Goal: Information Seeking & Learning: Learn about a topic

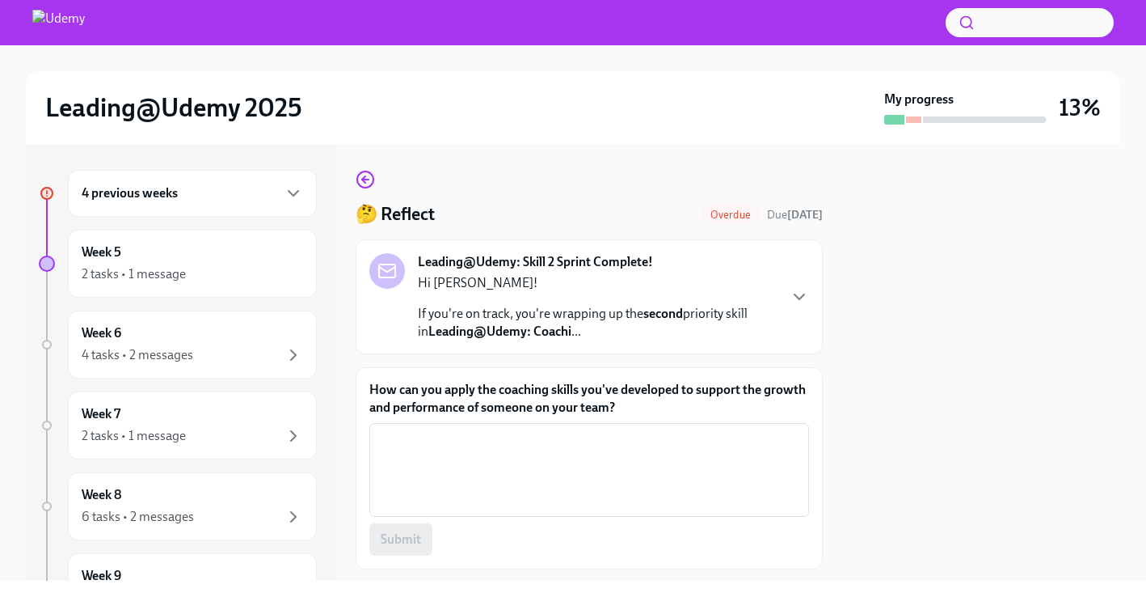
click at [262, 200] on div "4 previous weeks" at bounding box center [192, 192] width 221 height 19
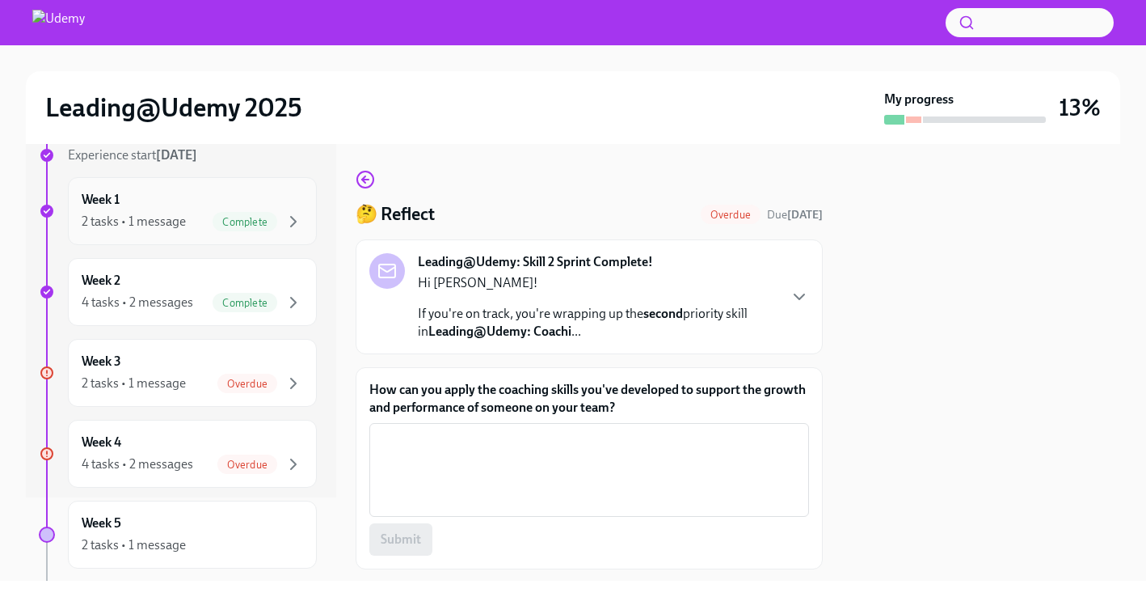
scroll to position [86, 0]
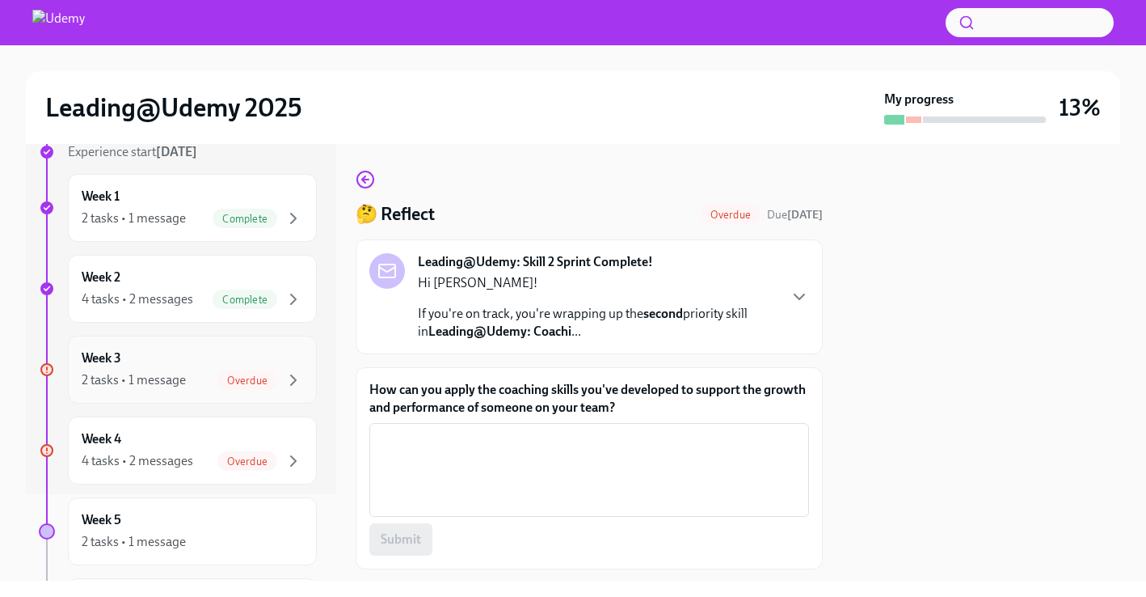
click at [239, 367] on div "Week 3 2 tasks • 1 message Overdue" at bounding box center [192, 369] width 221 height 40
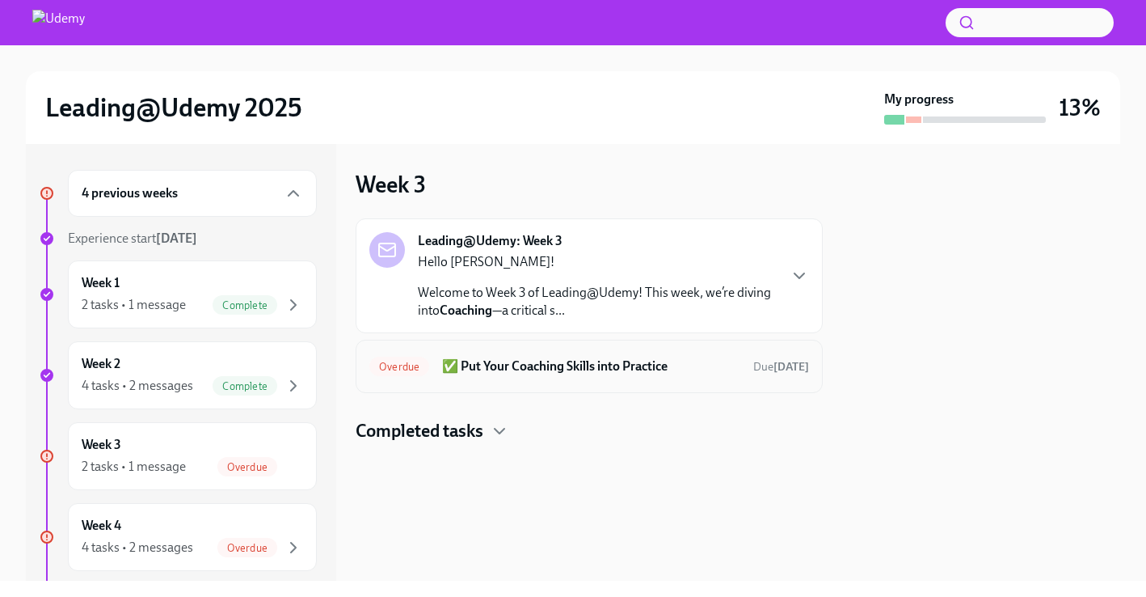
click at [576, 361] on h6 "✅ Put Your Coaching Skills into Practice" at bounding box center [591, 366] width 298 height 18
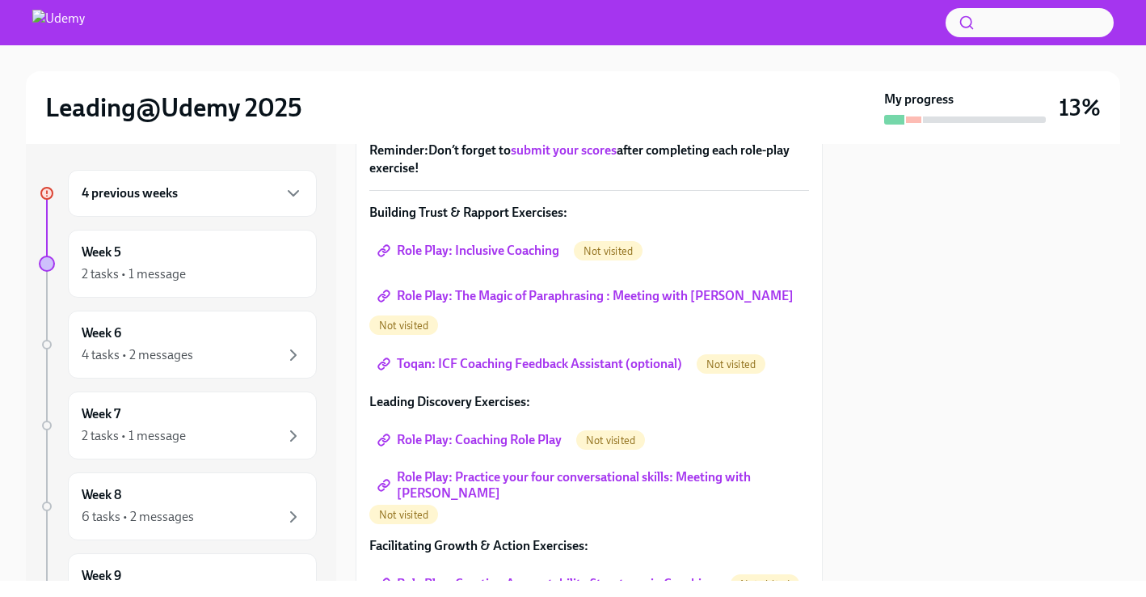
scroll to position [264, 0]
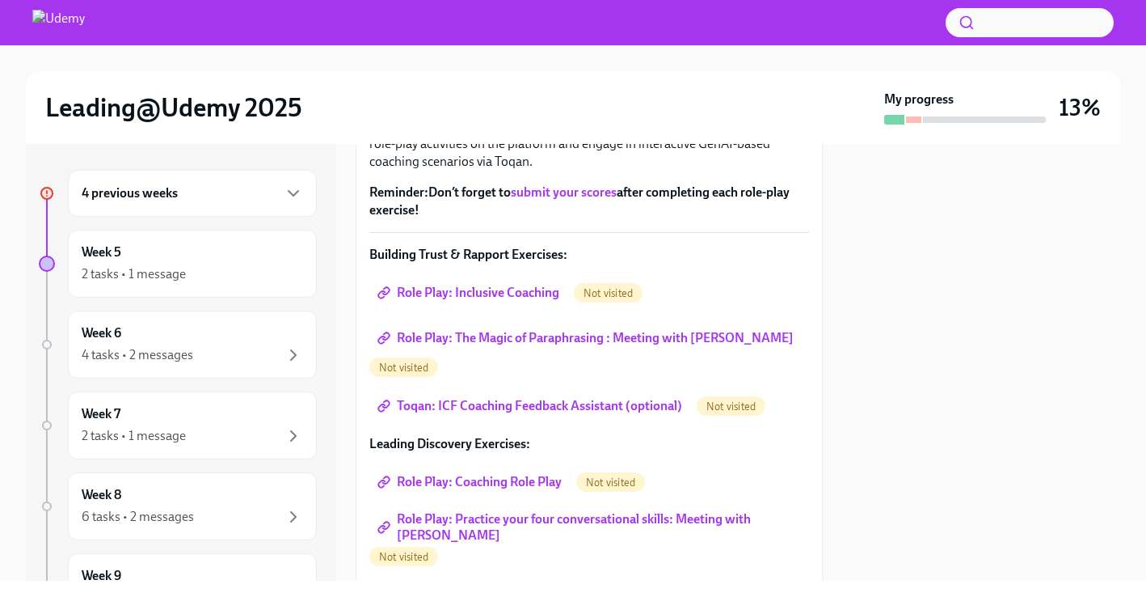
click at [517, 297] on span "Role Play: Inclusive Coaching" at bounding box center [470, 293] width 179 height 16
click at [530, 332] on span "Role Play: The Magic of Paraphrasing : Meeting with [PERSON_NAME]" at bounding box center [587, 338] width 413 height 16
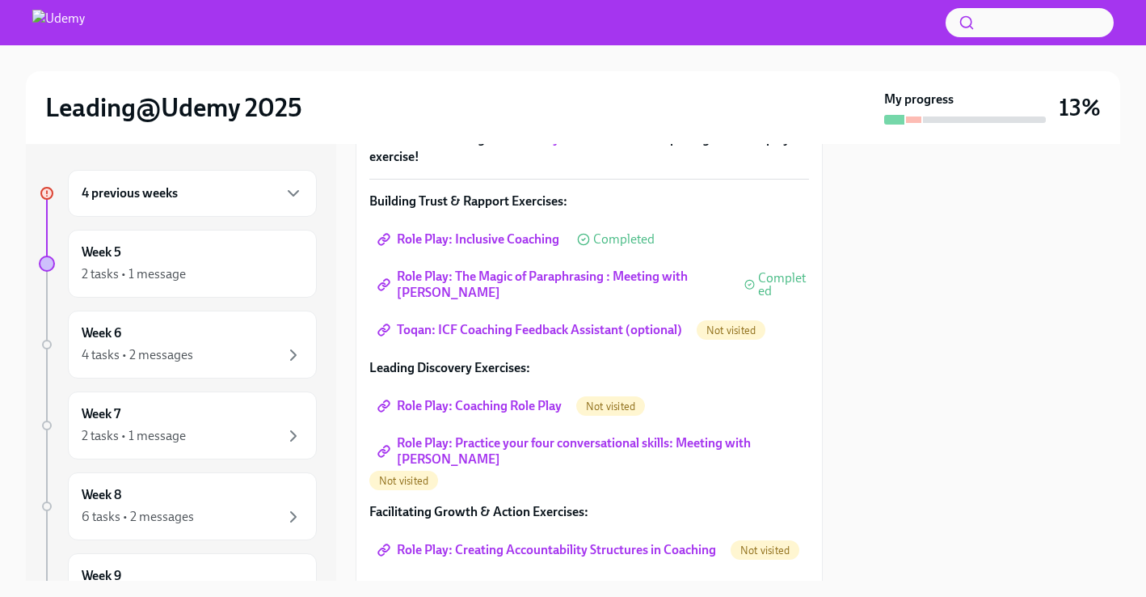
scroll to position [325, 0]
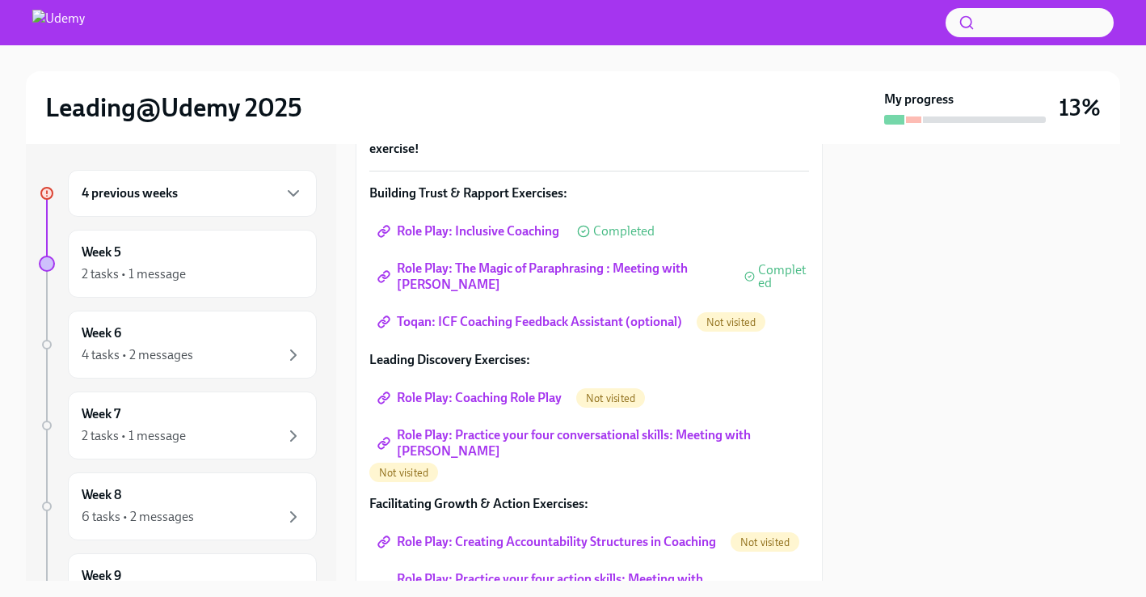
click at [643, 329] on span "Toqan: ICF Coaching Feedback Assistant (optional)" at bounding box center [532, 322] width 302 height 16
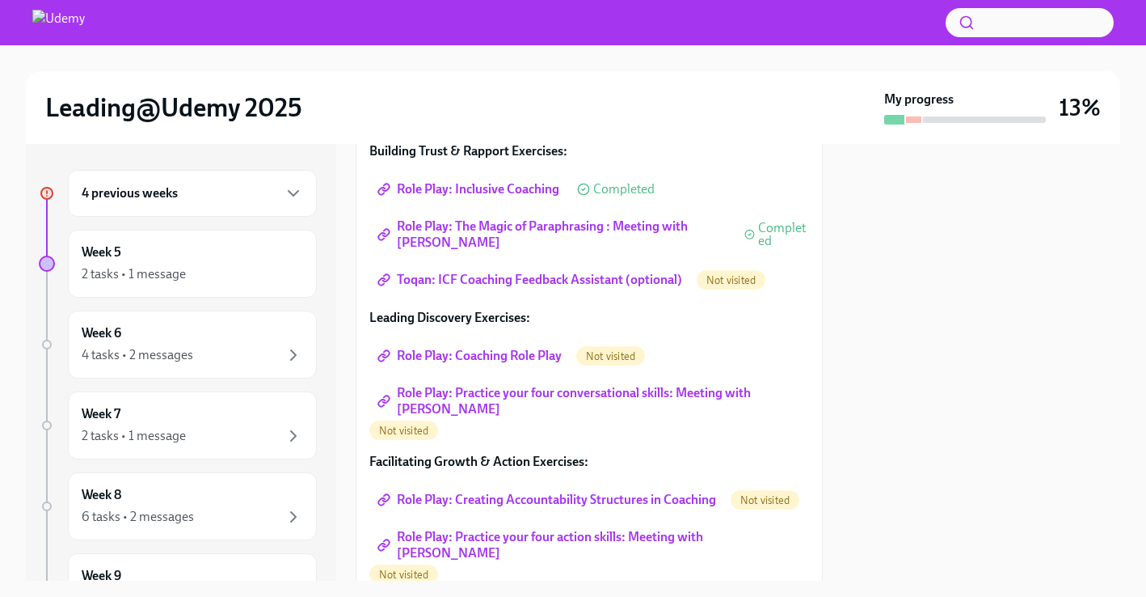
scroll to position [388, 0]
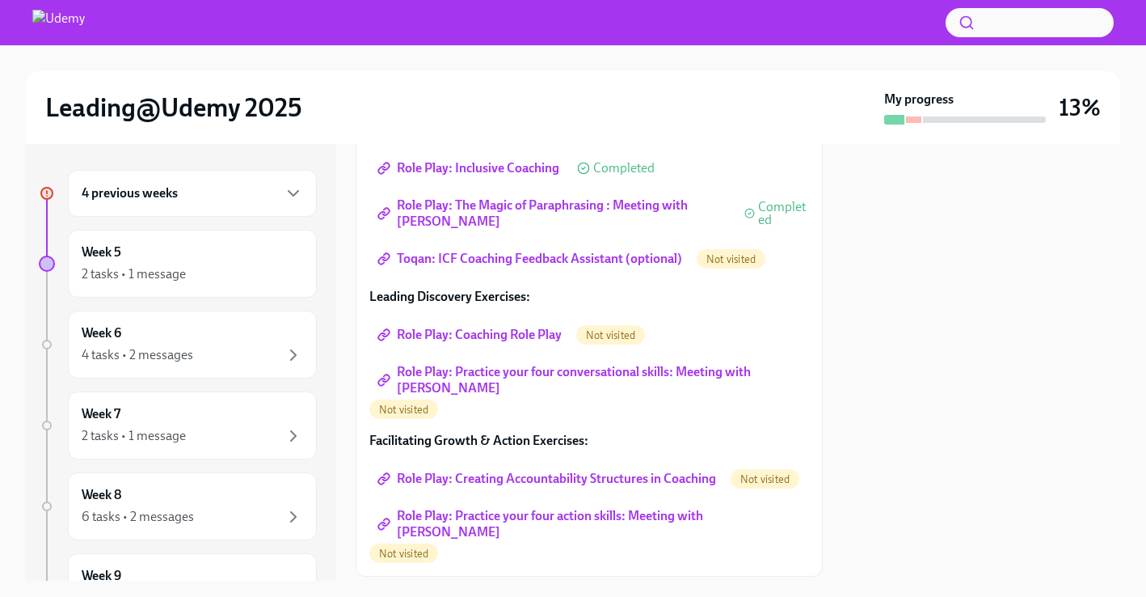
click at [443, 336] on span "Role Play: Coaching Role Play" at bounding box center [471, 335] width 181 height 16
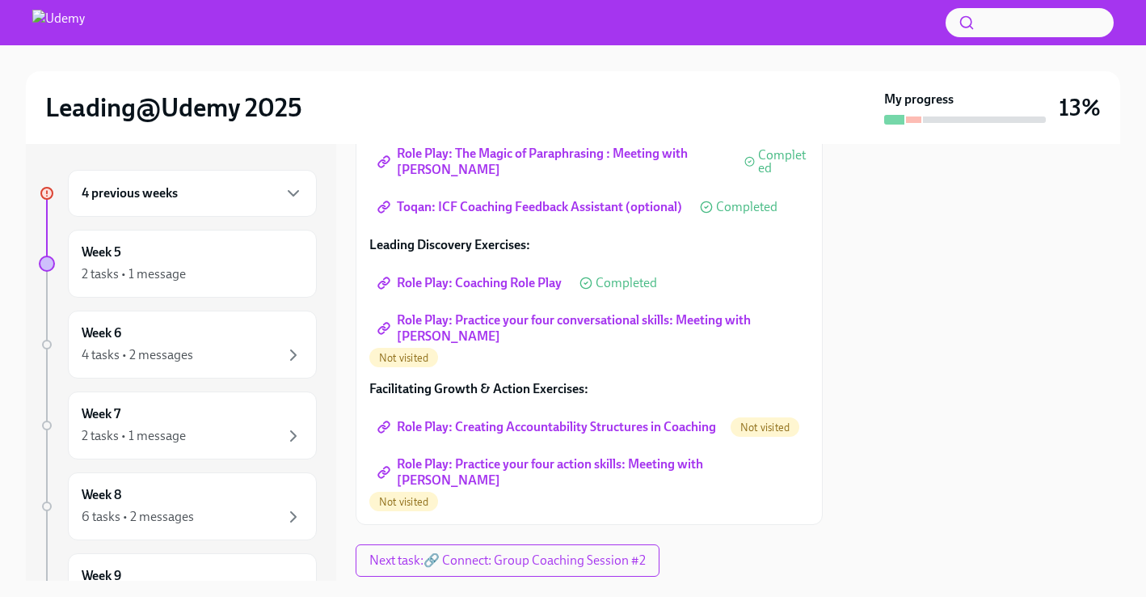
scroll to position [438, 0]
click at [555, 322] on span "Role Play: Practice your four conversational skills: Meeting with [PERSON_NAME]" at bounding box center [589, 330] width 417 height 16
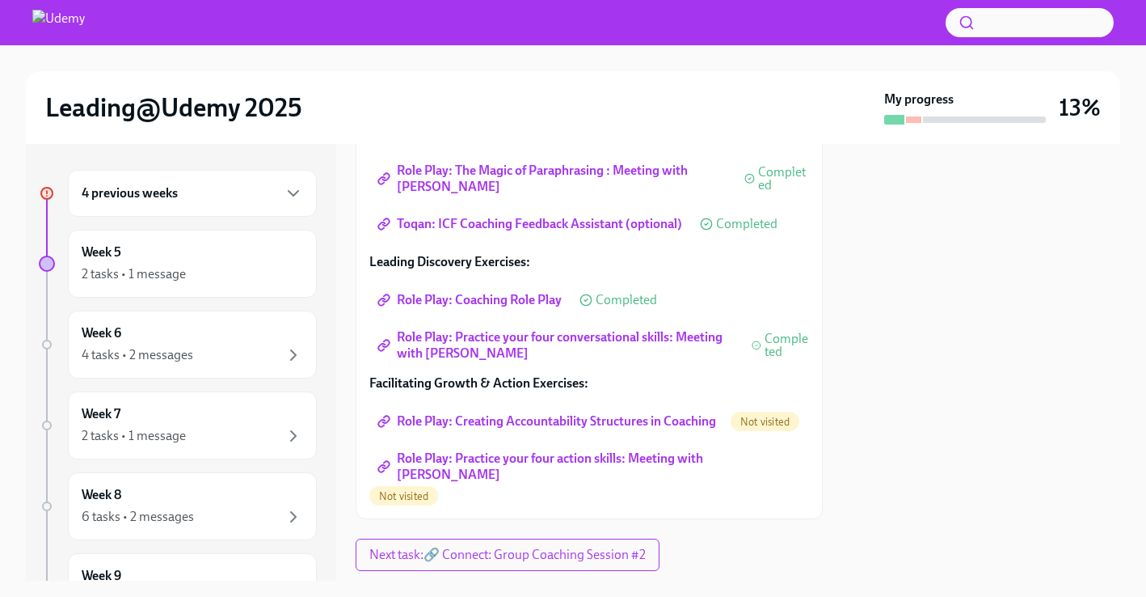
scroll to position [441, 0]
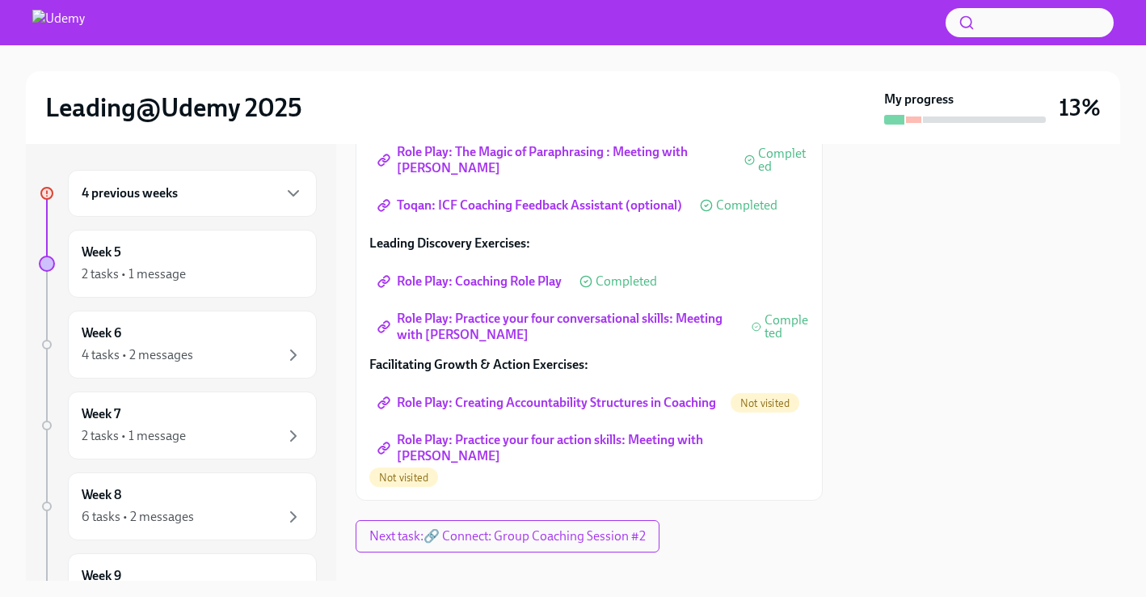
click at [525, 403] on span "Role Play: Creating Accountability Structures in Coaching" at bounding box center [548, 402] width 335 height 16
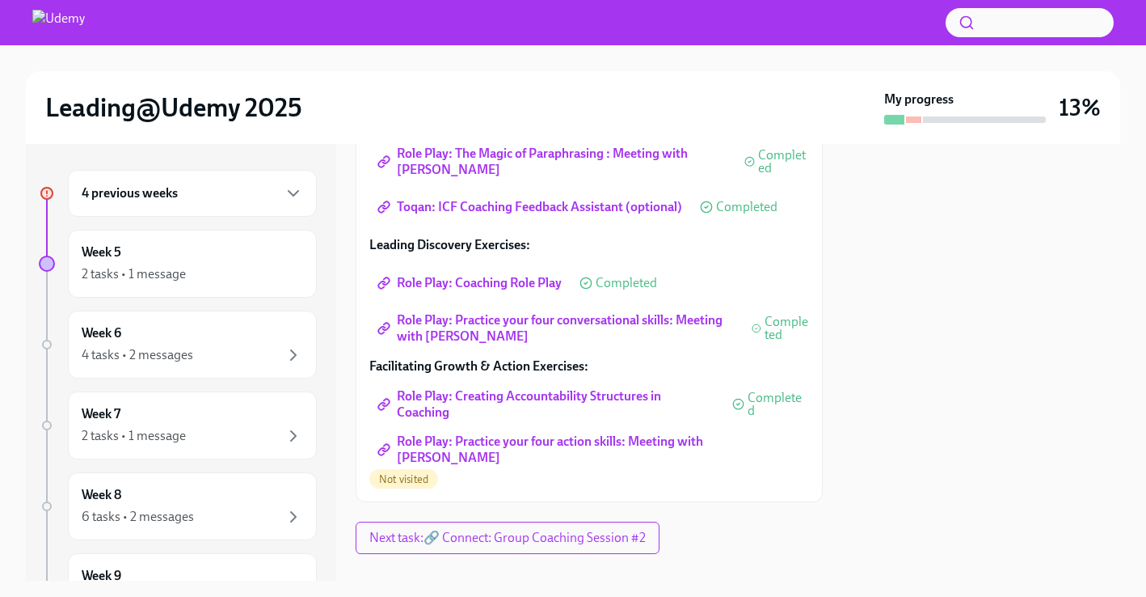
scroll to position [465, 0]
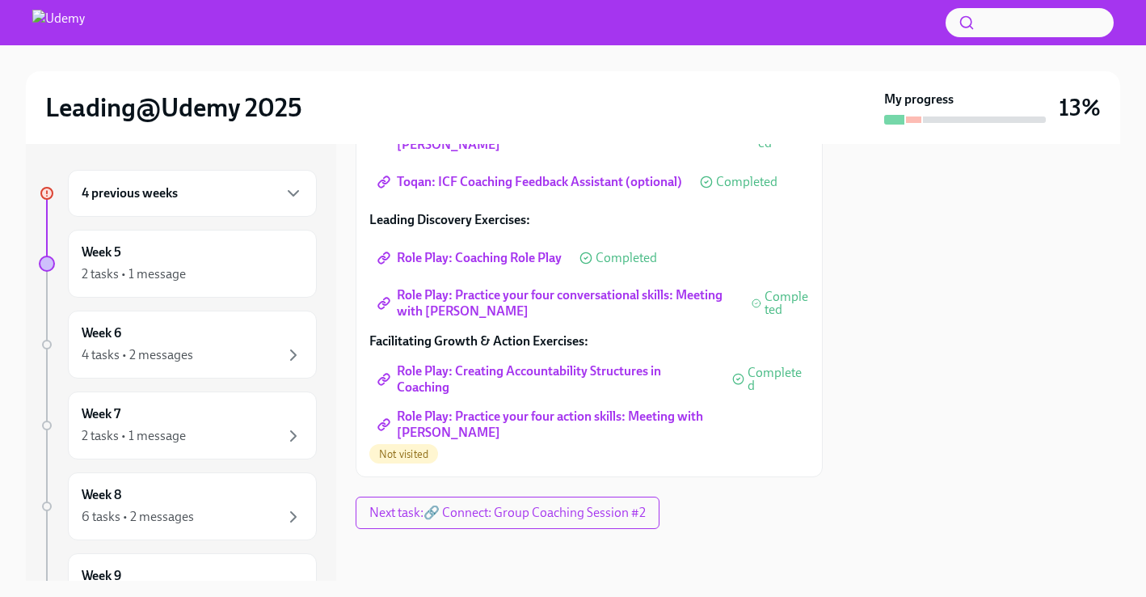
click at [496, 420] on span "Role Play: Practice your four action skills: Meeting with [PERSON_NAME]" at bounding box center [589, 424] width 417 height 16
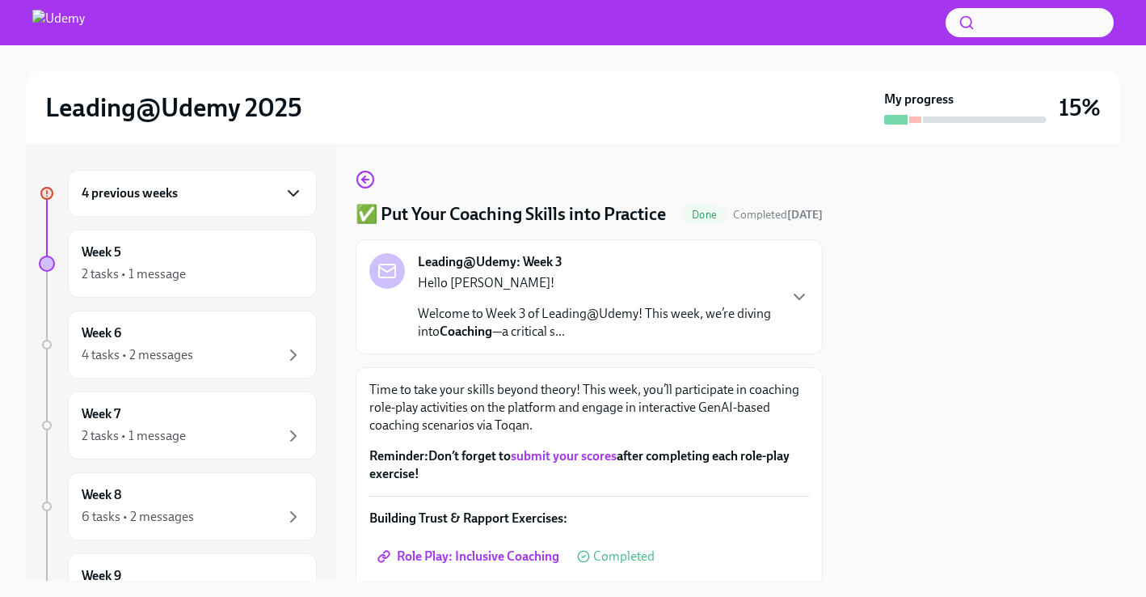
click at [288, 186] on icon "button" at bounding box center [293, 192] width 19 height 19
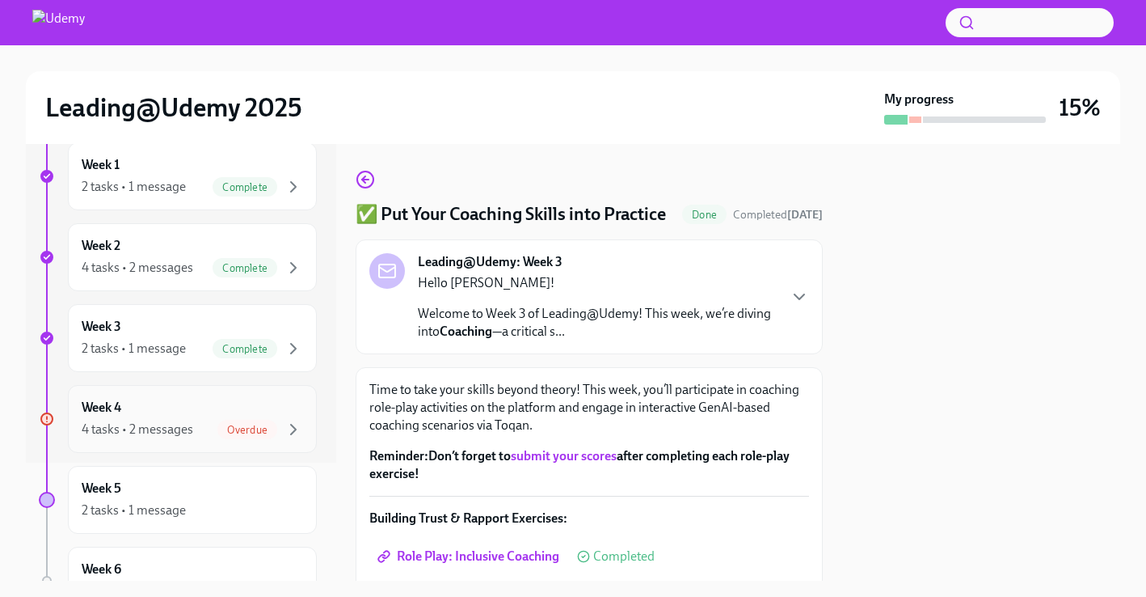
scroll to position [136, 0]
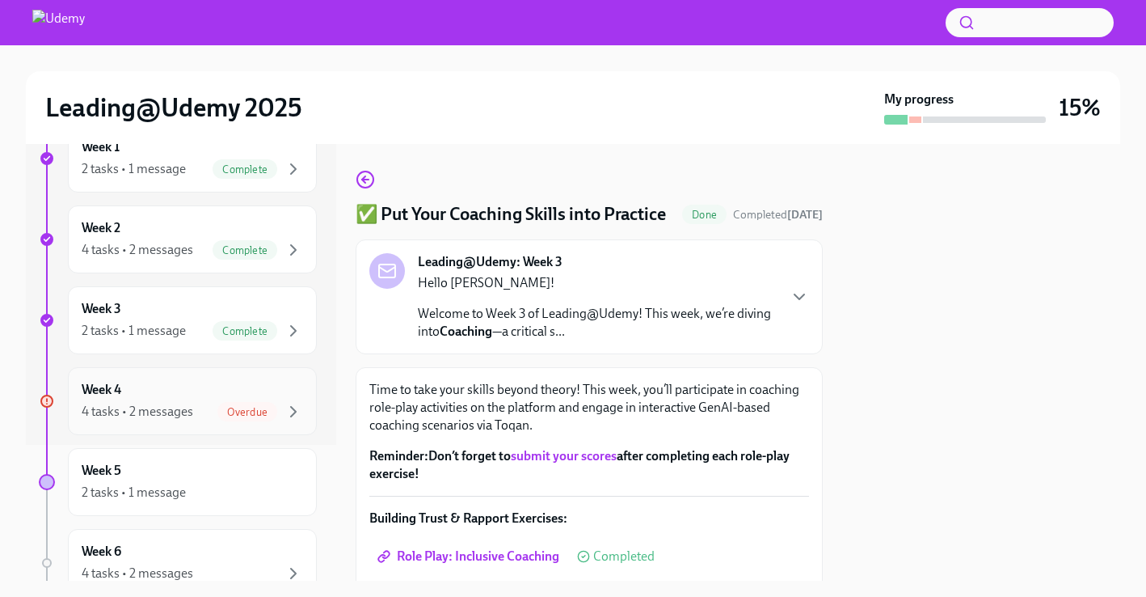
click at [175, 416] on div "4 tasks • 2 messages" at bounding box center [138, 412] width 112 height 18
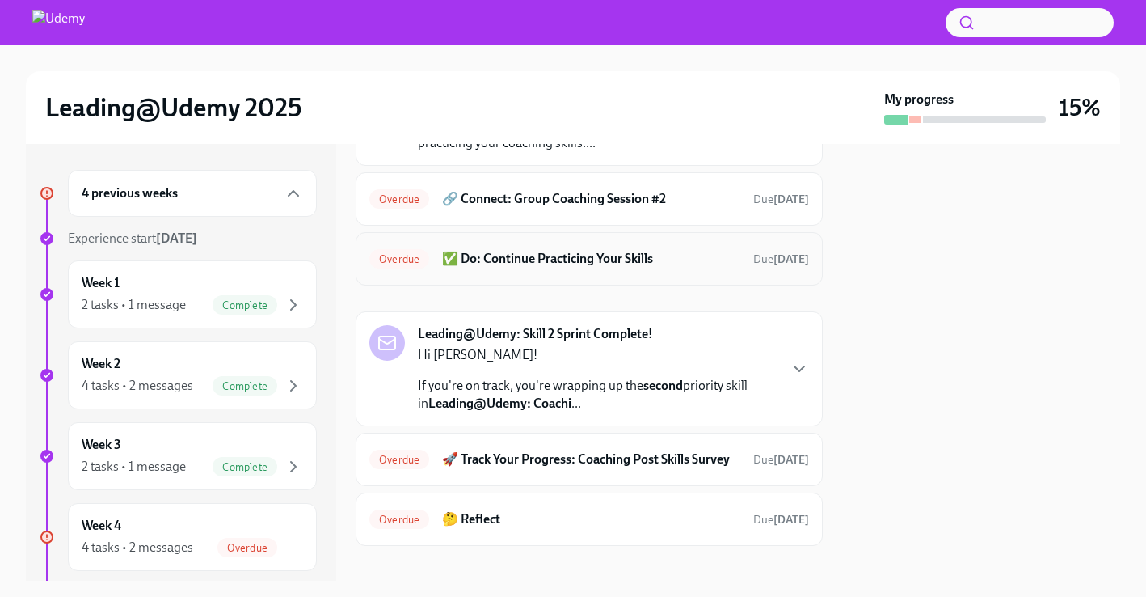
scroll to position [184, 0]
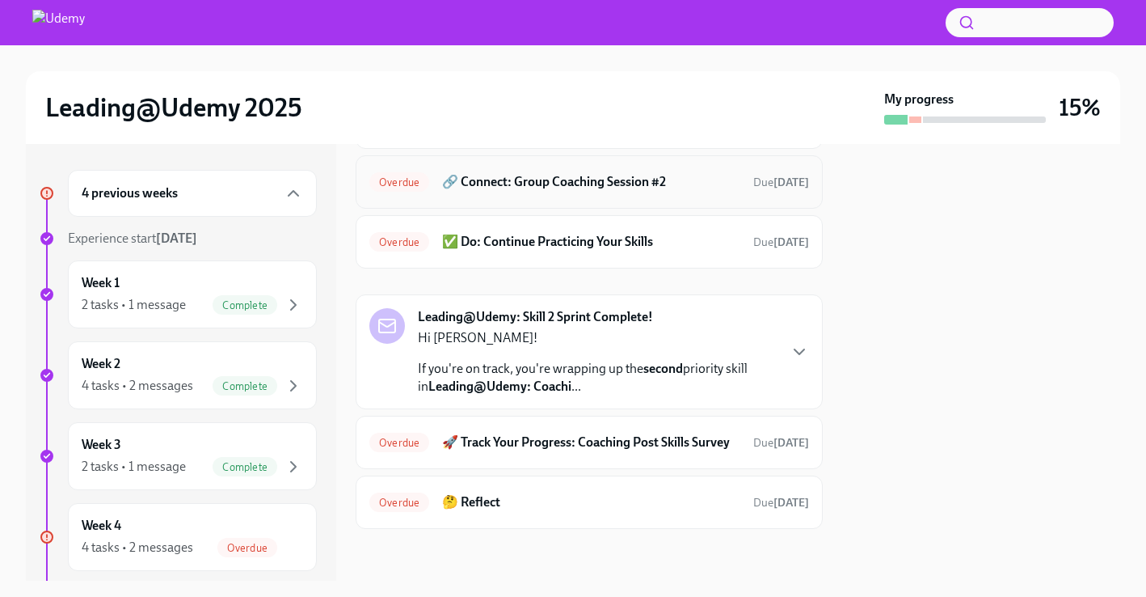
click at [574, 183] on h6 "🔗 Connect: Group Coaching Session #2" at bounding box center [591, 182] width 298 height 18
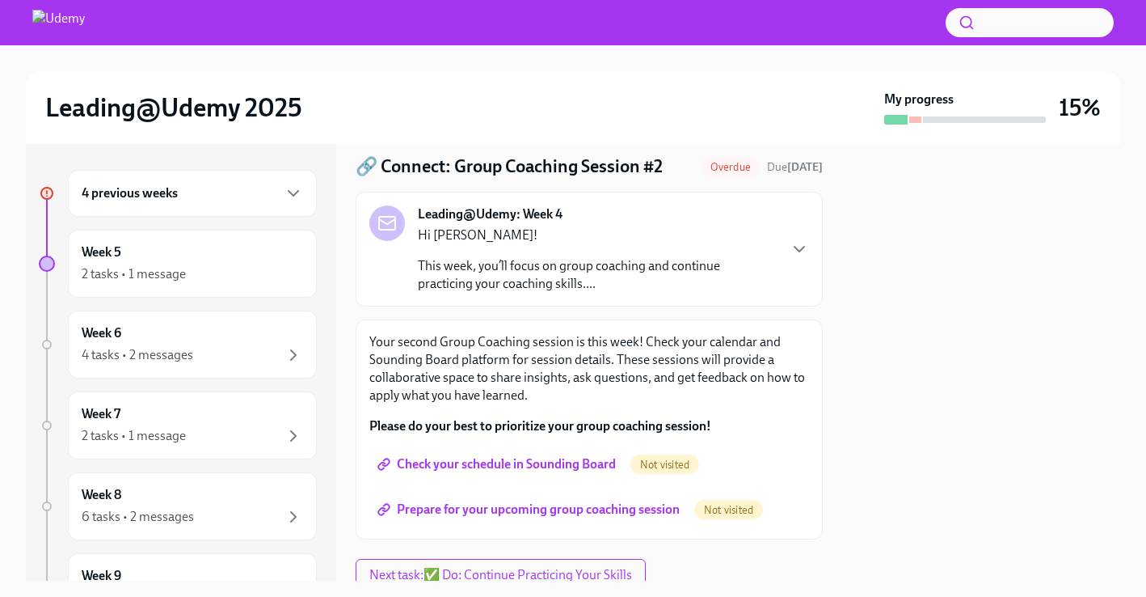
scroll to position [110, 0]
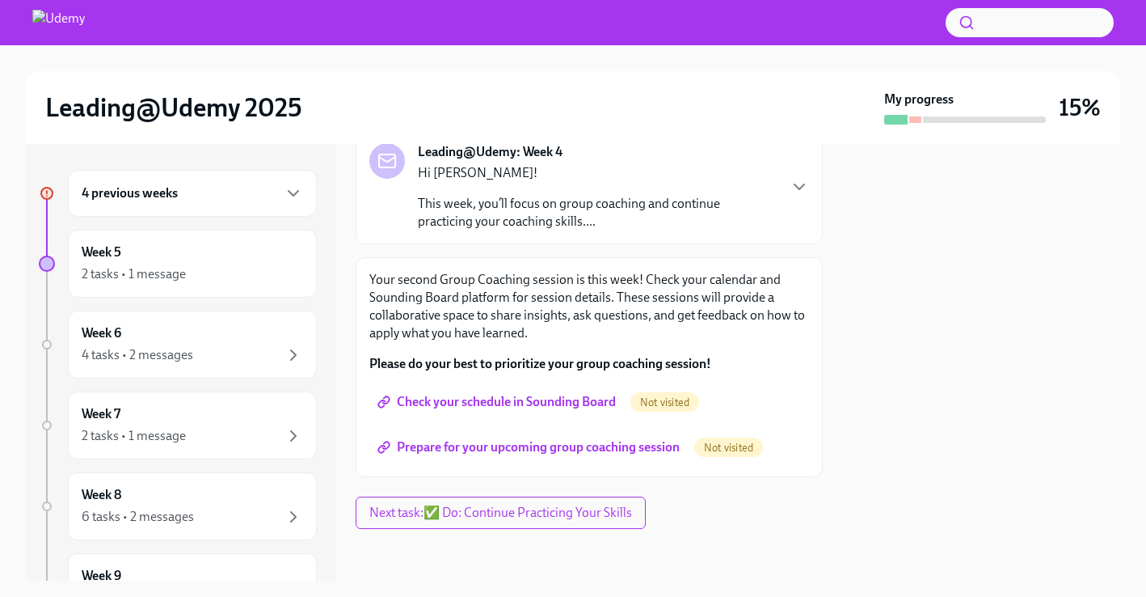
click at [514, 406] on span "Check your schedule in Sounding Board" at bounding box center [498, 402] width 235 height 16
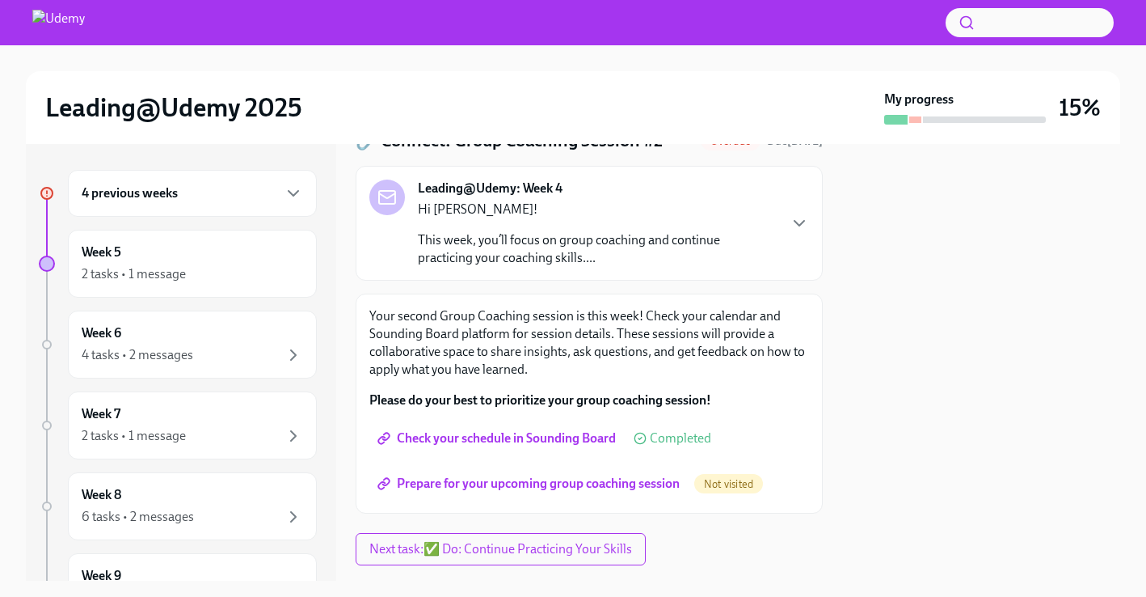
scroll to position [75, 0]
click at [519, 484] on span "Prepare for your upcoming group coaching session" at bounding box center [530, 482] width 299 height 16
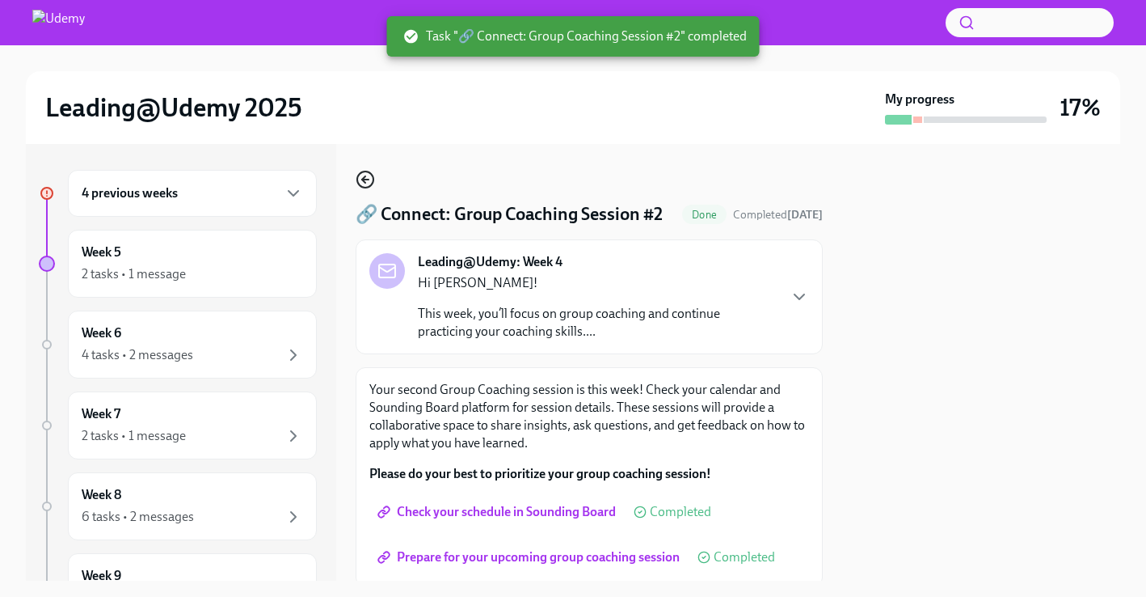
click at [368, 179] on icon "button" at bounding box center [365, 179] width 19 height 19
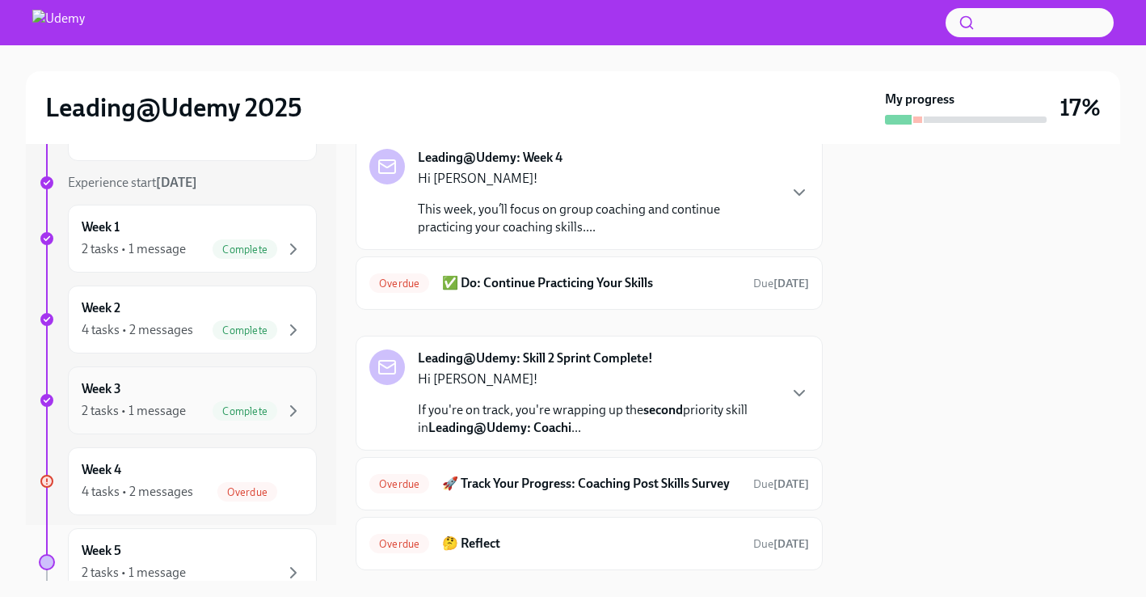
scroll to position [80, 0]
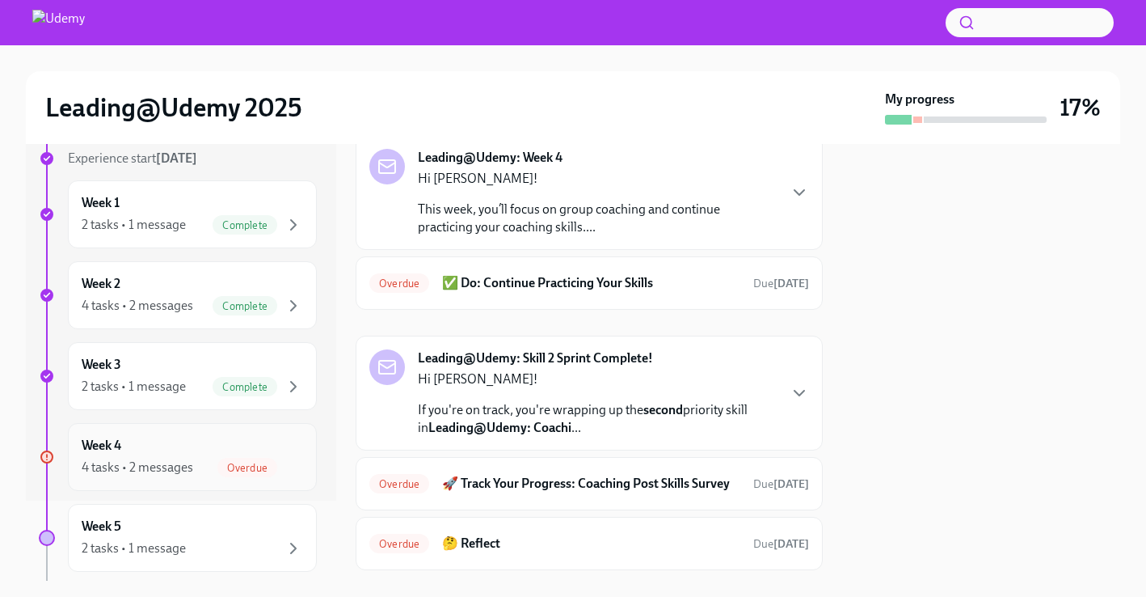
click at [171, 476] on div "4 tasks • 2 messages Overdue" at bounding box center [192, 467] width 221 height 19
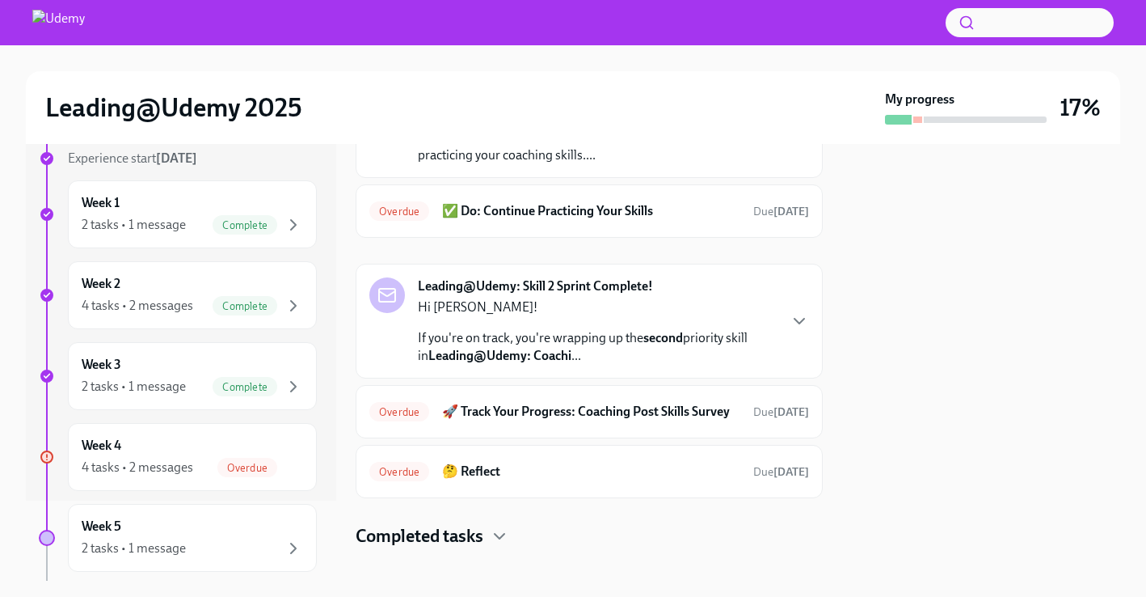
scroll to position [158, 0]
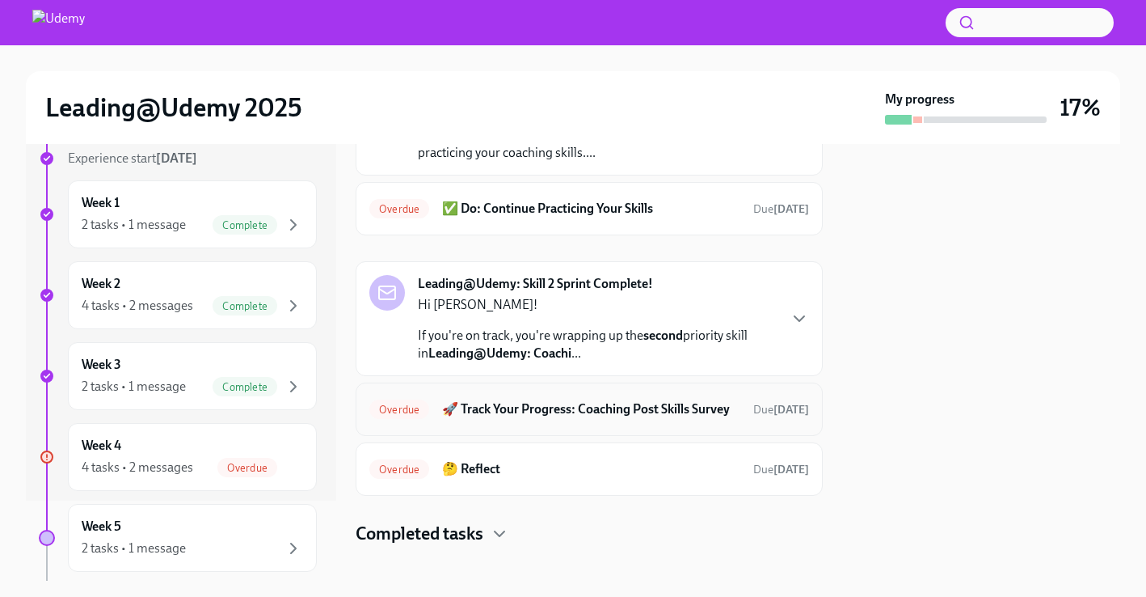
click at [600, 413] on h6 "🚀 Track Your Progress: Coaching Post Skills Survey" at bounding box center [591, 409] width 298 height 18
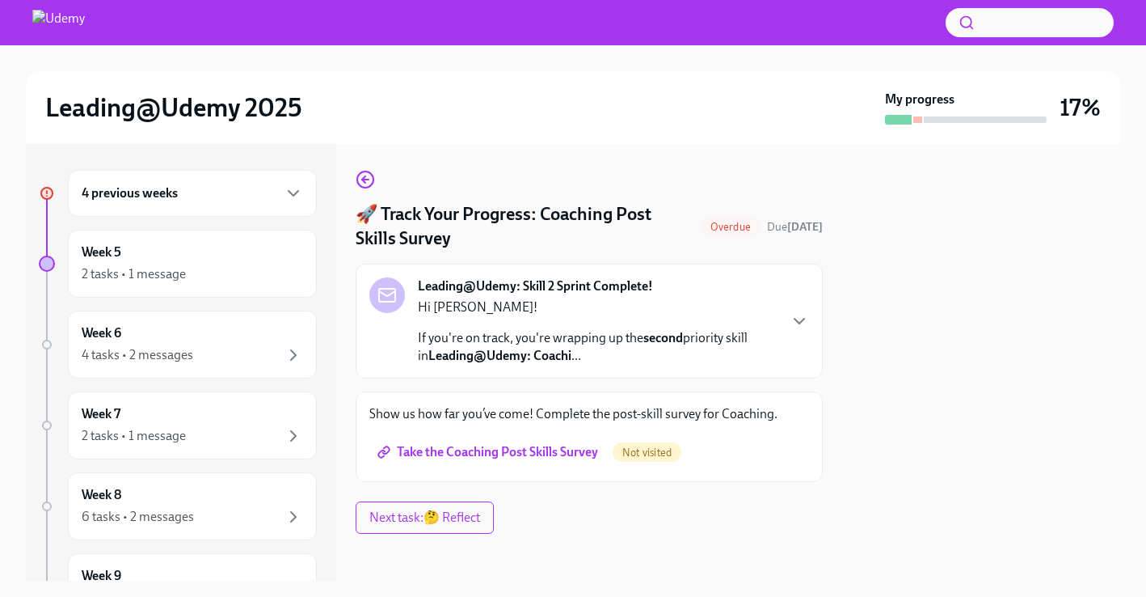
click at [542, 452] on span "Take the Coaching Post Skills Survey" at bounding box center [489, 452] width 217 height 16
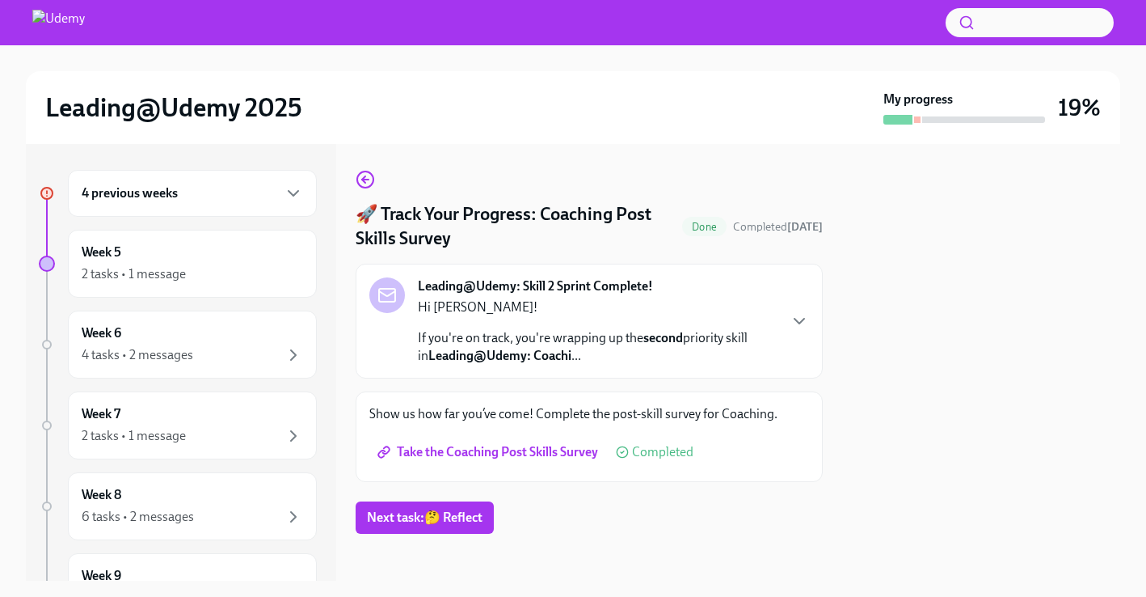
scroll to position [5, 0]
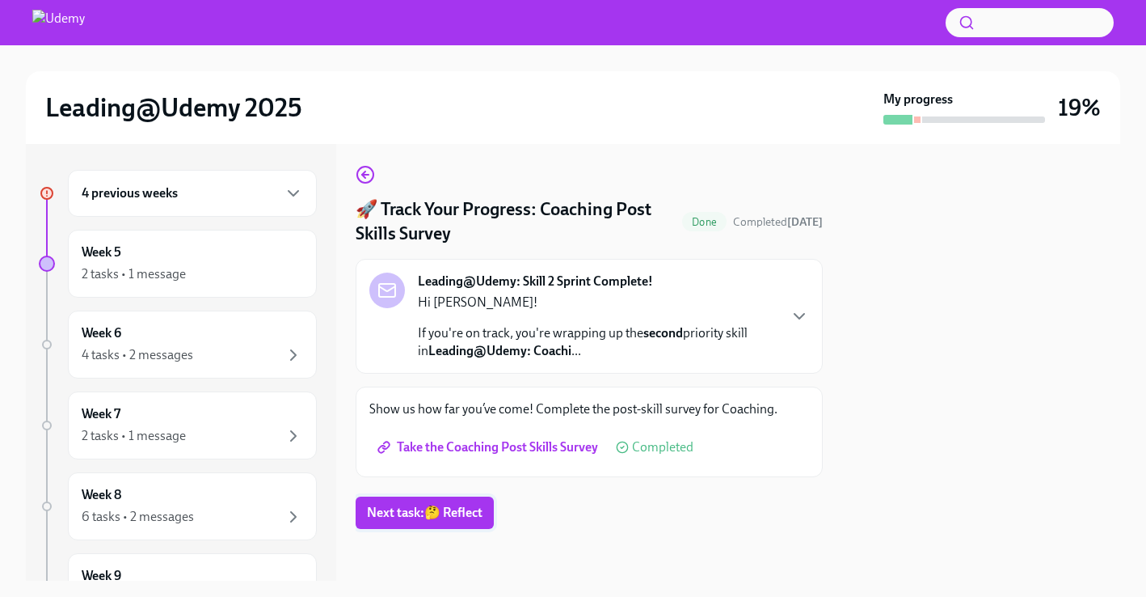
click at [437, 508] on span "Next task : 🤔 Reflect" at bounding box center [425, 512] width 116 height 16
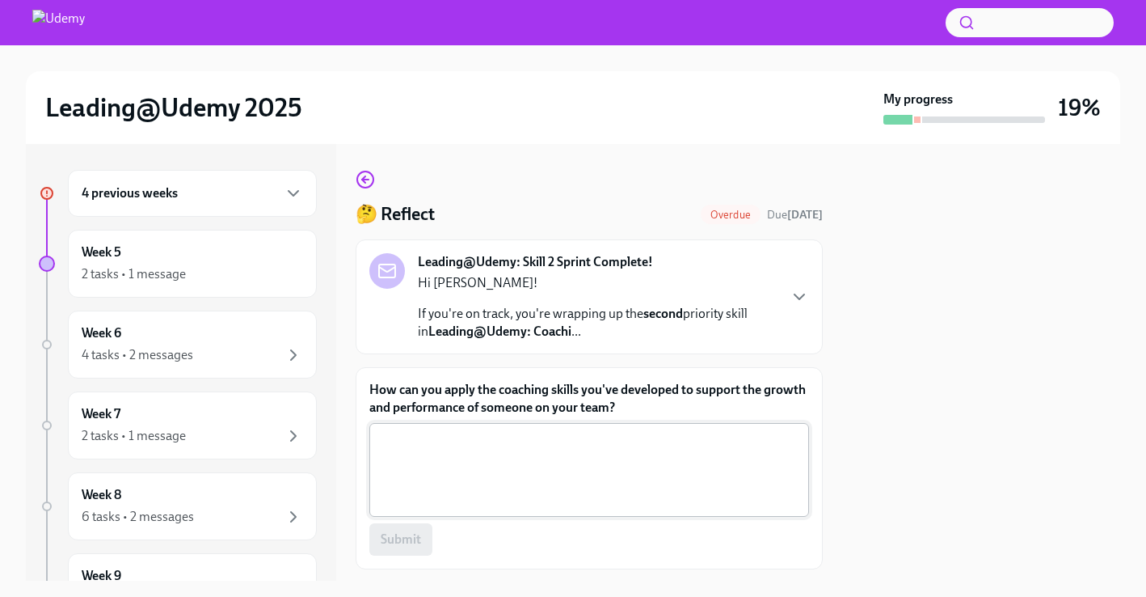
click at [503, 450] on textarea "How can you apply the coaching skills you've developed to support the growth an…" at bounding box center [589, 470] width 420 height 78
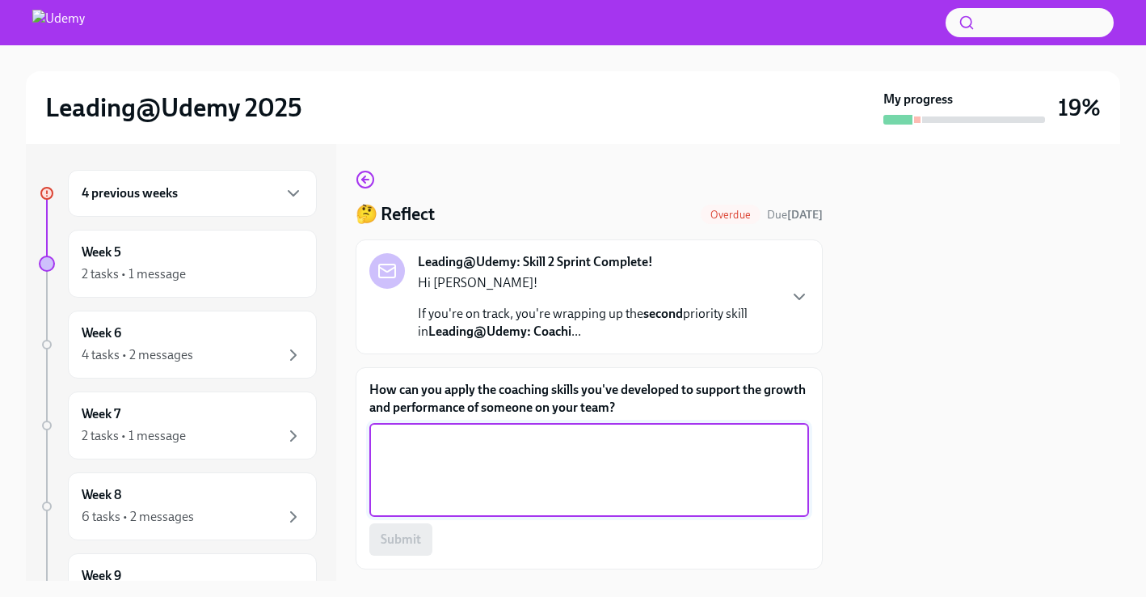
scroll to position [22, 0]
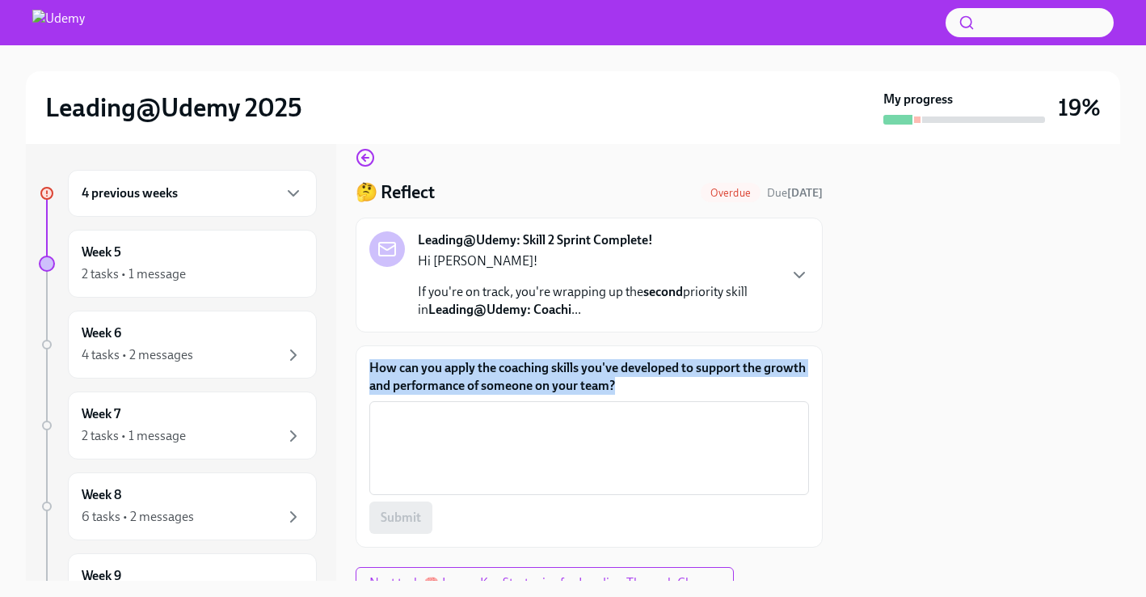
drag, startPoint x: 646, startPoint y: 386, endPoint x: 368, endPoint y: 369, distance: 278.6
click at [368, 369] on div "How can you apply the coaching skills you've developed to support the growth an…" at bounding box center [589, 446] width 467 height 202
copy label "How can you apply the coaching skills you've developed to support the growth an…"
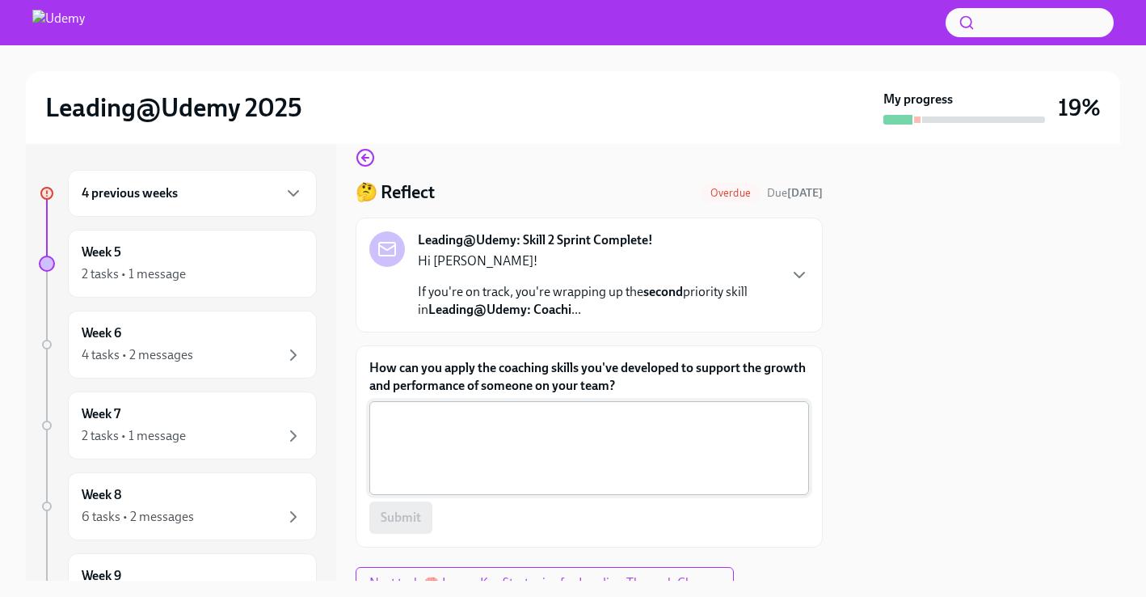
click at [534, 422] on textarea "How can you apply the coaching skills you've developed to support the growth an…" at bounding box center [589, 448] width 420 height 78
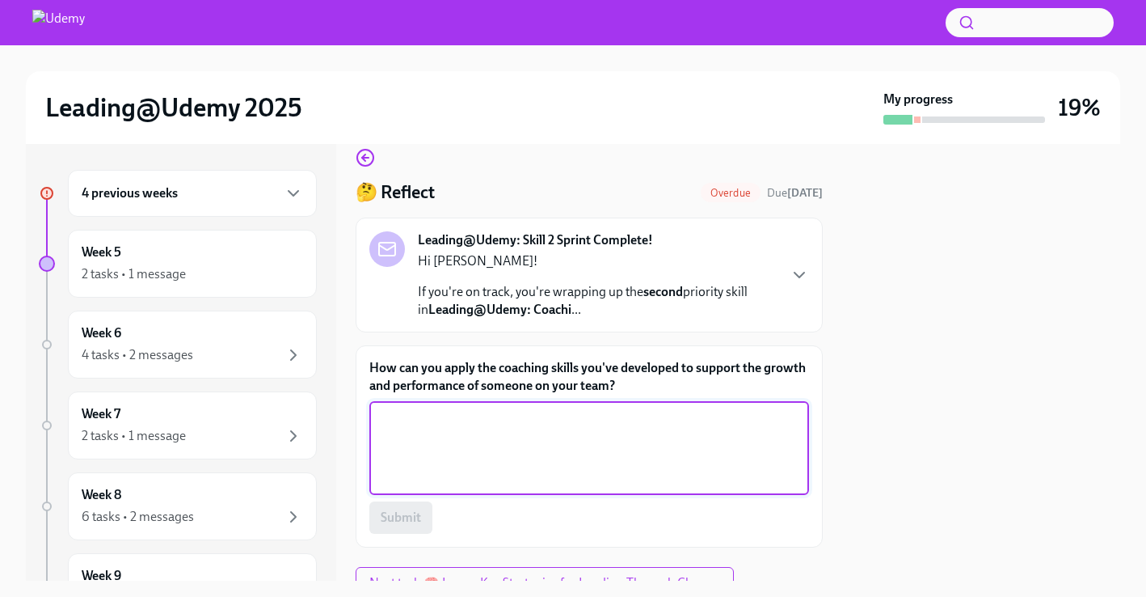
paste textarea "L ipsu do sitam con adipisci elitse D’ei temporinc—utlaboreet dolore magnaaliq,…"
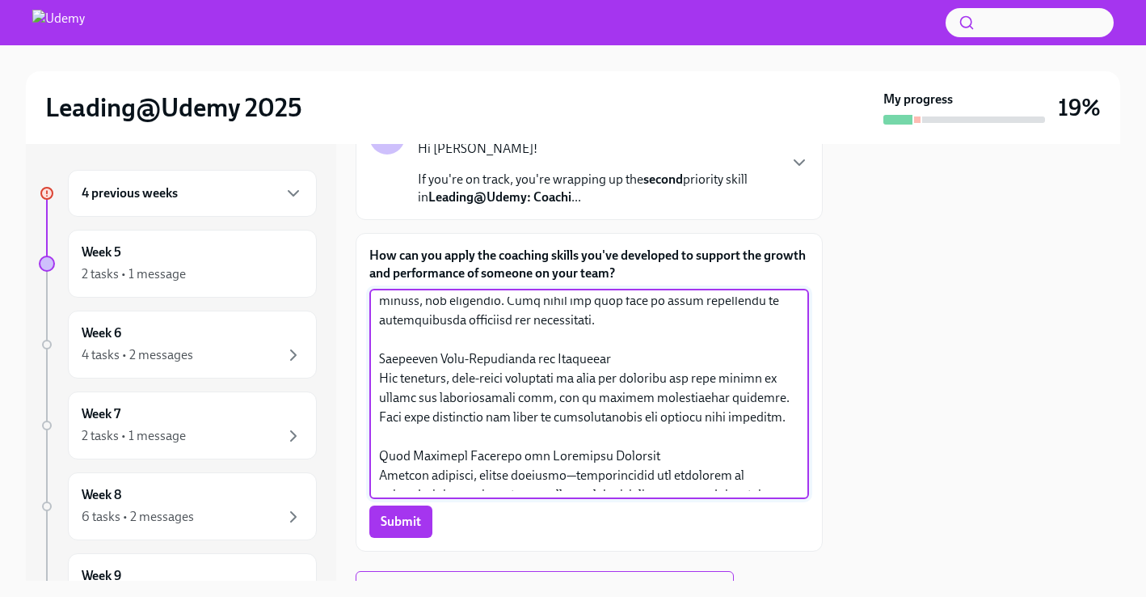
scroll to position [185, 0]
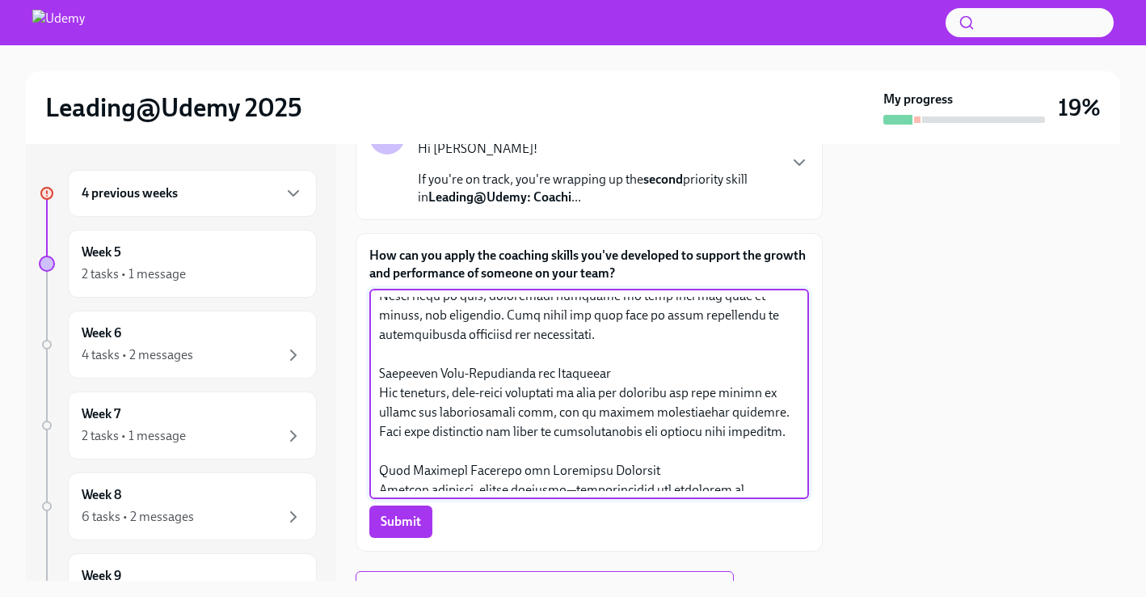
click at [389, 378] on textarea "How can you apply the coaching skills you've developed to support the growth an…" at bounding box center [589, 394] width 420 height 194
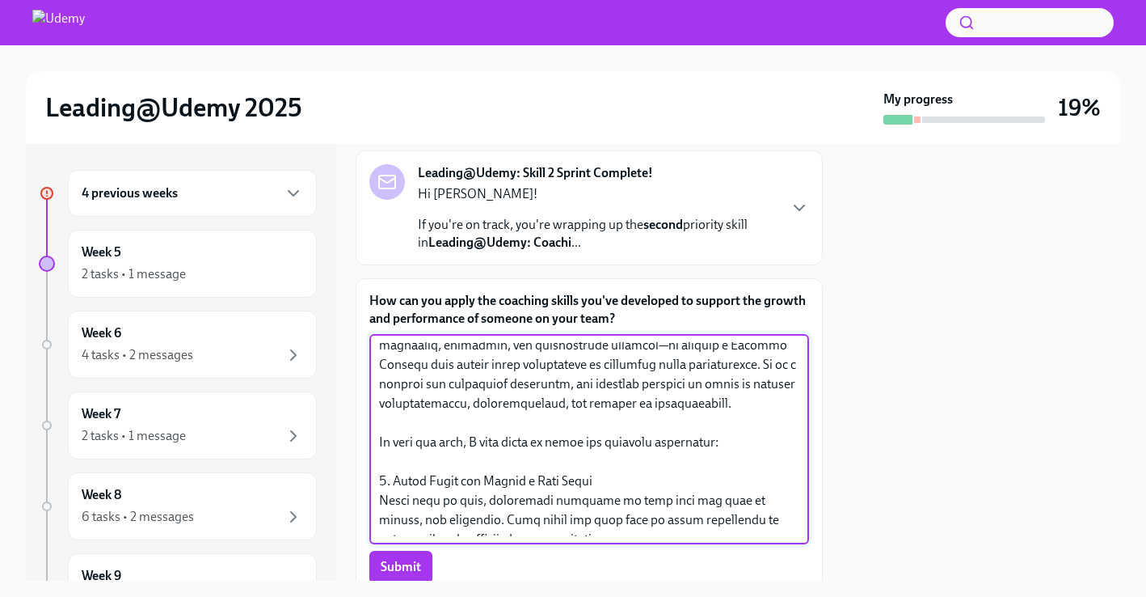
scroll to position [50, 0]
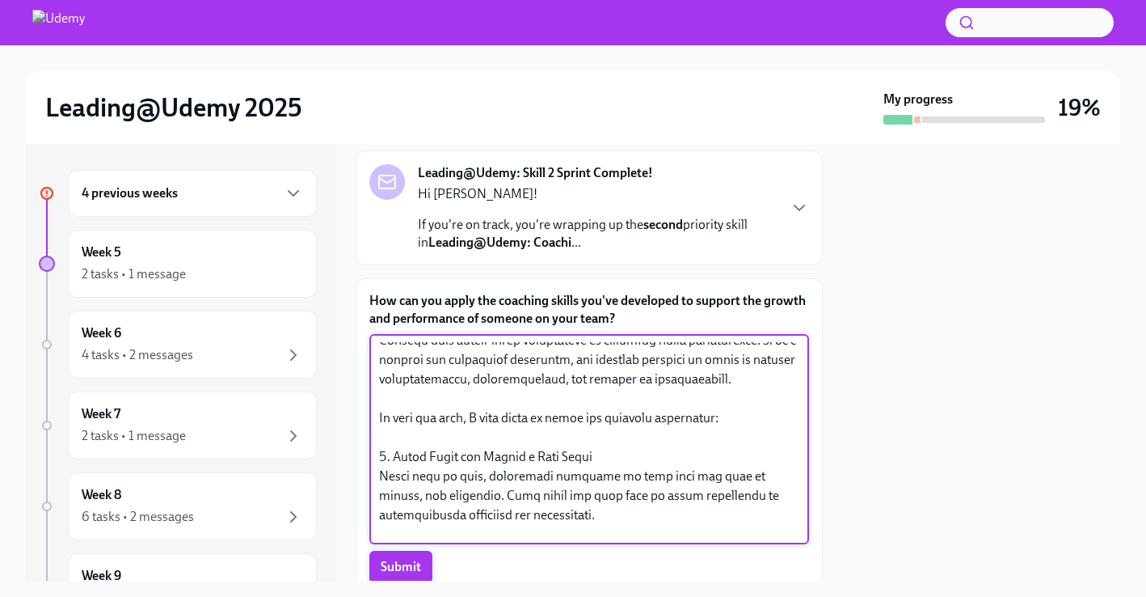
type textarea "L ipsu do sitam con adipisci elitse D’ei temporinc—utlaboreet dolore magnaaliq,…"
click at [405, 565] on span "Submit" at bounding box center [401, 567] width 40 height 16
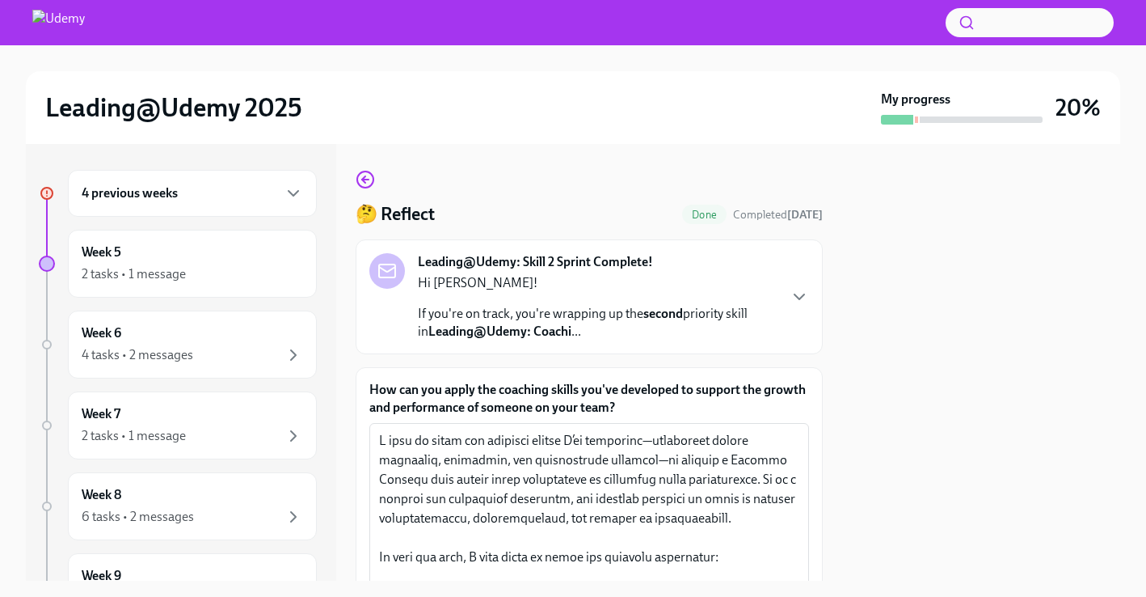
click at [286, 204] on div "4 previous weeks" at bounding box center [192, 193] width 249 height 47
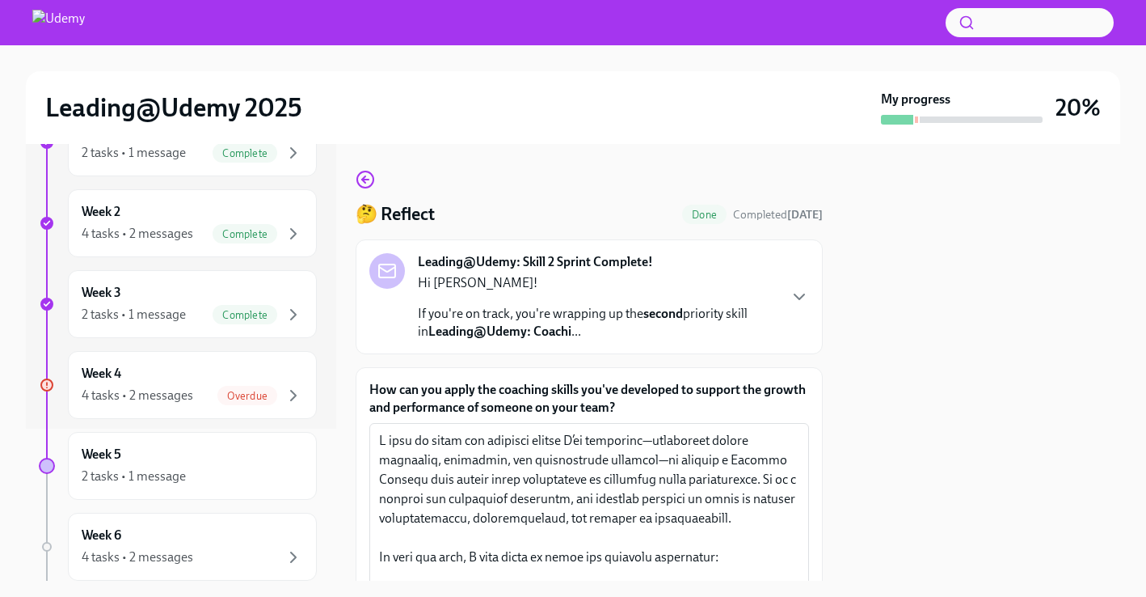
scroll to position [154, 0]
click at [275, 389] on span "Overdue" at bounding box center [247, 394] width 60 height 12
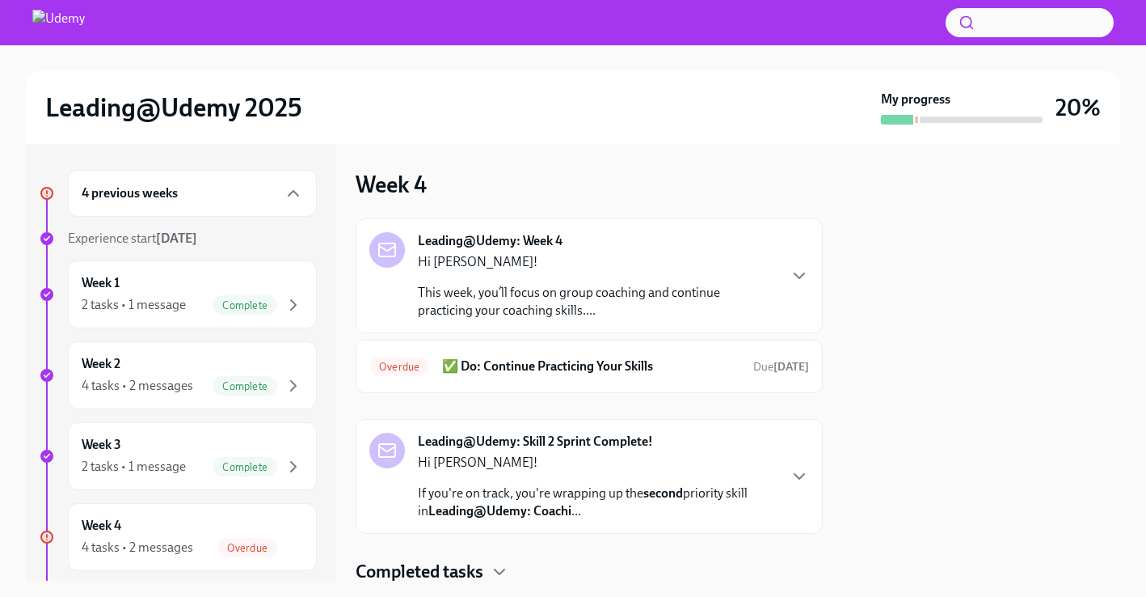
scroll to position [55, 0]
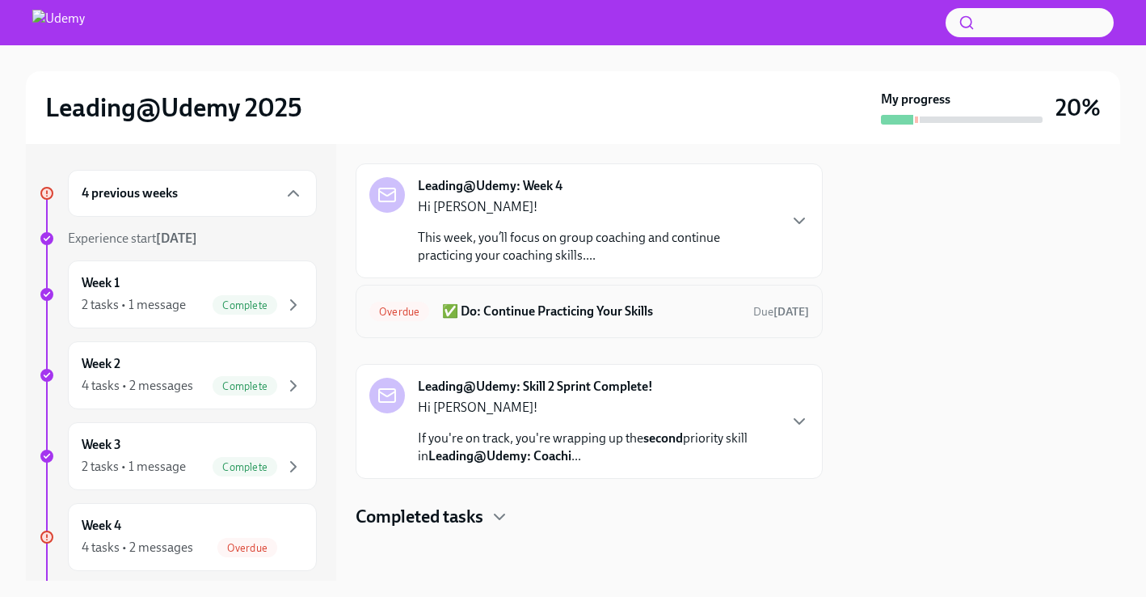
click at [685, 314] on h6 "✅ Do: Continue Practicing Your Skills" at bounding box center [591, 311] width 298 height 18
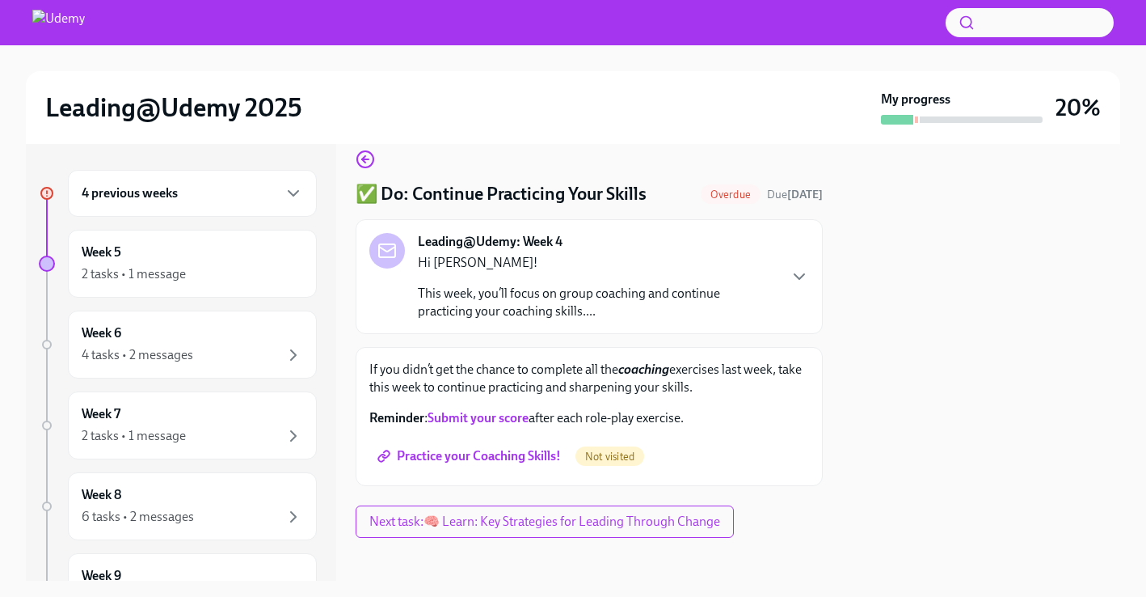
scroll to position [29, 0]
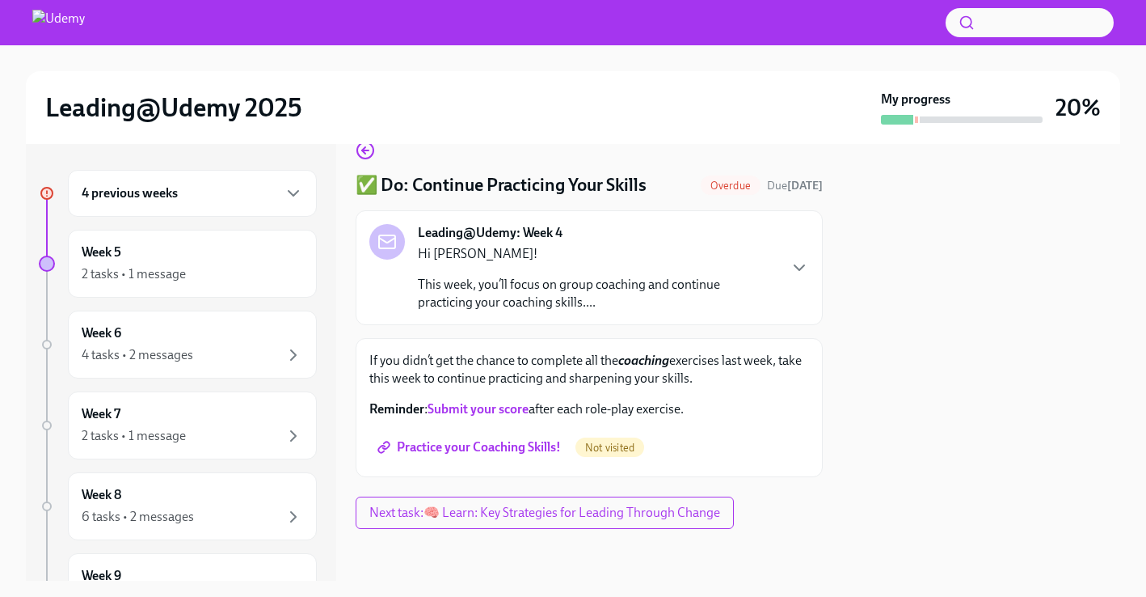
click at [525, 441] on span "Practice your Coaching Skills!" at bounding box center [471, 447] width 180 height 16
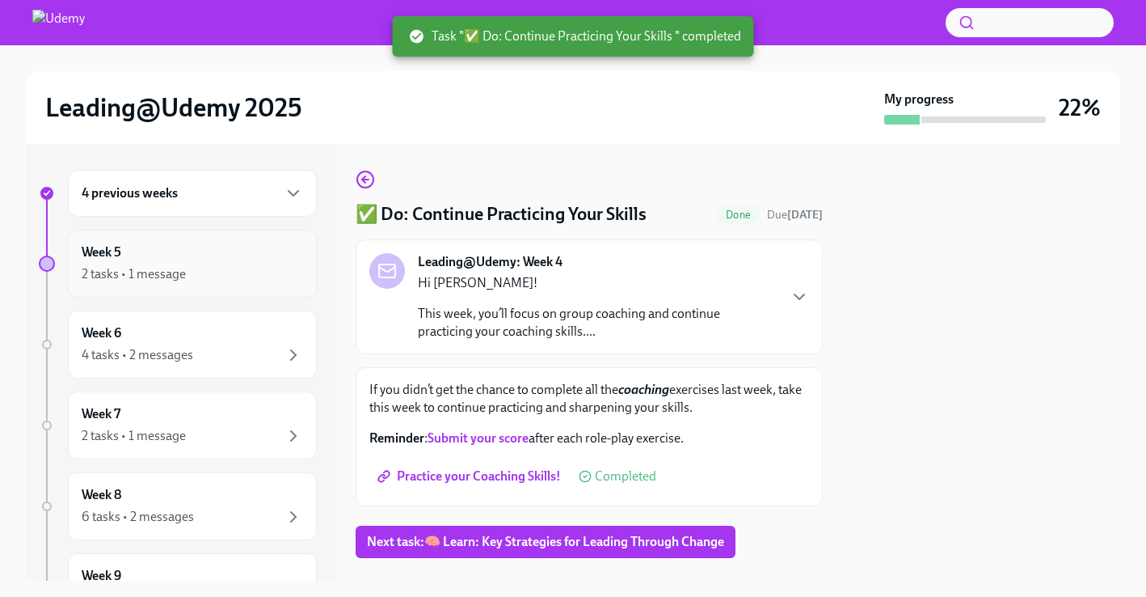
click at [253, 271] on div "2 tasks • 1 message" at bounding box center [192, 273] width 221 height 19
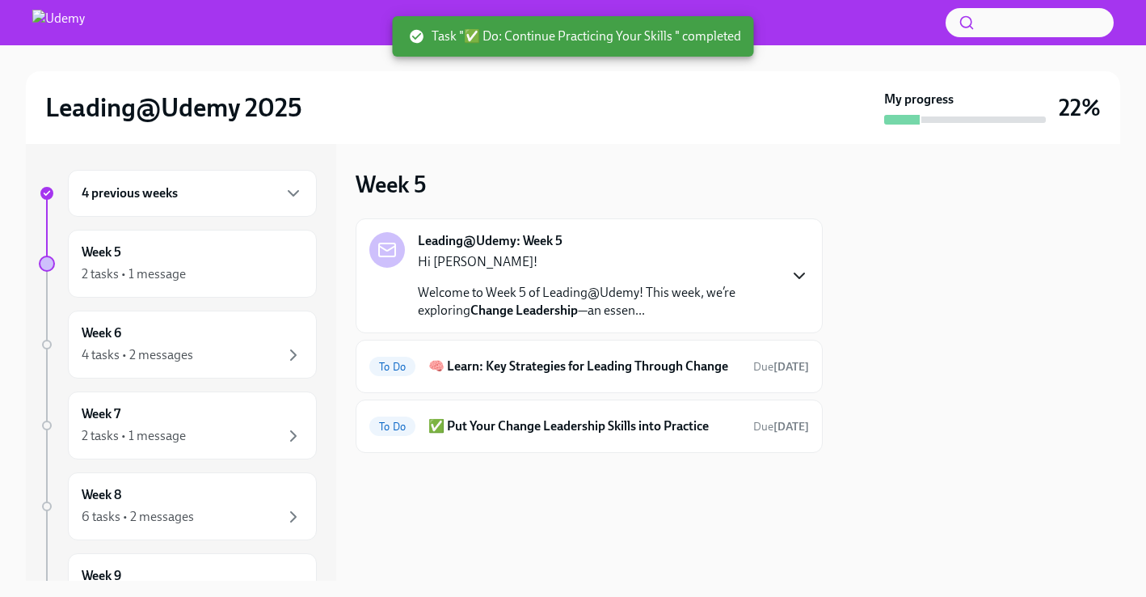
click at [804, 272] on icon "button" at bounding box center [799, 275] width 19 height 19
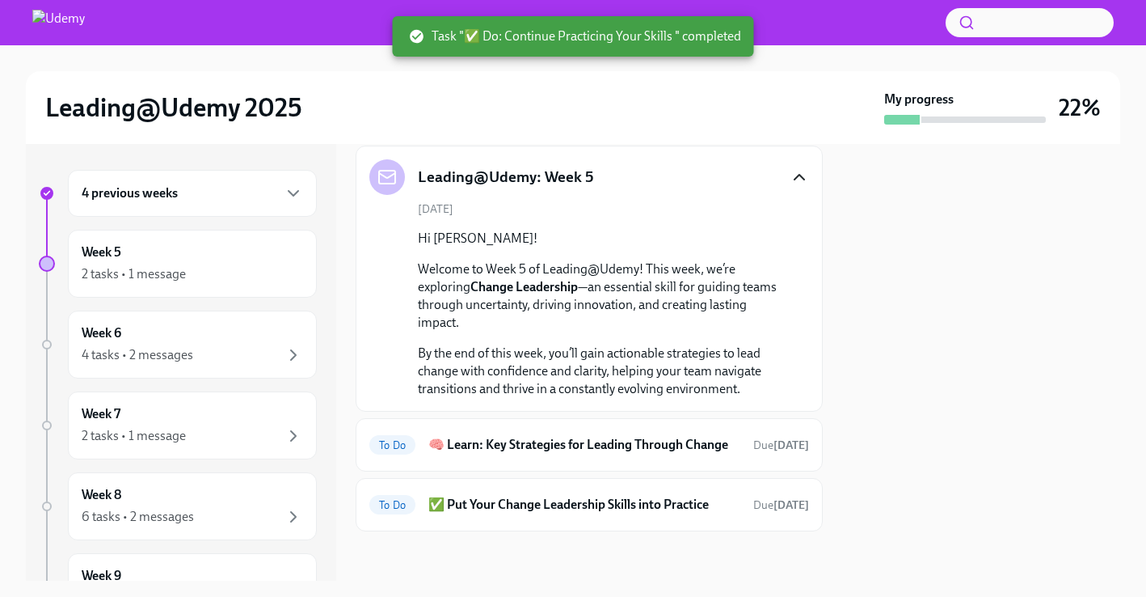
scroll to position [75, 0]
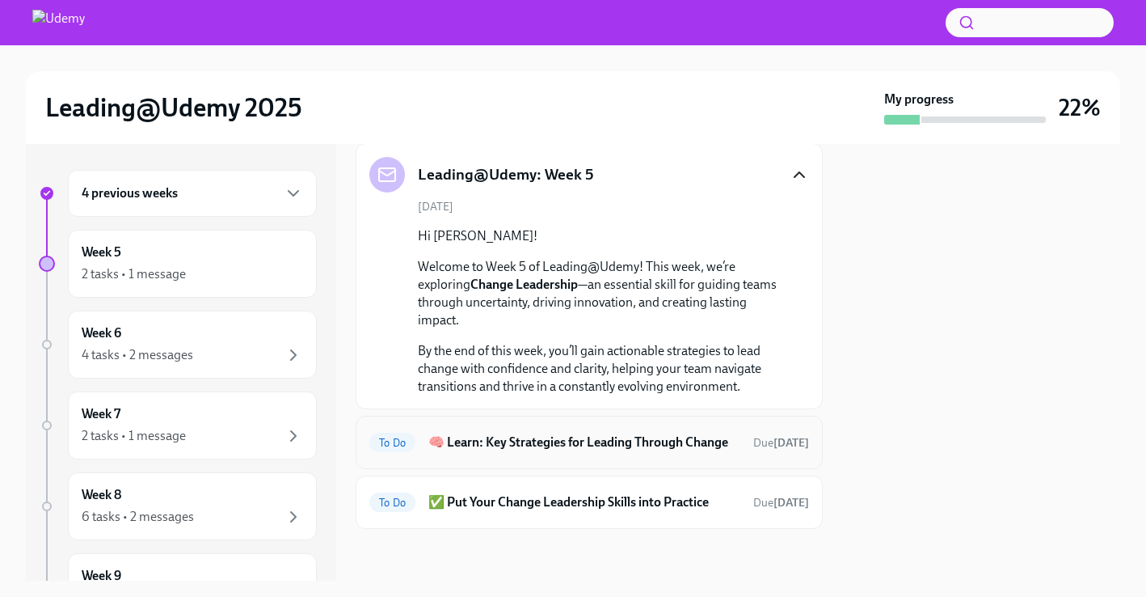
click at [563, 432] on div "To Do 🧠 Learn: Key Strategies for Leading Through Change Due [DATE]" at bounding box center [589, 442] width 440 height 26
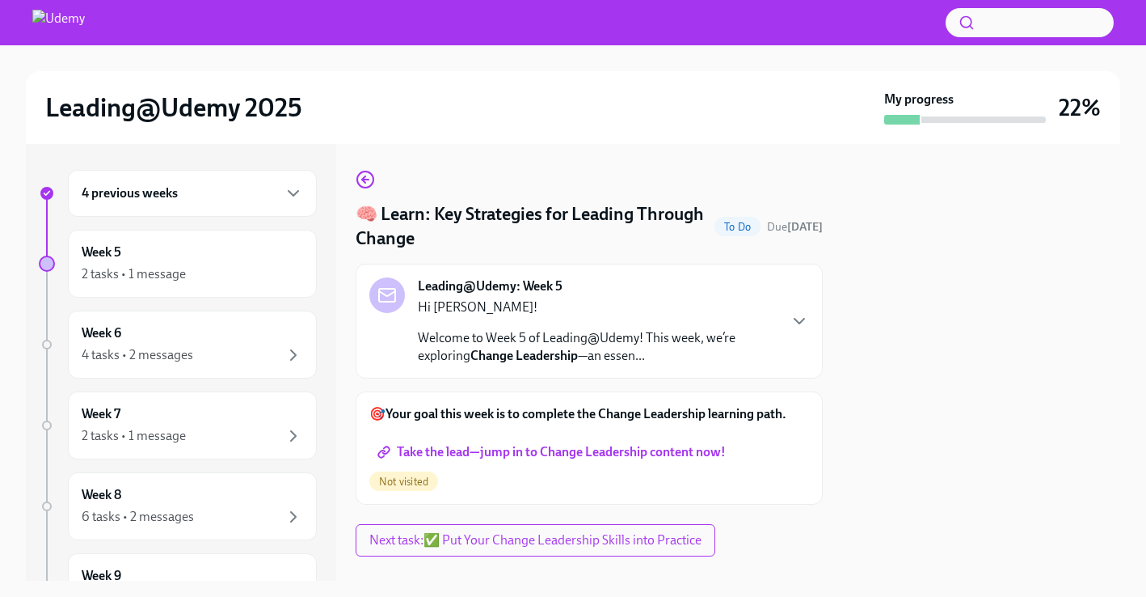
scroll to position [27, 0]
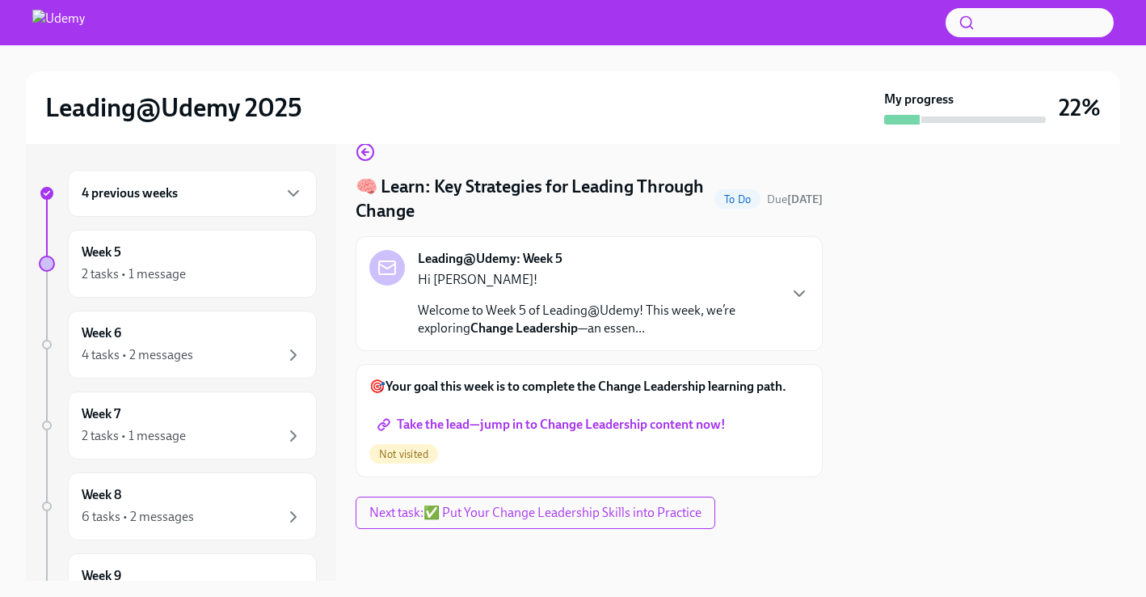
click at [555, 422] on span "Take the lead—jump in to Change Leadership content now!" at bounding box center [553, 424] width 345 height 16
click at [365, 154] on icon "button" at bounding box center [363, 152] width 3 height 6
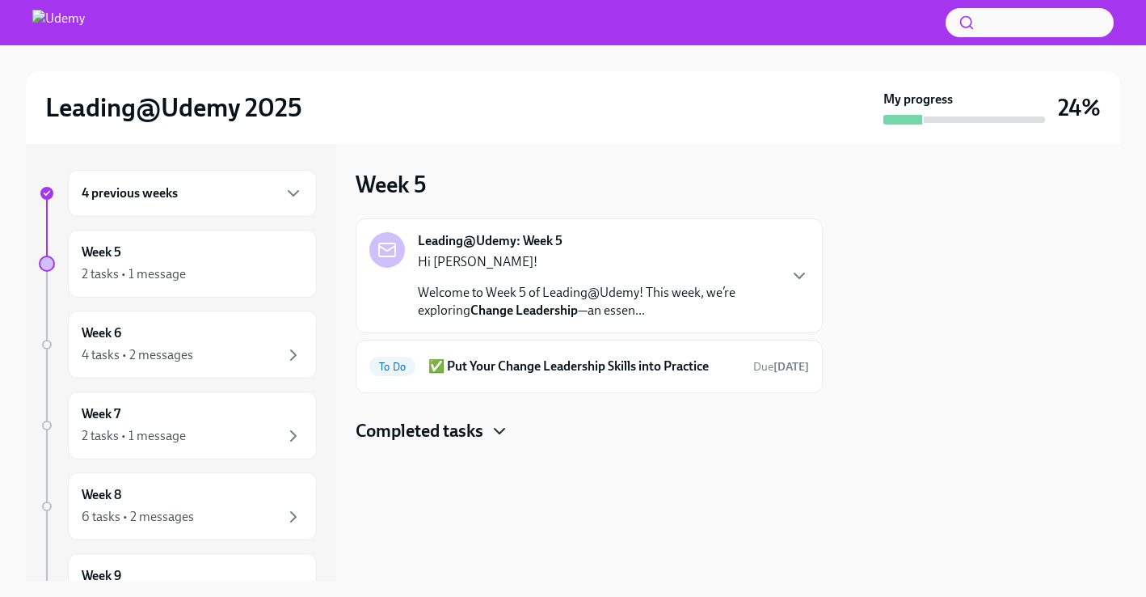
click at [493, 436] on icon "button" at bounding box center [499, 430] width 19 height 19
click at [791, 281] on icon "button" at bounding box center [799, 275] width 19 height 19
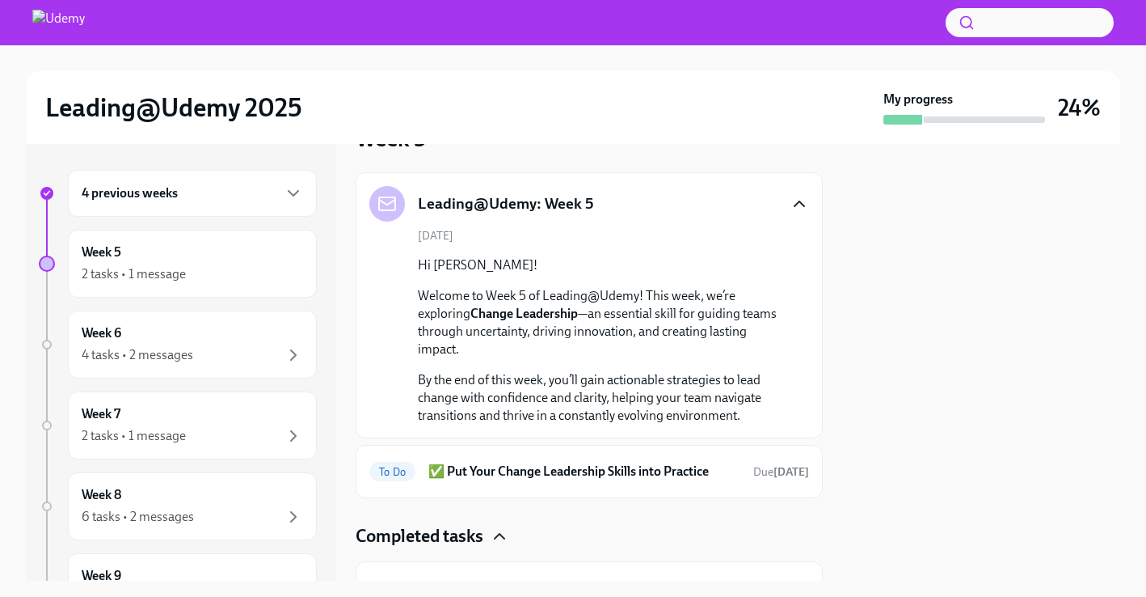
scroll to position [53, 0]
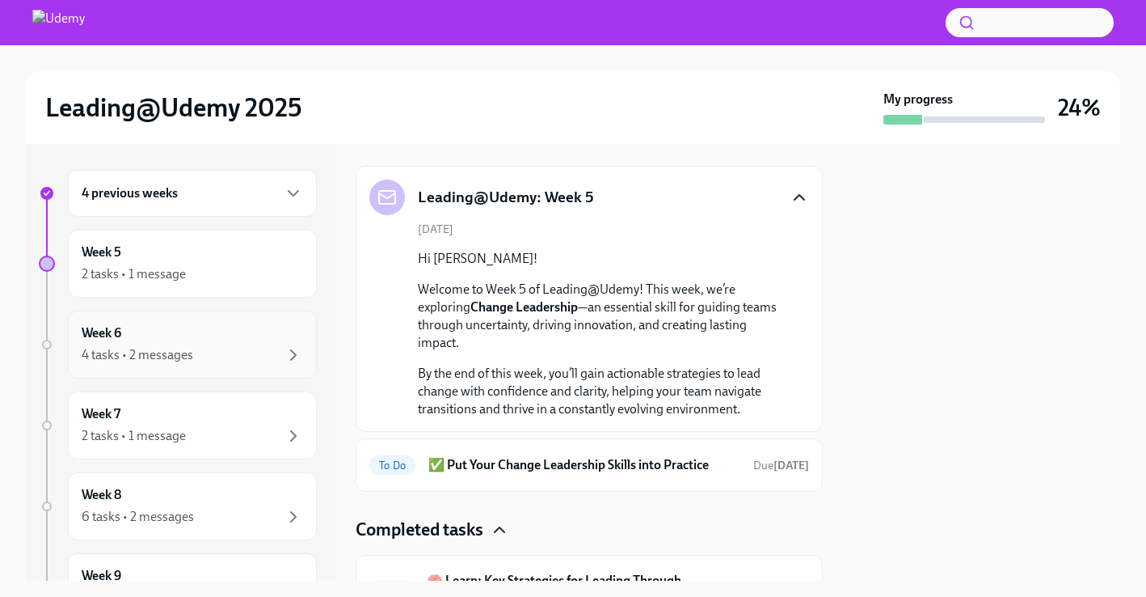
click at [240, 353] on div "4 tasks • 2 messages" at bounding box center [192, 354] width 221 height 19
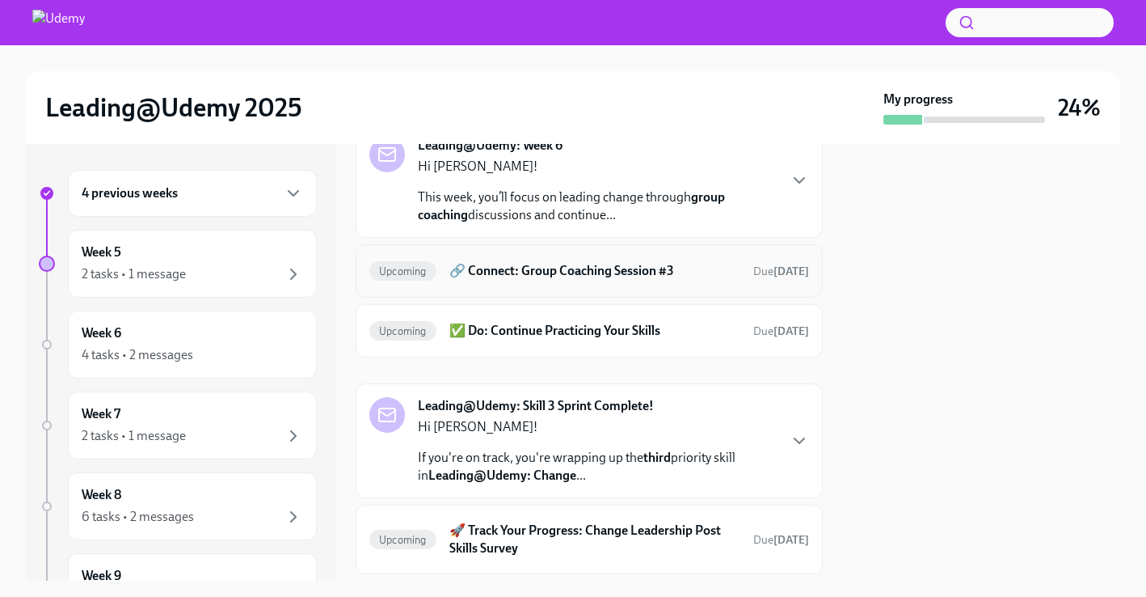
scroll to position [123, 0]
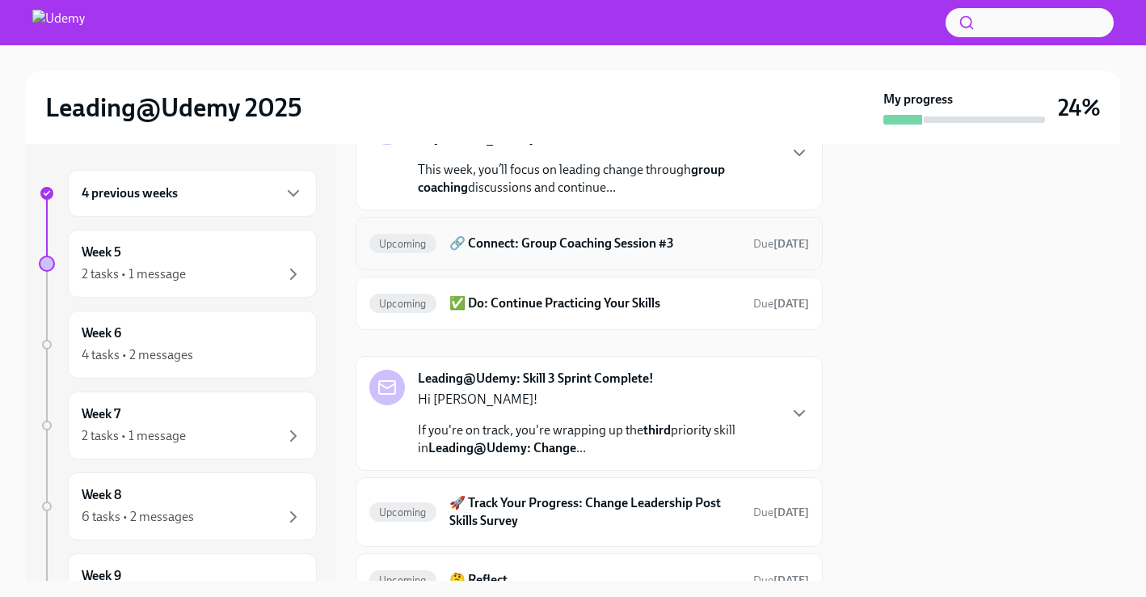
click at [534, 239] on h6 "🔗 Connect: Group Coaching Session #3" at bounding box center [594, 243] width 291 height 18
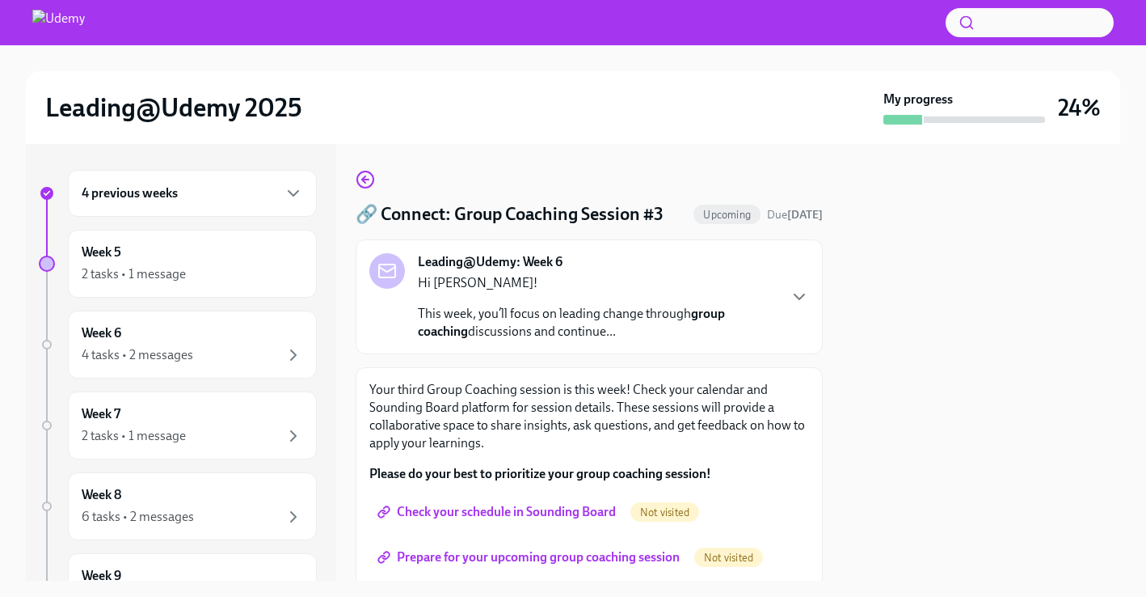
scroll to position [58, 0]
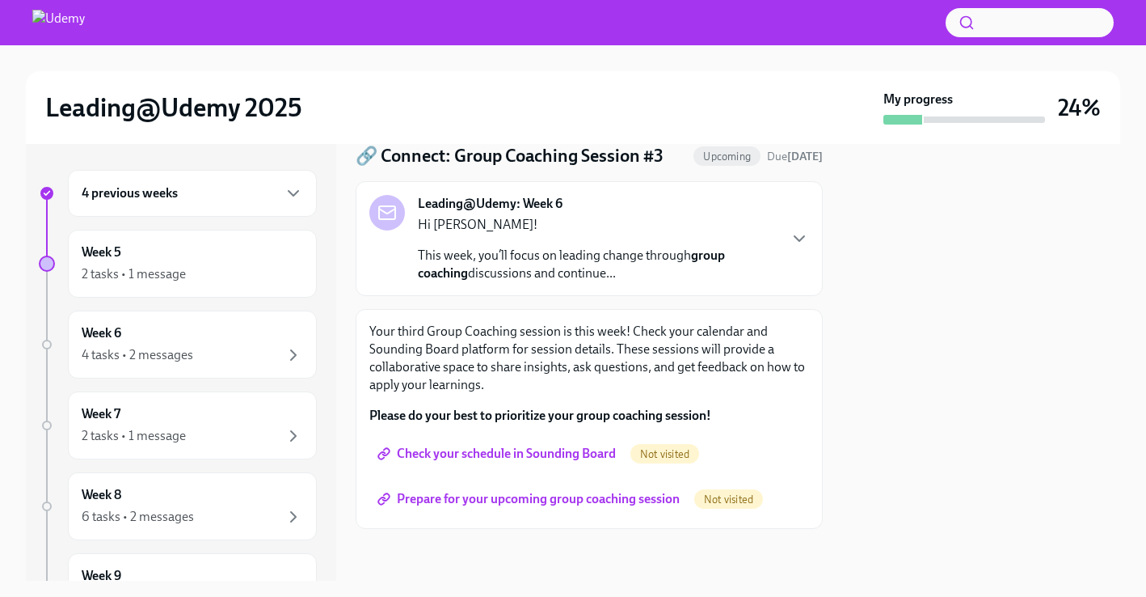
click at [491, 450] on span "Check your schedule in Sounding Board" at bounding box center [498, 453] width 235 height 16
click at [507, 500] on span "Prepare for your upcoming group coaching session" at bounding box center [530, 499] width 299 height 16
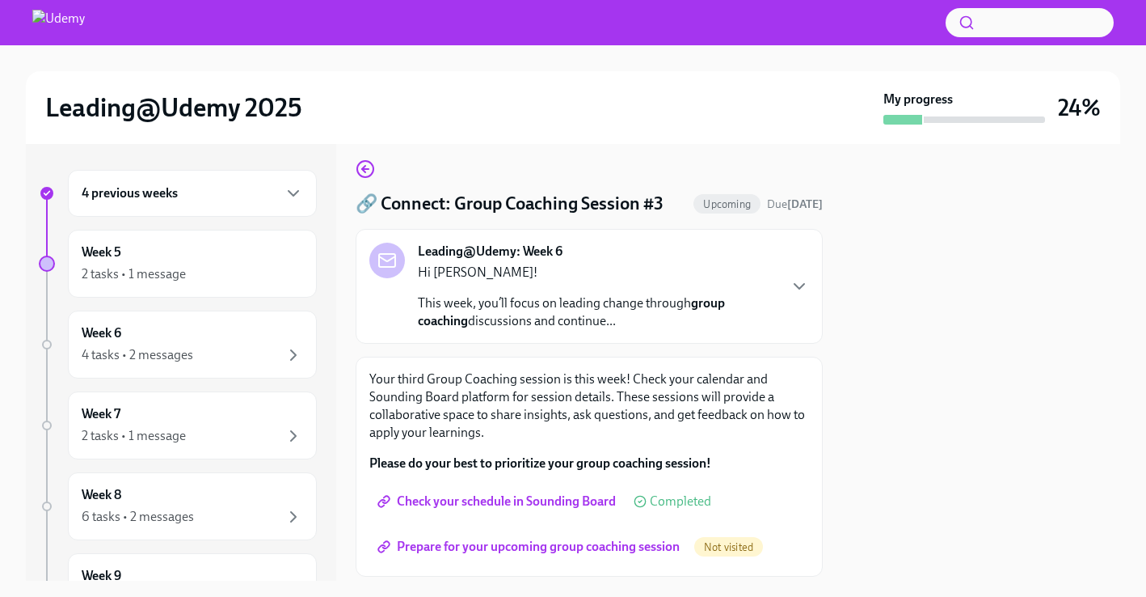
scroll to position [0, 0]
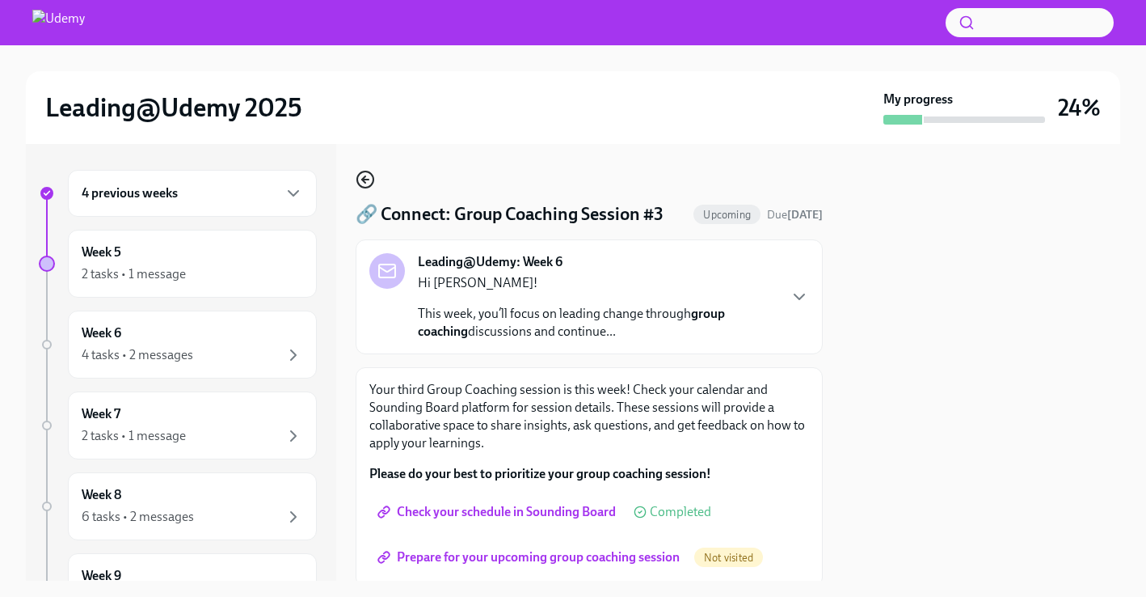
click at [364, 179] on icon "button" at bounding box center [365, 179] width 6 height 0
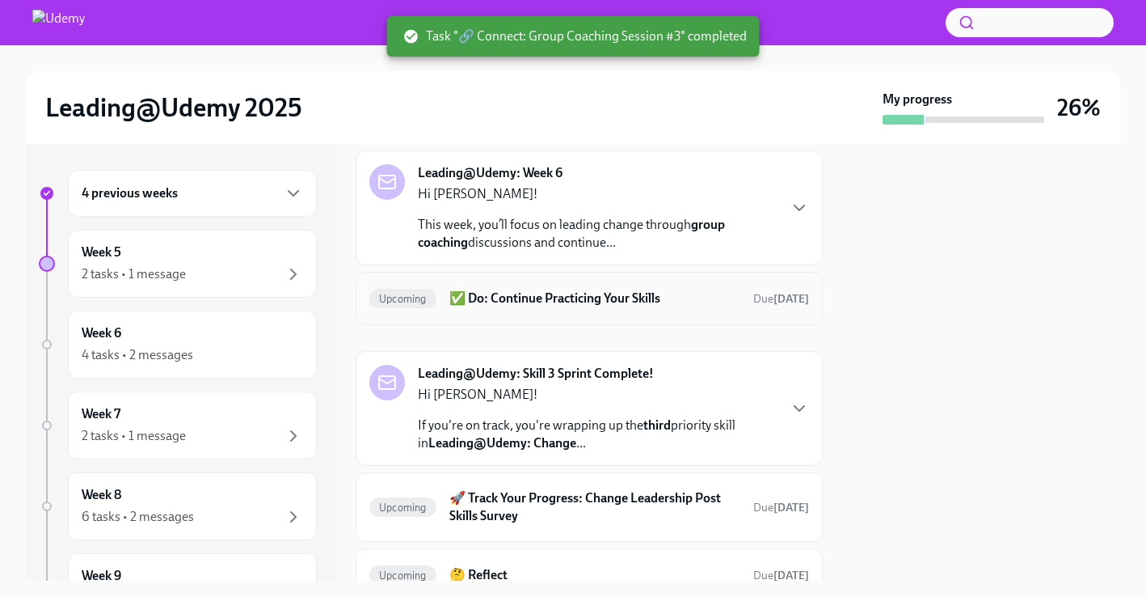
scroll to position [86, 0]
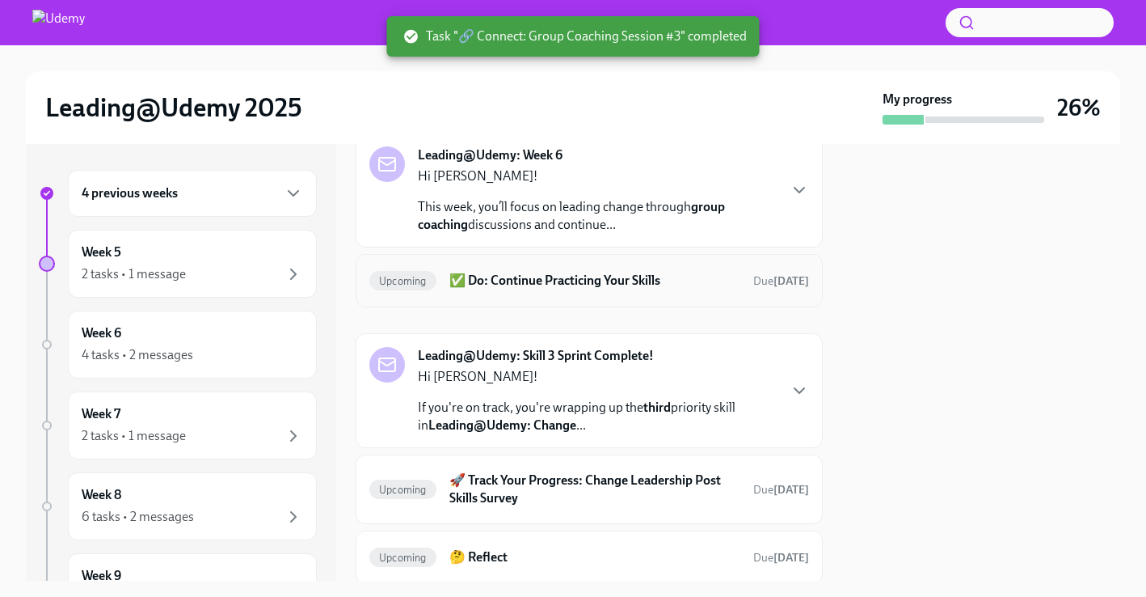
click at [572, 272] on h6 "✅ Do: Continue Practicing Your Skills" at bounding box center [594, 281] width 291 height 18
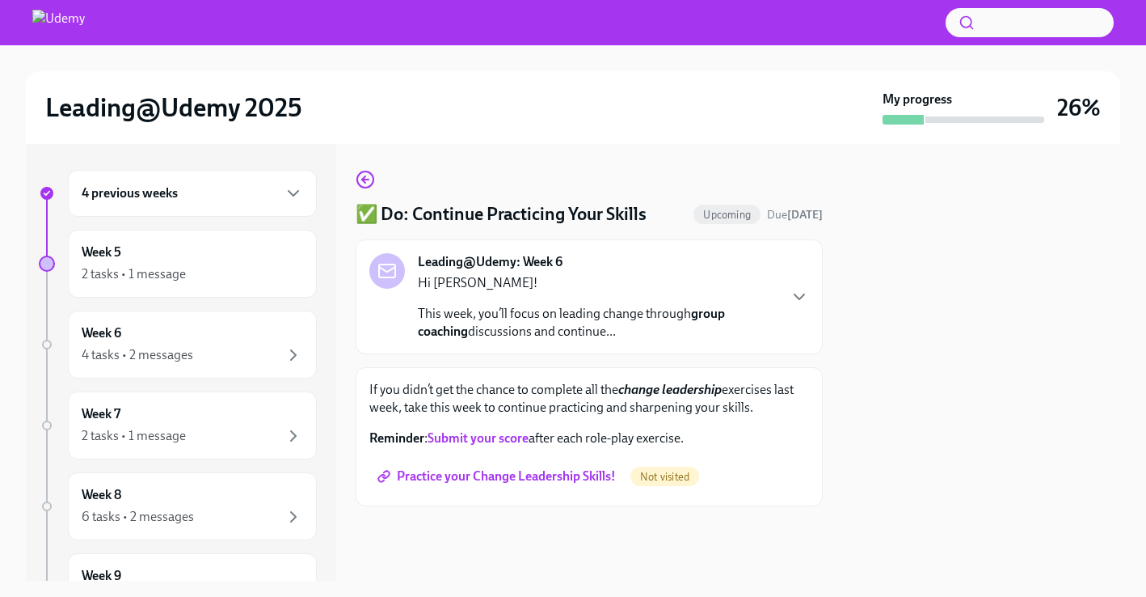
click at [510, 474] on span "Practice your Change Leadership Skills!" at bounding box center [498, 476] width 235 height 16
click at [361, 175] on icon "button" at bounding box center [365, 179] width 19 height 19
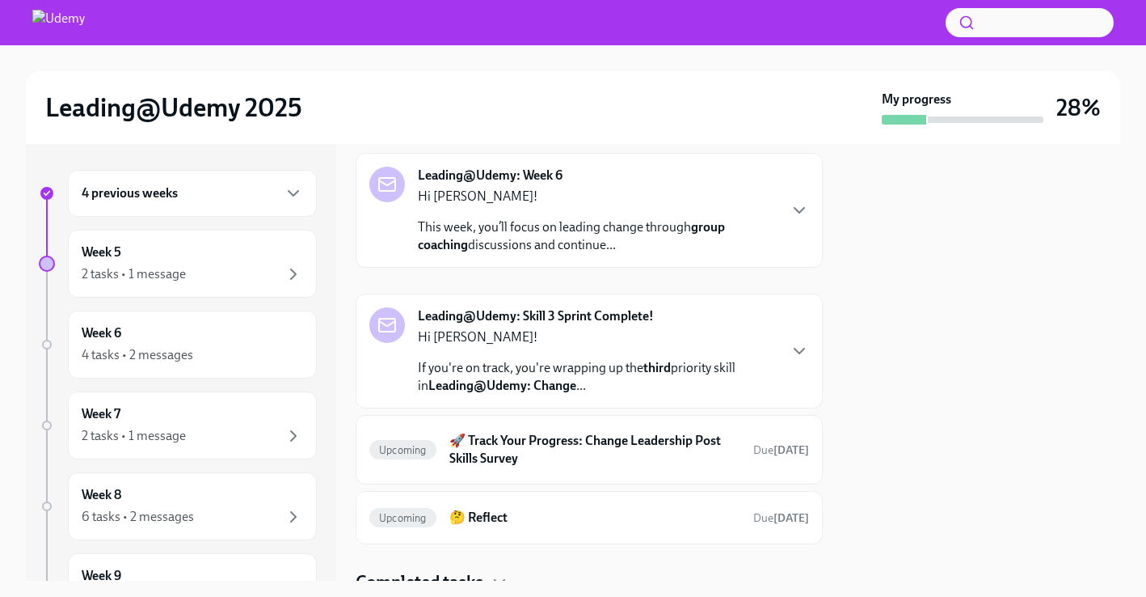
scroll to position [69, 0]
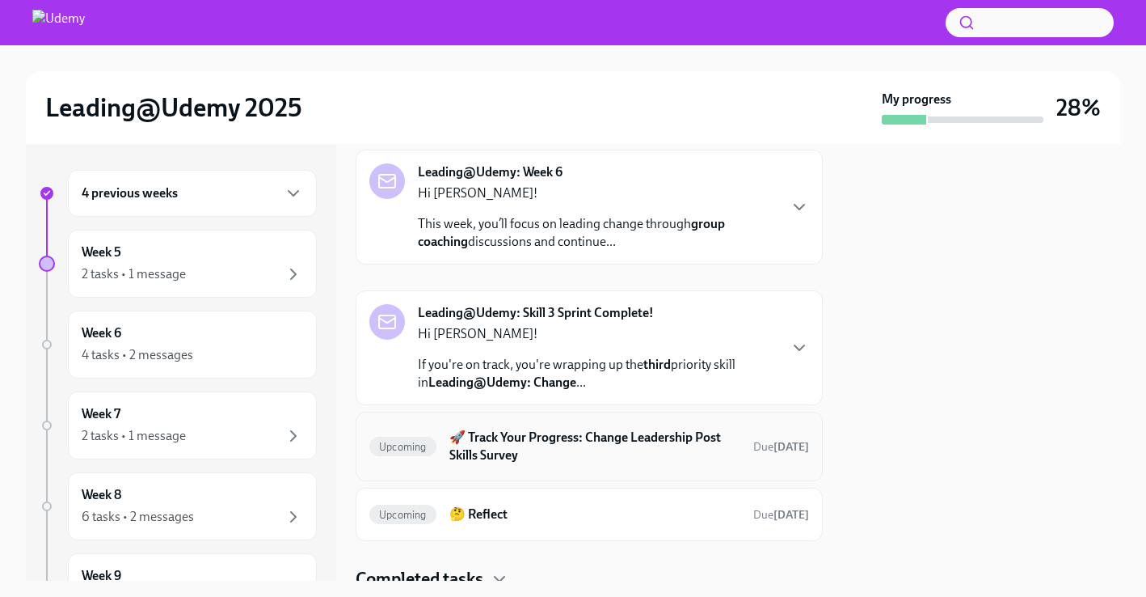
click at [538, 445] on h6 "🚀 Track Your Progress: Change Leadership Post Skills Survey" at bounding box center [594, 446] width 291 height 36
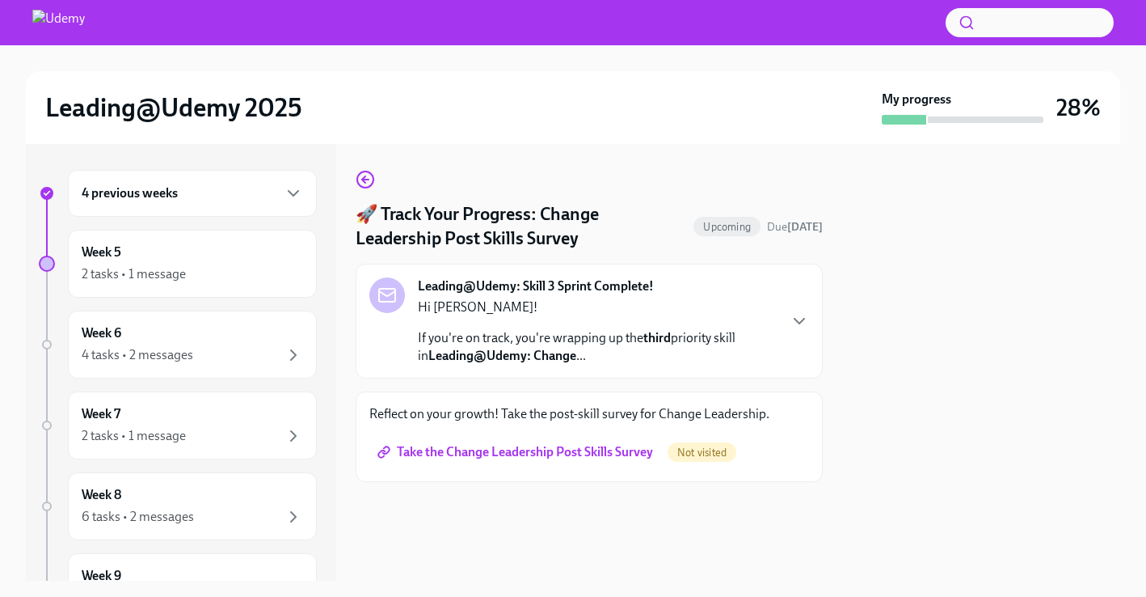
click at [560, 458] on span "Take the Change Leadership Post Skills Survey" at bounding box center [517, 452] width 272 height 16
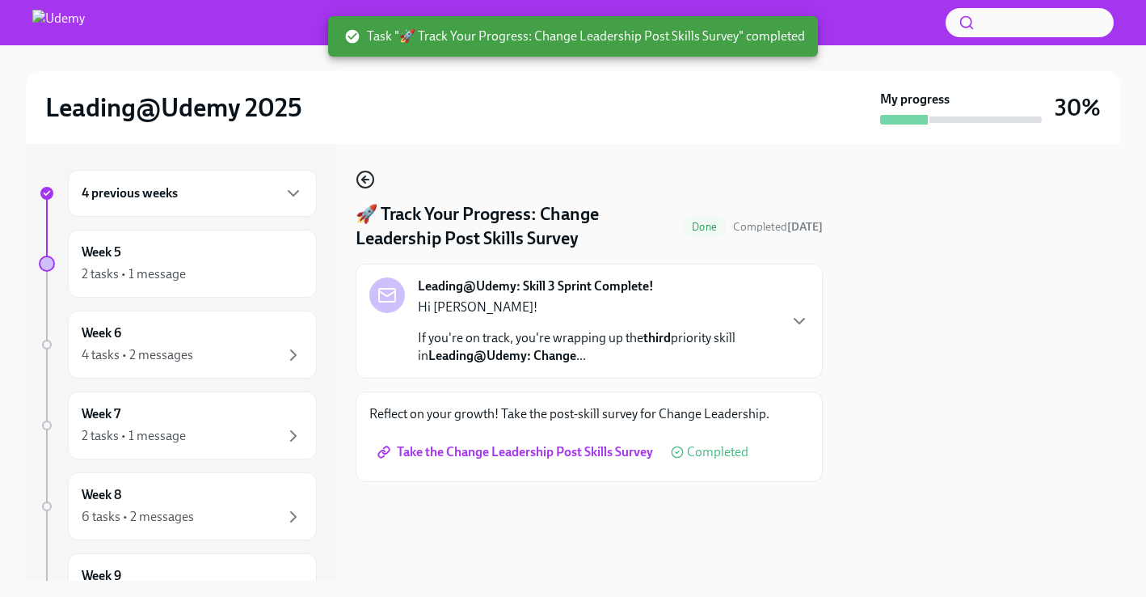
click at [373, 181] on circle "button" at bounding box center [365, 179] width 16 height 16
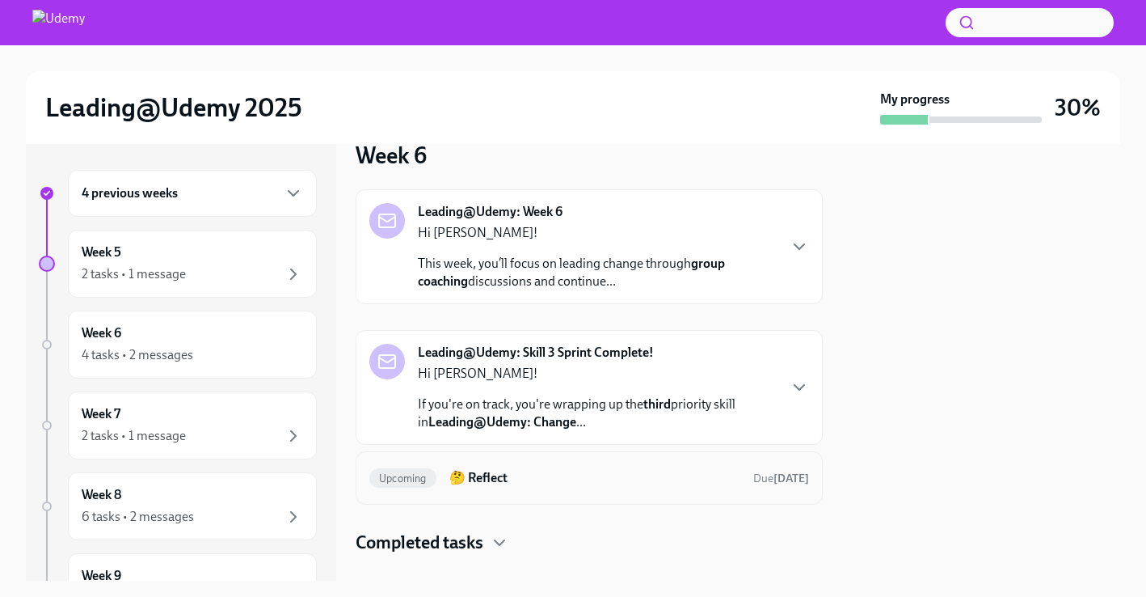
scroll to position [55, 0]
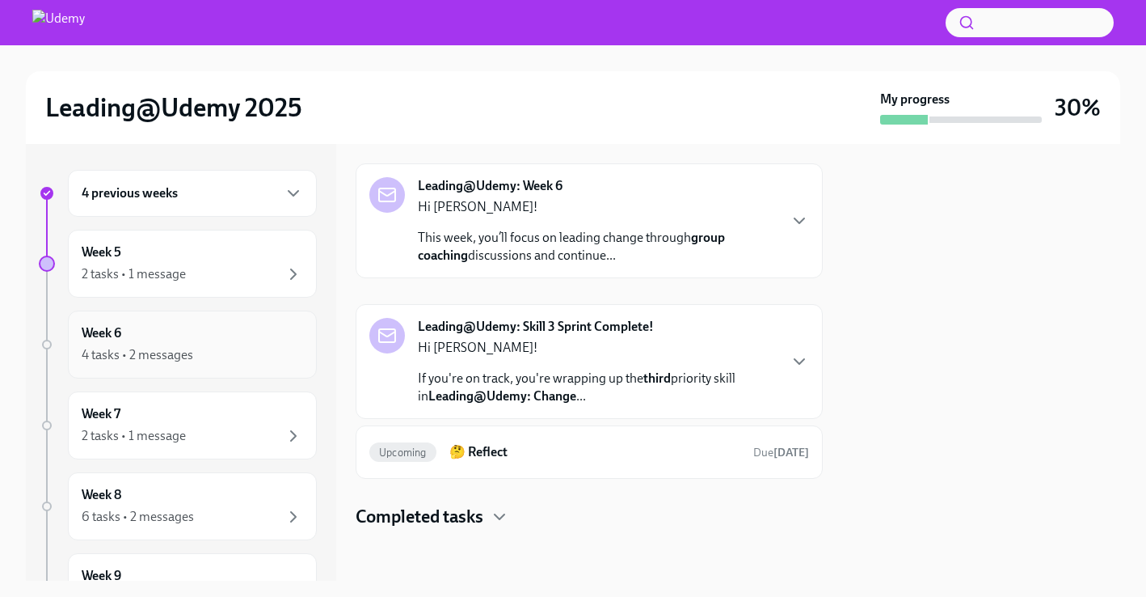
click at [213, 363] on div "4 tasks • 2 messages" at bounding box center [192, 354] width 221 height 19
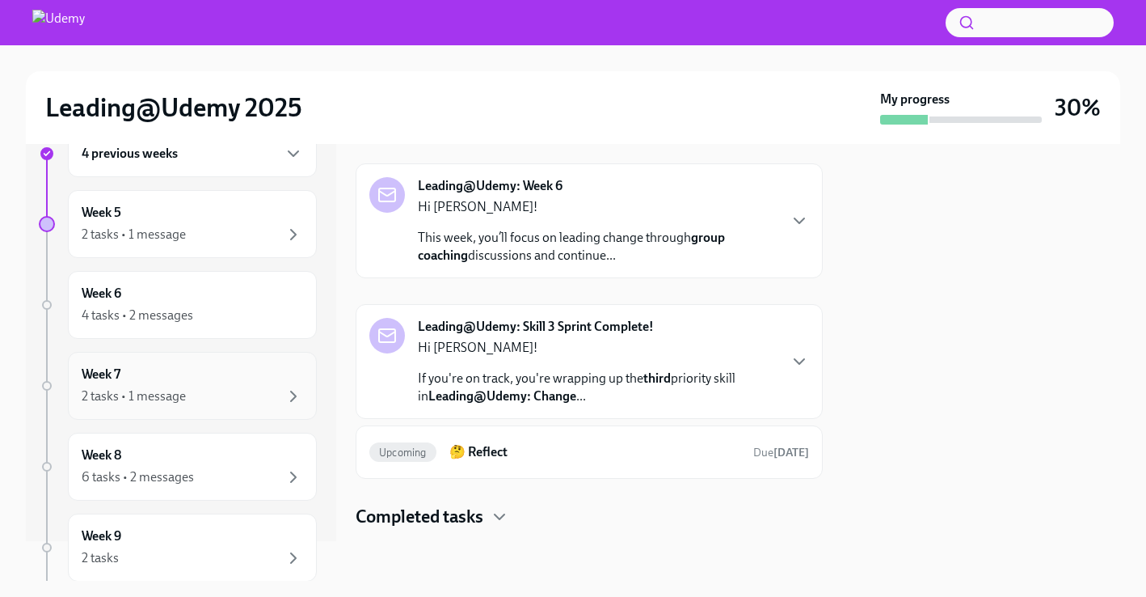
scroll to position [41, 0]
click at [209, 337] on div "4 previous weeks Week 5 2 tasks • 1 message Week 6 4 tasks • 2 messages Week 7 …" at bounding box center [178, 442] width 278 height 627
click at [210, 378] on div "Week 7 2 tasks • 1 message" at bounding box center [192, 384] width 221 height 40
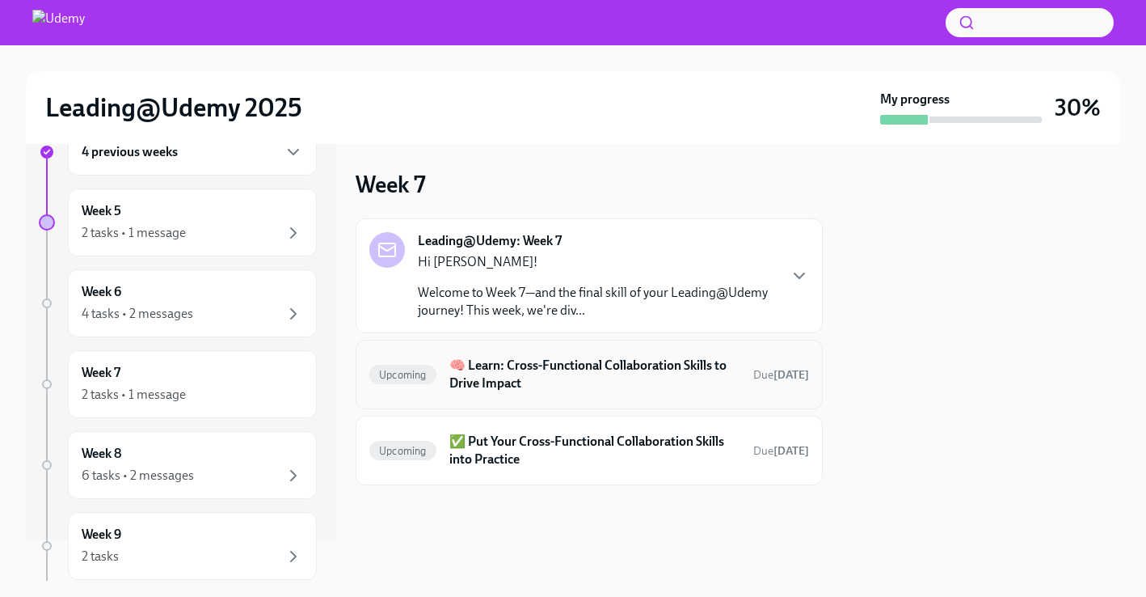
click at [562, 382] on h6 "🧠 Learn: Cross-Functional Collaboration Skills to Drive Impact" at bounding box center [594, 374] width 291 height 36
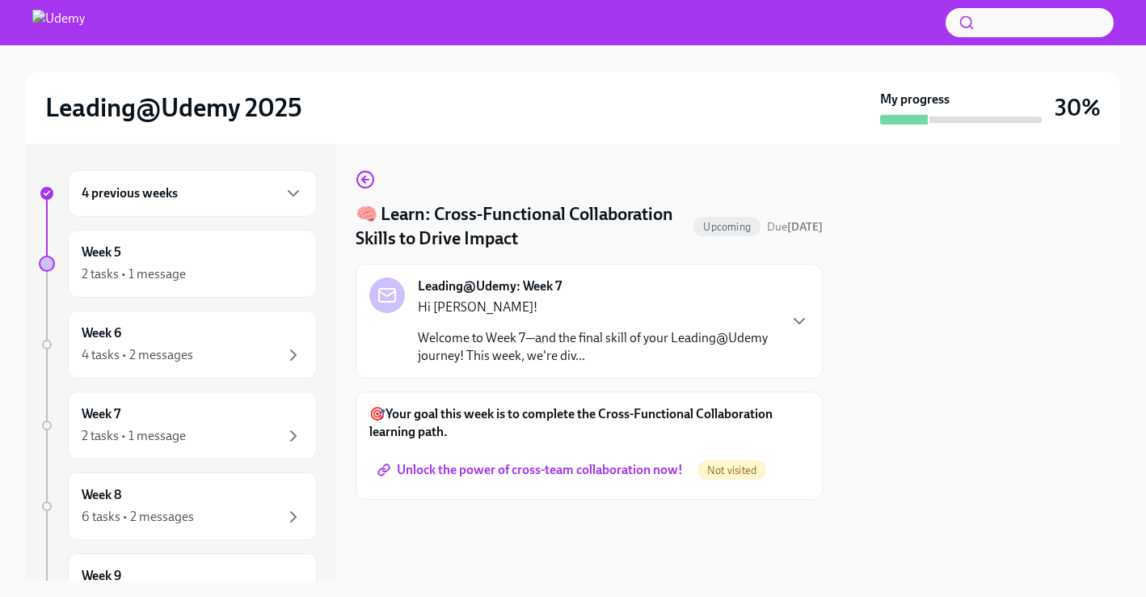
click at [540, 479] on link "Unlock the power of cross-team collaboration now!" at bounding box center [531, 469] width 325 height 32
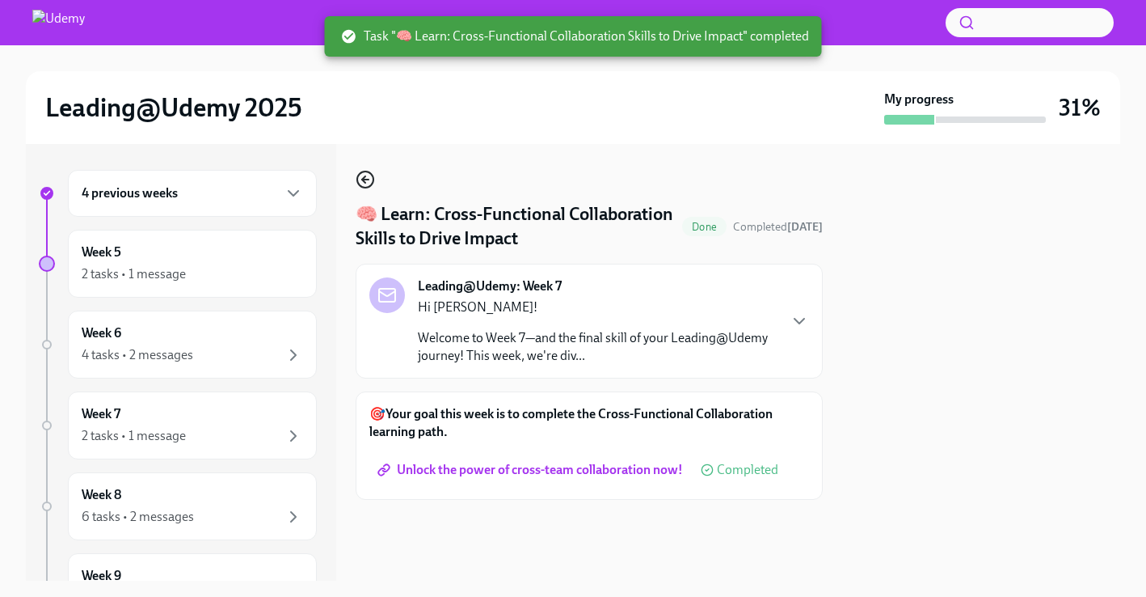
click at [365, 179] on icon "button" at bounding box center [365, 179] width 6 height 0
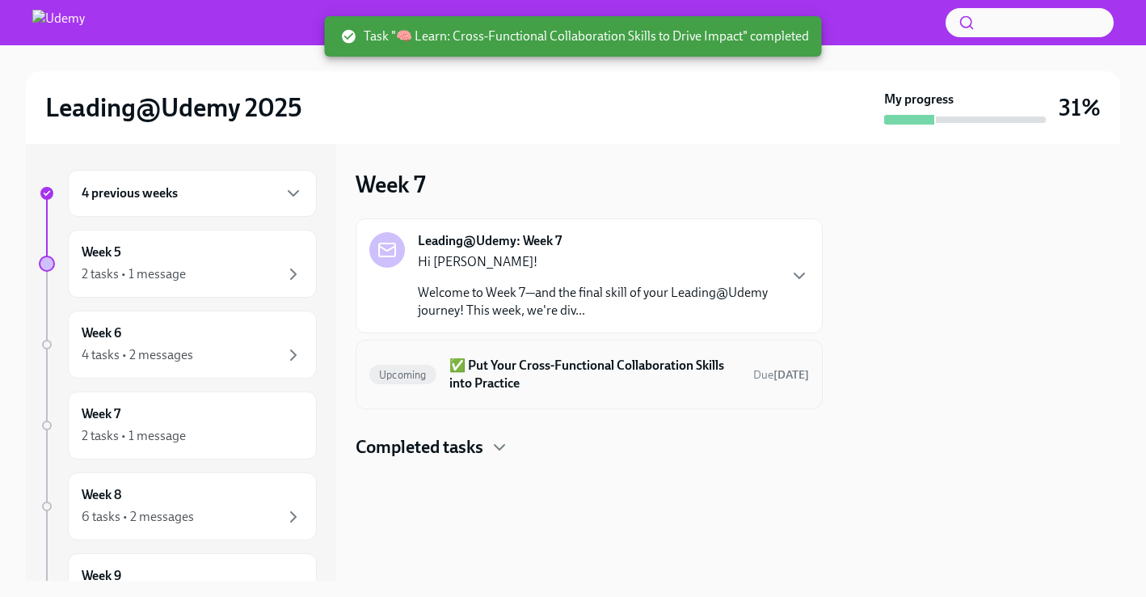
click at [449, 385] on div "Upcoming ✅ Put Your Cross-Functional Collaboration Skills into Practice Due [DA…" at bounding box center [589, 374] width 440 height 42
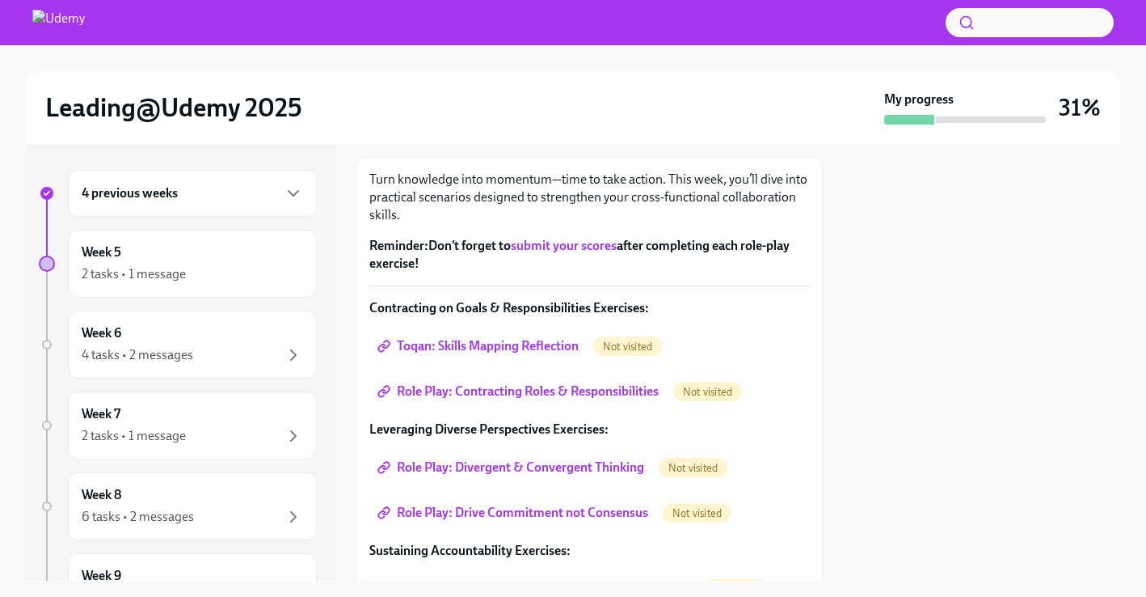
scroll to position [233, 0]
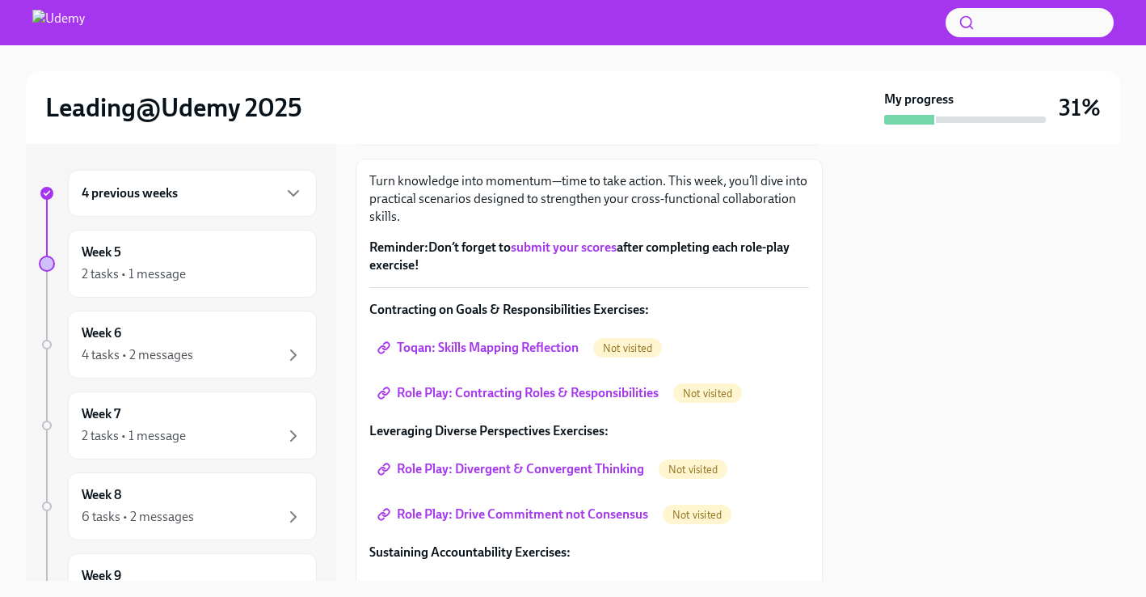
click at [478, 347] on span "Toqan: Skills Mapping Reflection" at bounding box center [480, 348] width 198 height 16
click at [463, 390] on span "Role Play: Contracting Roles & Responsibilities" at bounding box center [520, 393] width 278 height 16
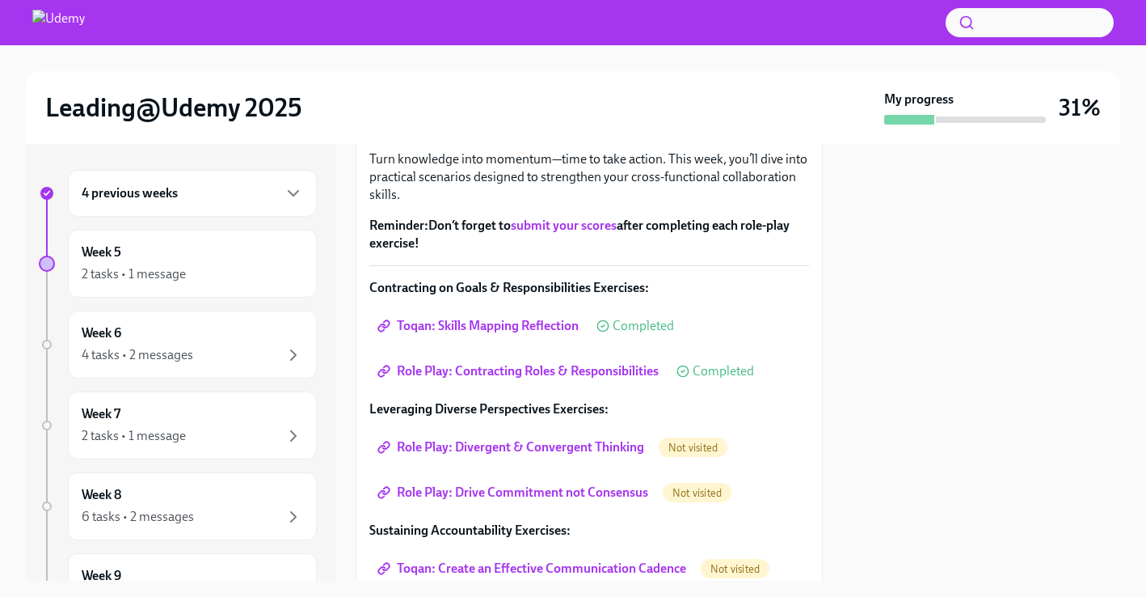
scroll to position [266, 0]
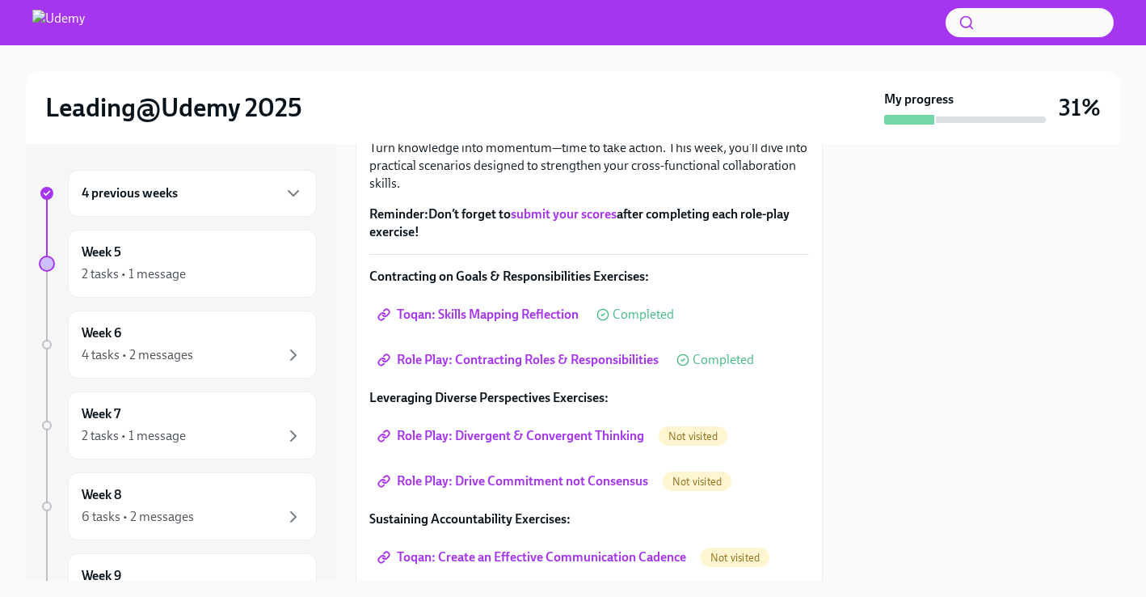
click at [454, 449] on link "Role Play: Divergent & Convergent Thinking" at bounding box center [512, 436] width 286 height 32
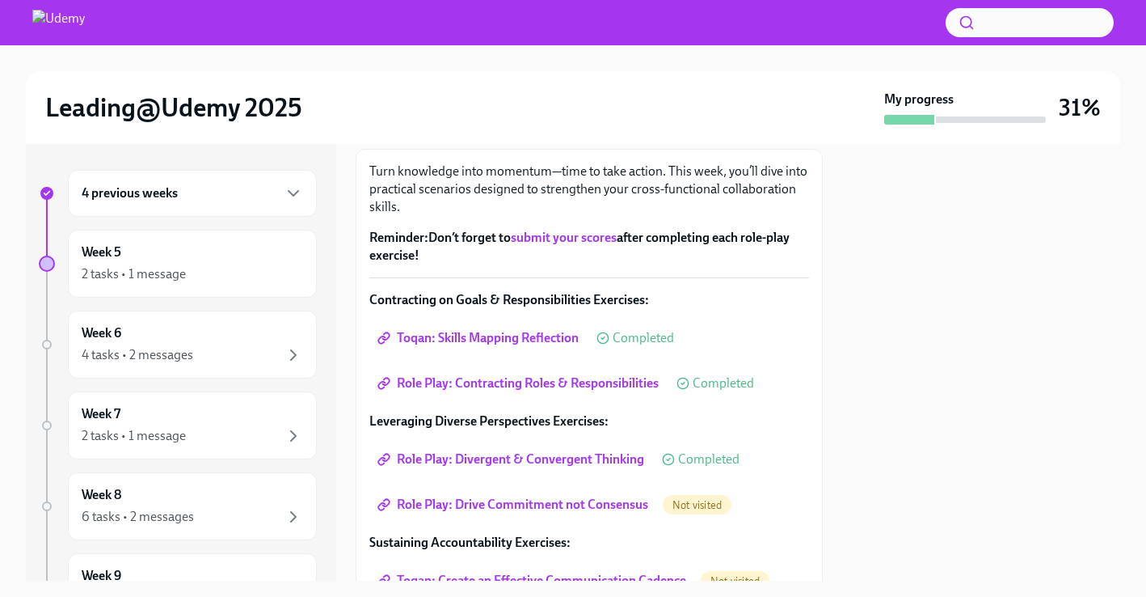
scroll to position [243, 0]
click at [452, 507] on span "Role Play: Drive Commitment not Consensus" at bounding box center [515, 504] width 268 height 16
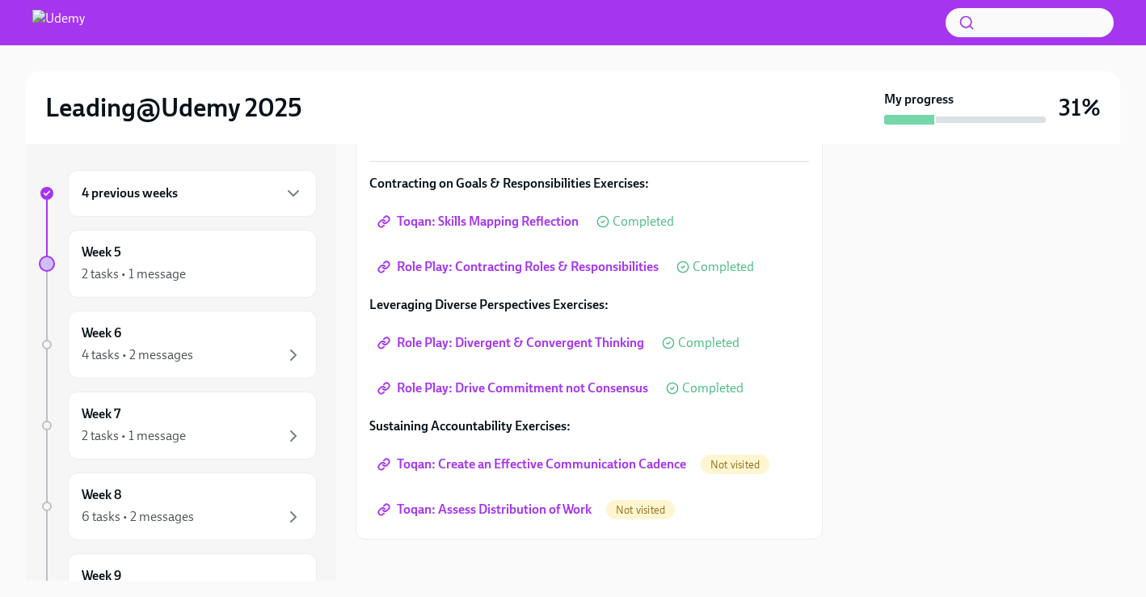
scroll to position [369, 0]
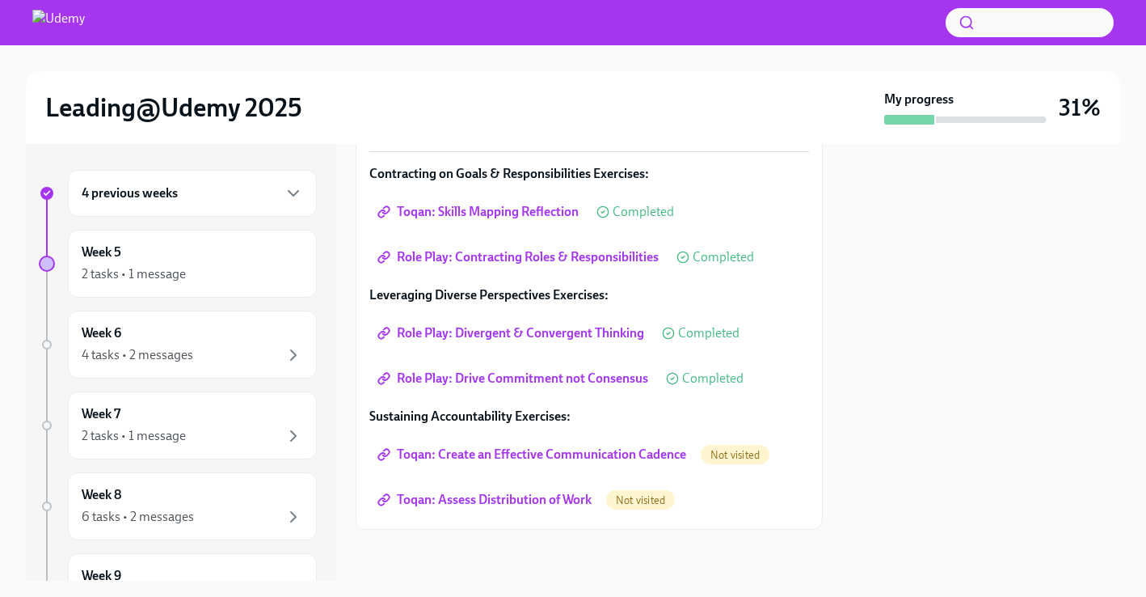
click at [471, 456] on span "Toqan: Create an Effective Communication Cadence" at bounding box center [534, 454] width 306 height 16
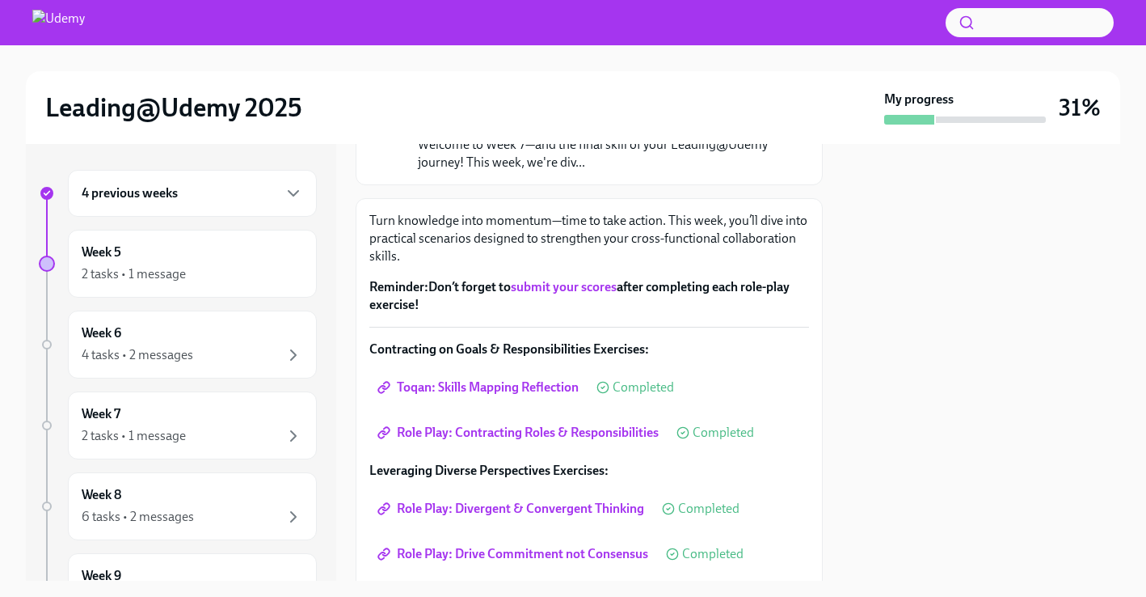
scroll to position [369, 0]
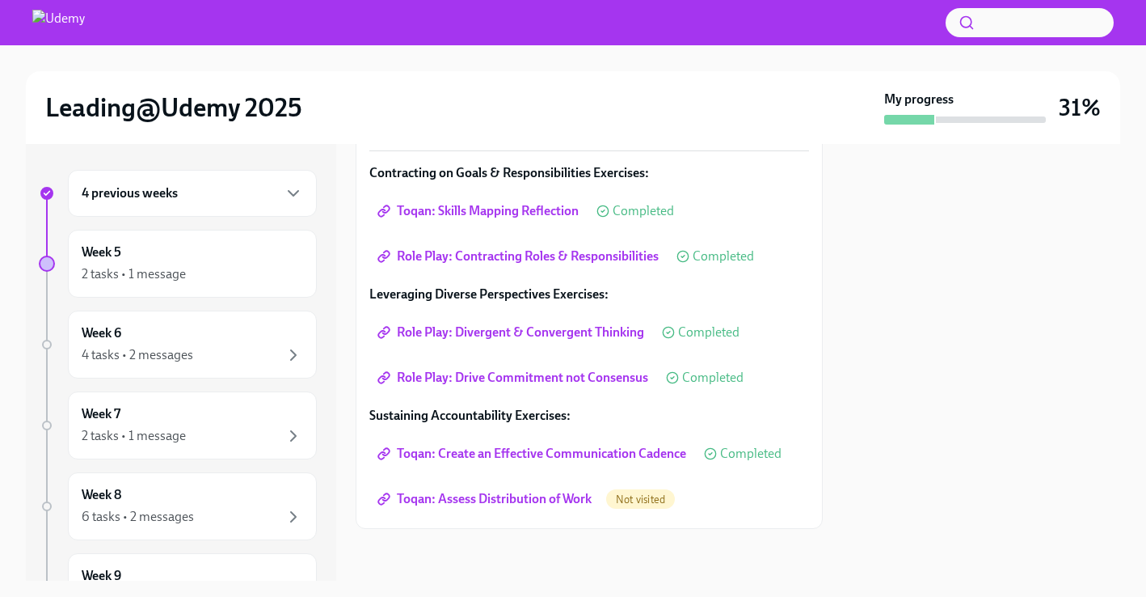
click at [483, 497] on span "Toqan: Assess Distribution of Work" at bounding box center [486, 499] width 211 height 16
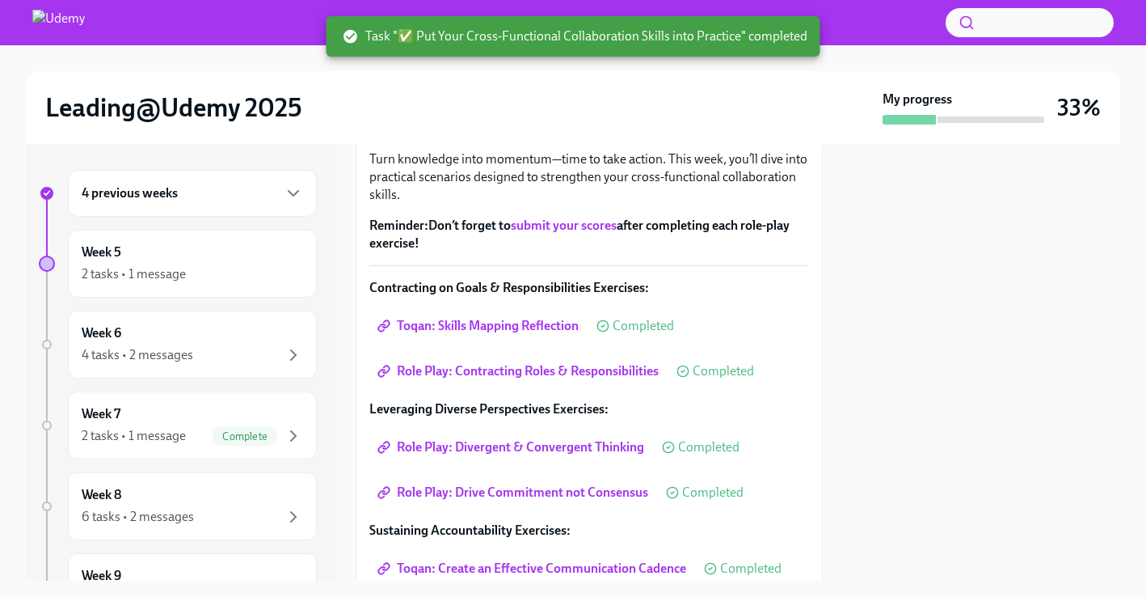
scroll to position [314, 0]
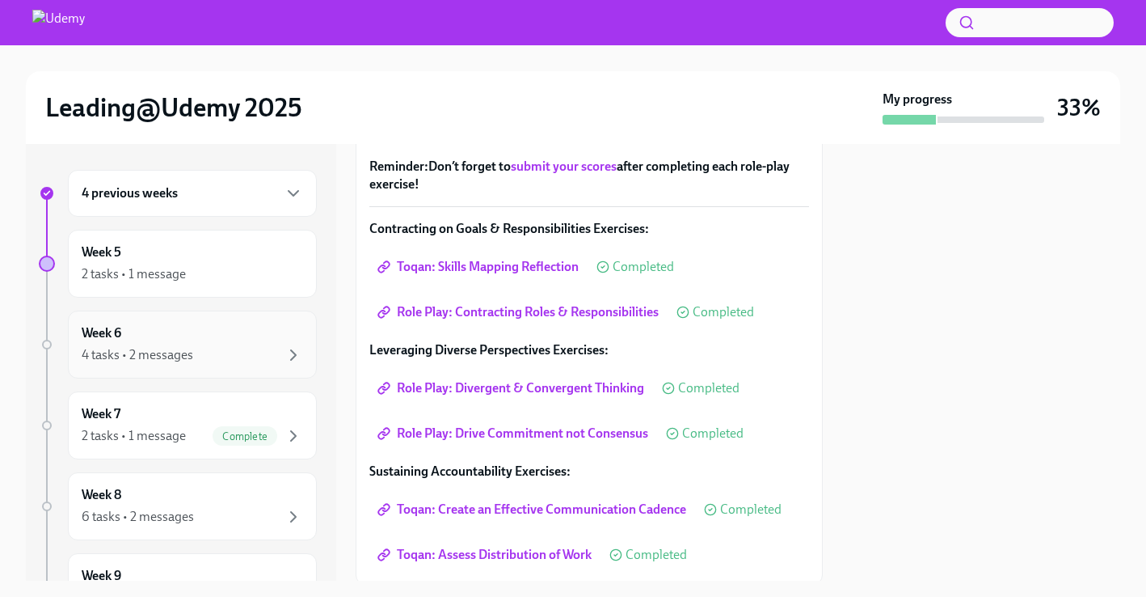
click at [265, 344] on div "Week 6 4 tasks • 2 messages" at bounding box center [192, 344] width 221 height 40
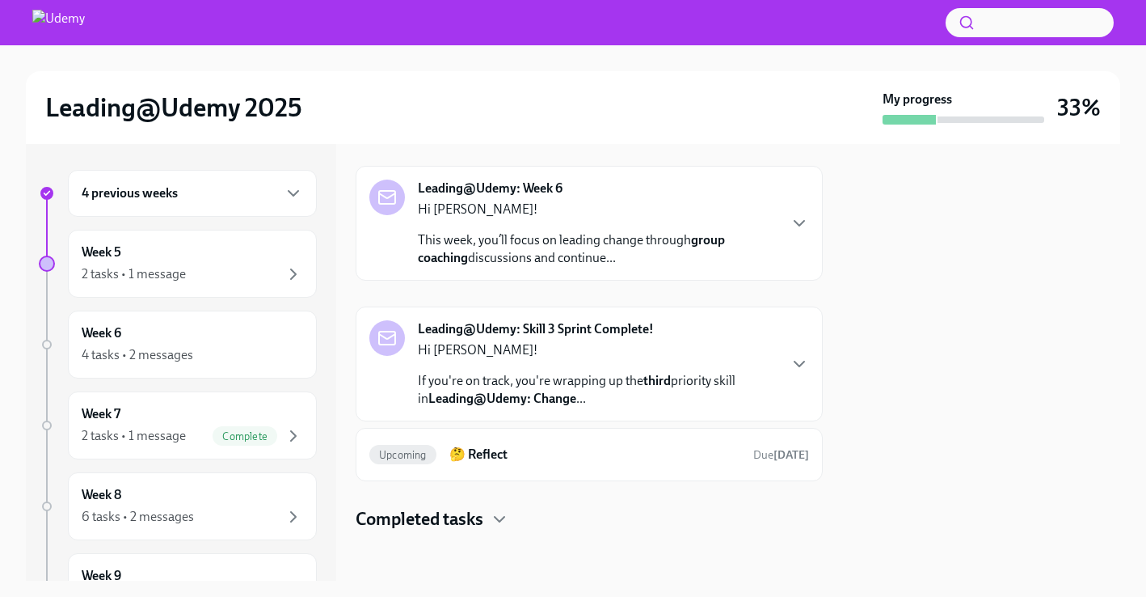
scroll to position [55, 0]
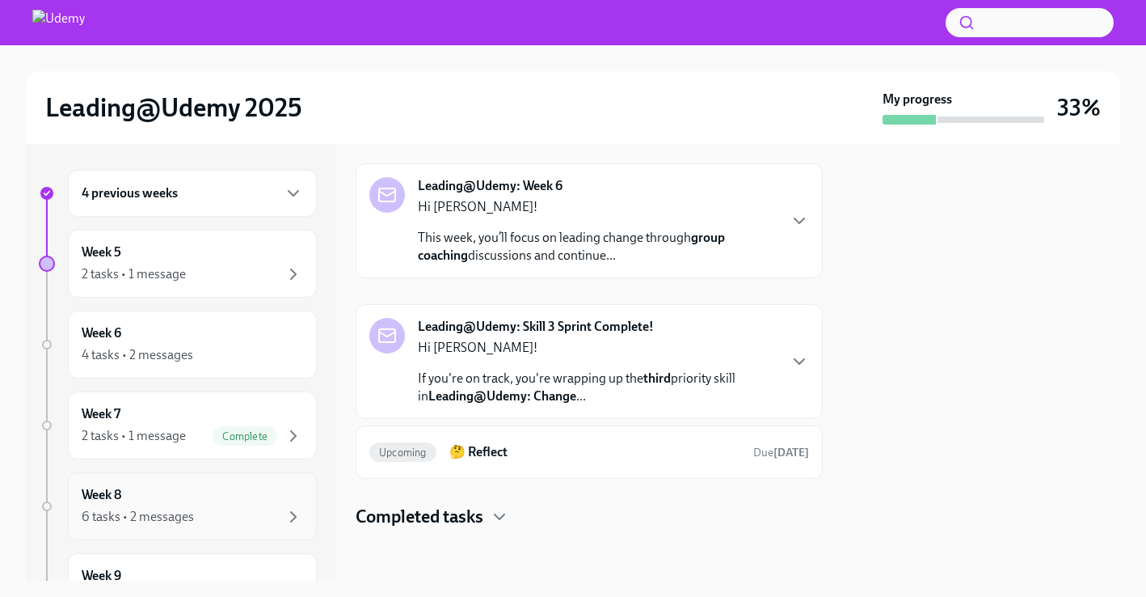
click at [226, 486] on div "Week 8 6 tasks • 2 messages" at bounding box center [192, 506] width 221 height 40
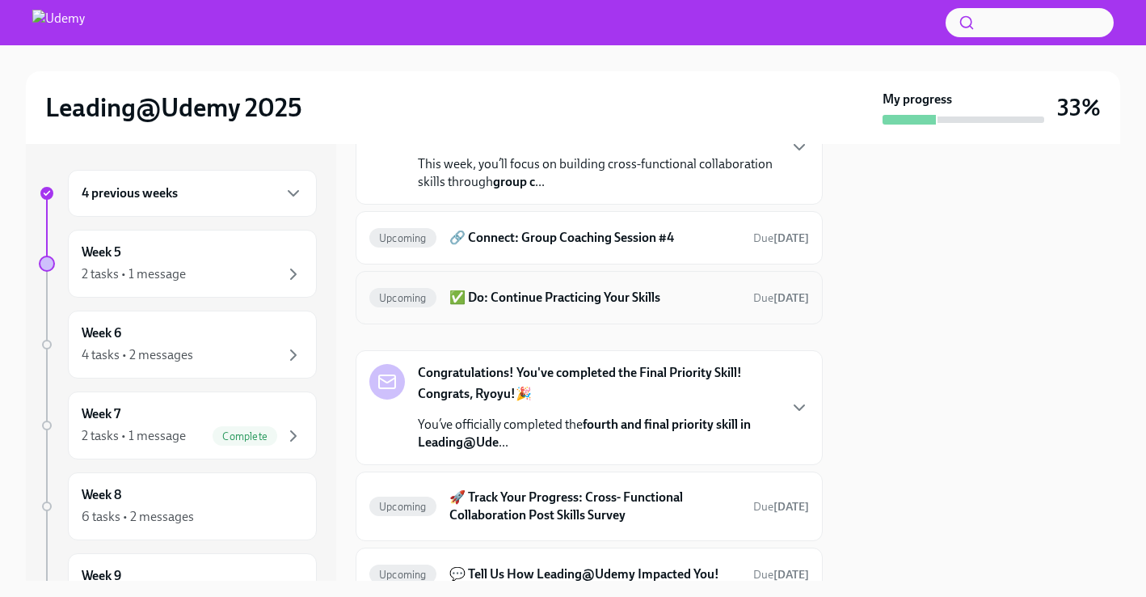
scroll to position [143, 0]
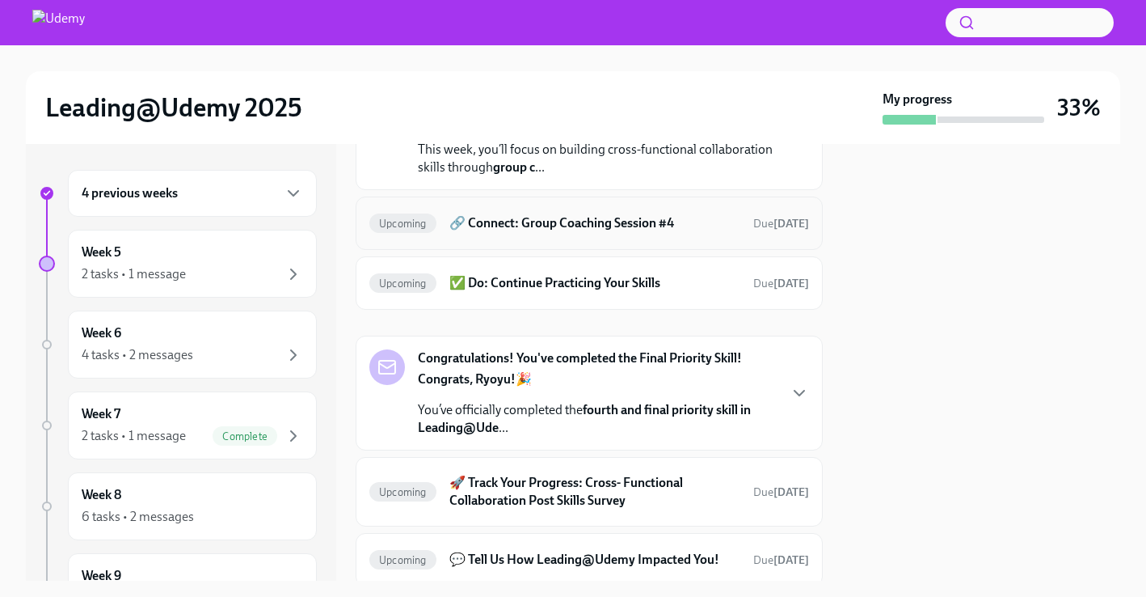
click at [549, 209] on div "Upcoming 🔗 Connect: Group Coaching Session #4 Due [DATE]" at bounding box center [589, 222] width 467 height 53
click at [546, 242] on div "Upcoming 🔗 Connect: Group Coaching Session #4 Due [DATE]" at bounding box center [589, 222] width 467 height 53
click at [565, 224] on h6 "🔗 Connect: Group Coaching Session #4" at bounding box center [594, 223] width 291 height 18
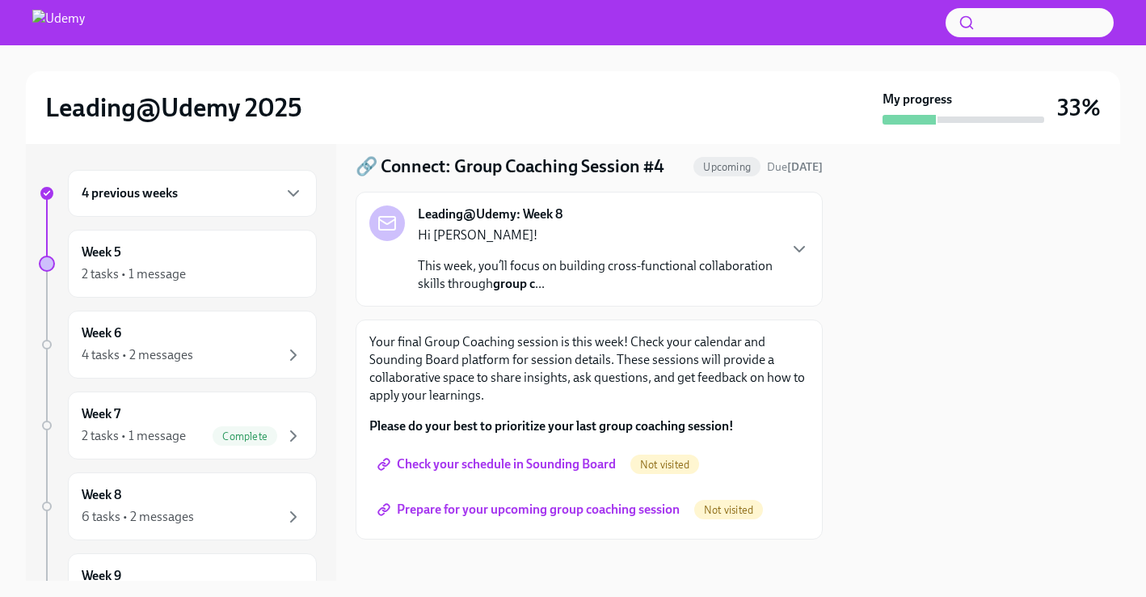
scroll to position [58, 0]
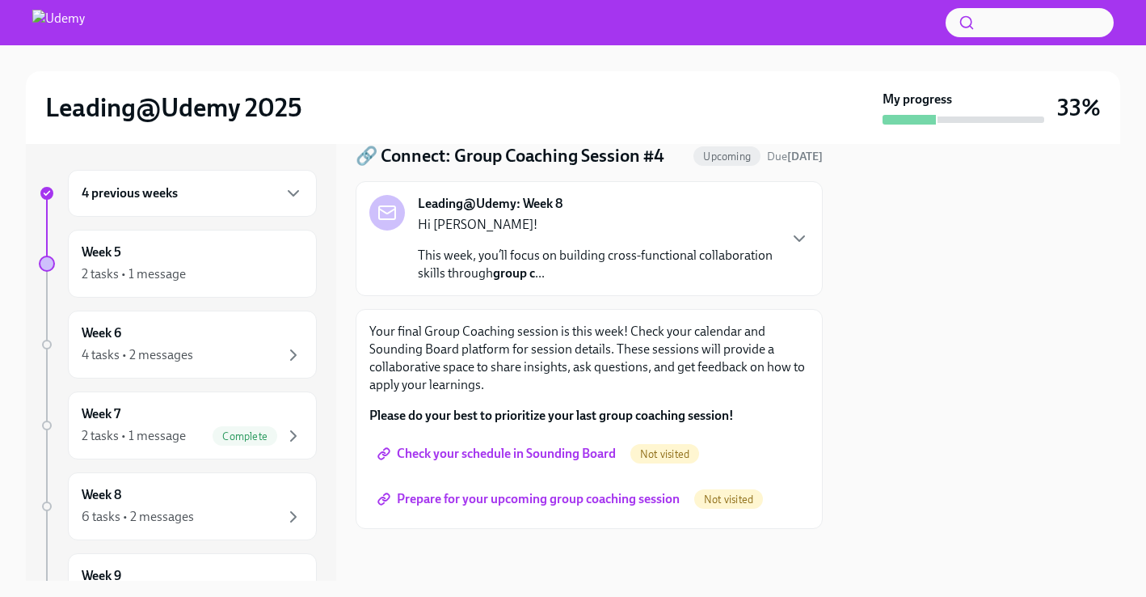
click at [493, 454] on span "Check your schedule in Sounding Board" at bounding box center [498, 453] width 235 height 16
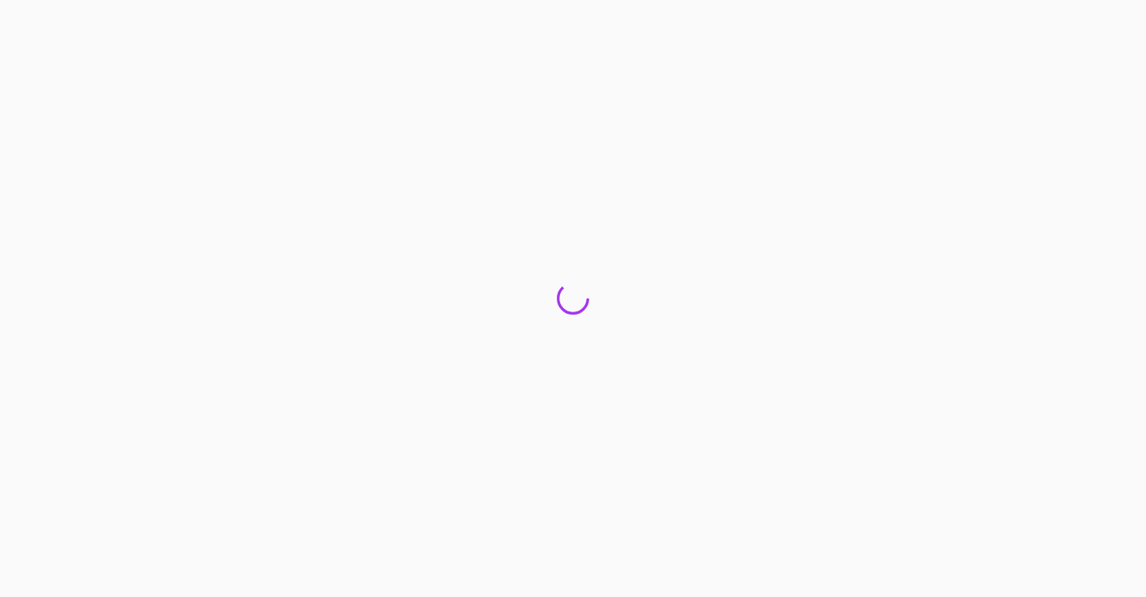
click at [455, 502] on div at bounding box center [573, 298] width 1146 height 597
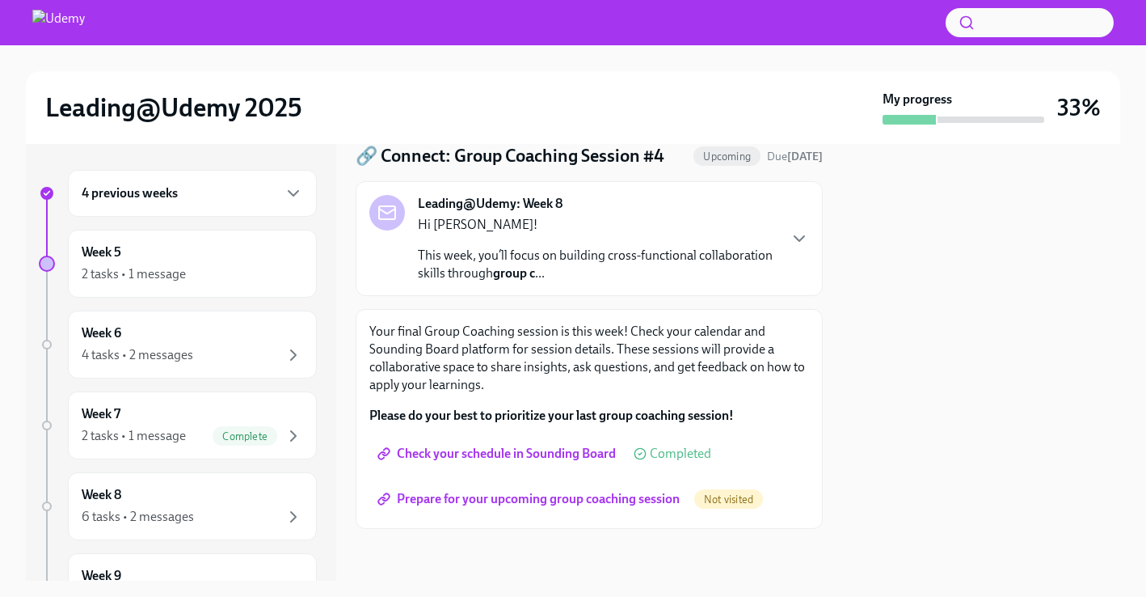
click at [481, 494] on span "Prepare for your upcoming group coaching session" at bounding box center [530, 499] width 299 height 16
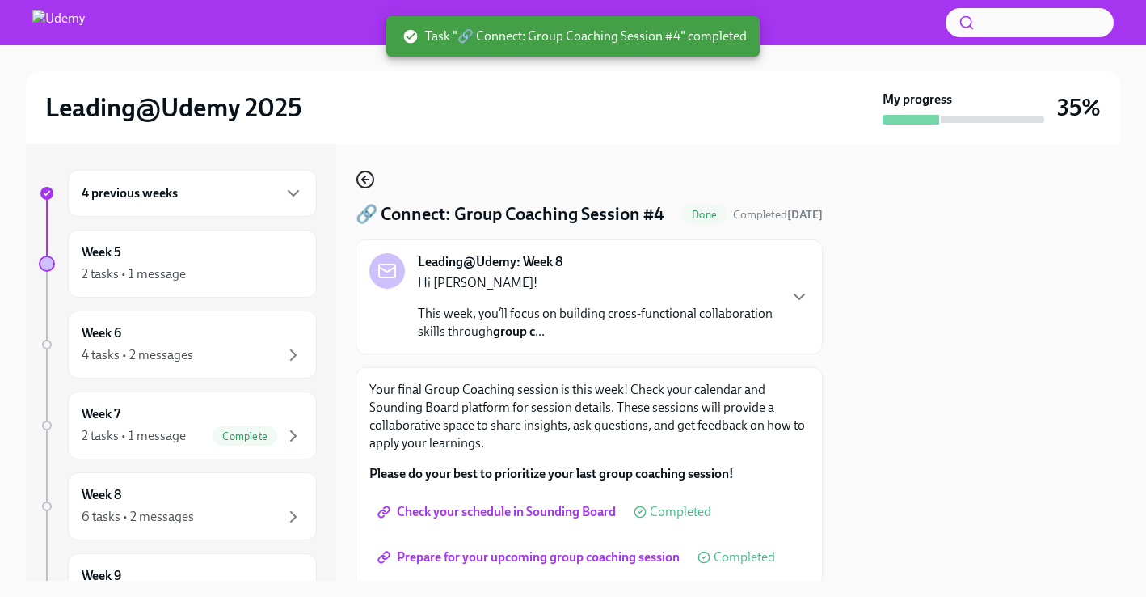
click at [356, 182] on icon "button" at bounding box center [365, 179] width 19 height 19
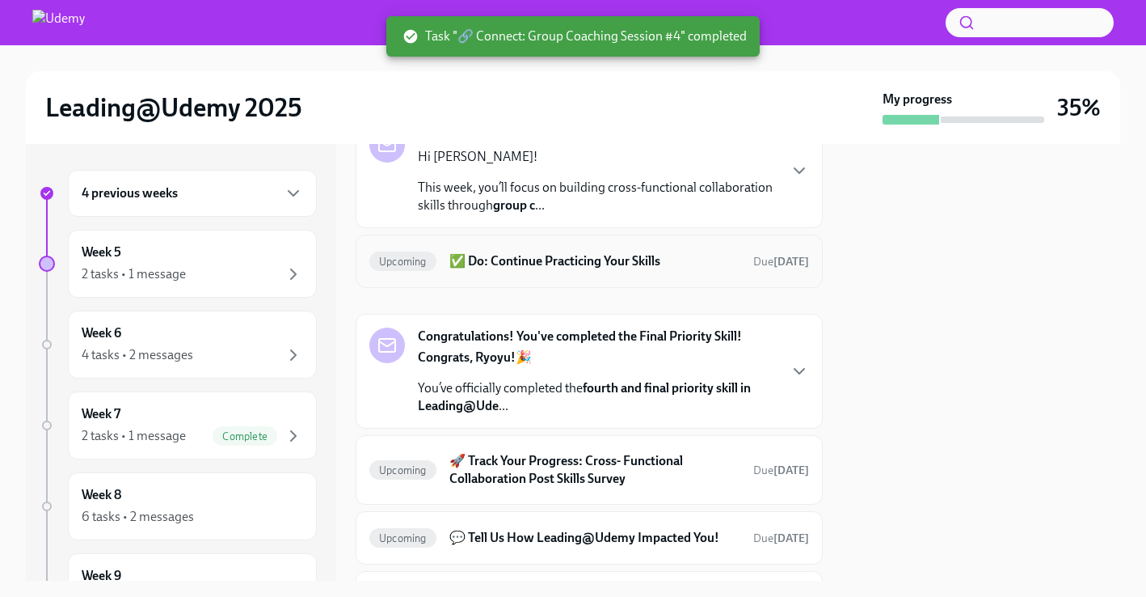
scroll to position [104, 0]
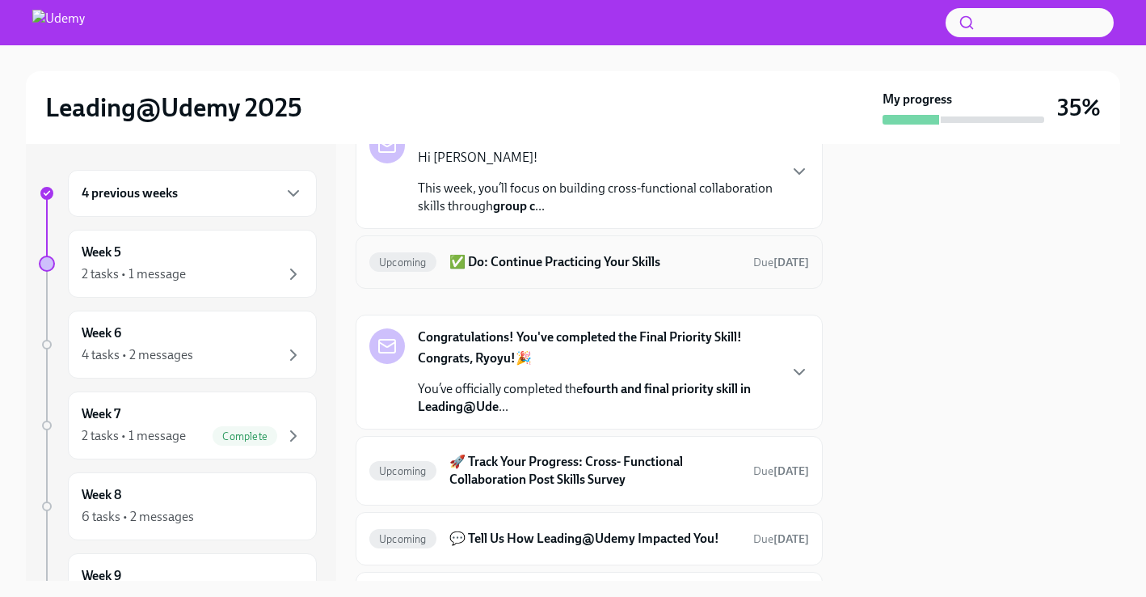
click at [555, 251] on div "Upcoming ✅ Do: Continue Practicing Your Skills Due [DATE]" at bounding box center [589, 262] width 440 height 26
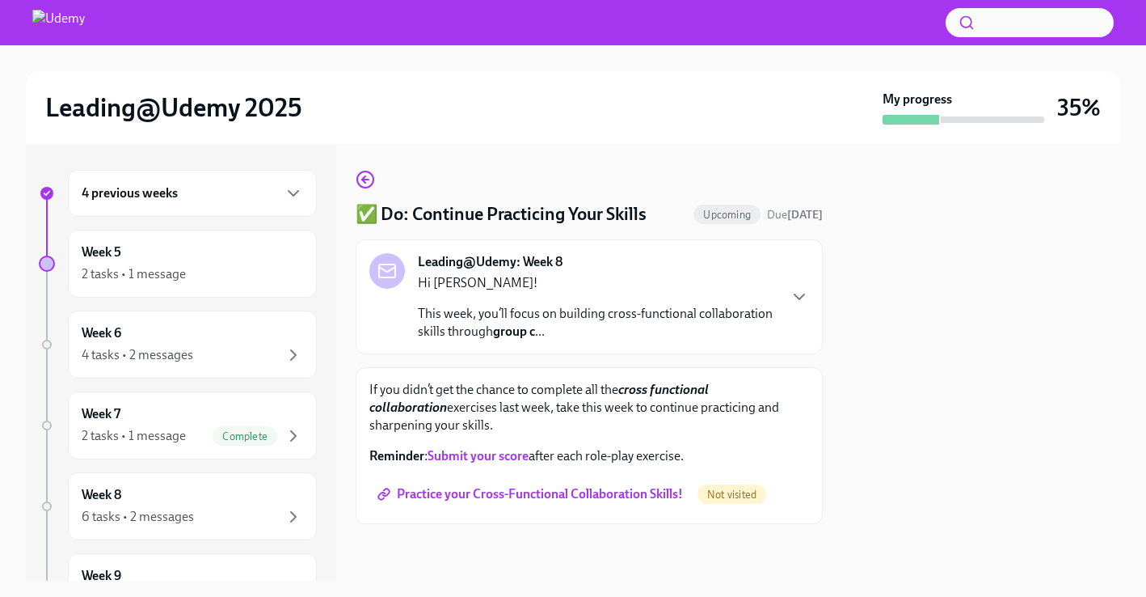
click at [548, 487] on span "Practice your Cross-Functional Collaboration Skills!" at bounding box center [532, 494] width 302 height 16
click at [371, 183] on icon "button" at bounding box center [365, 179] width 19 height 19
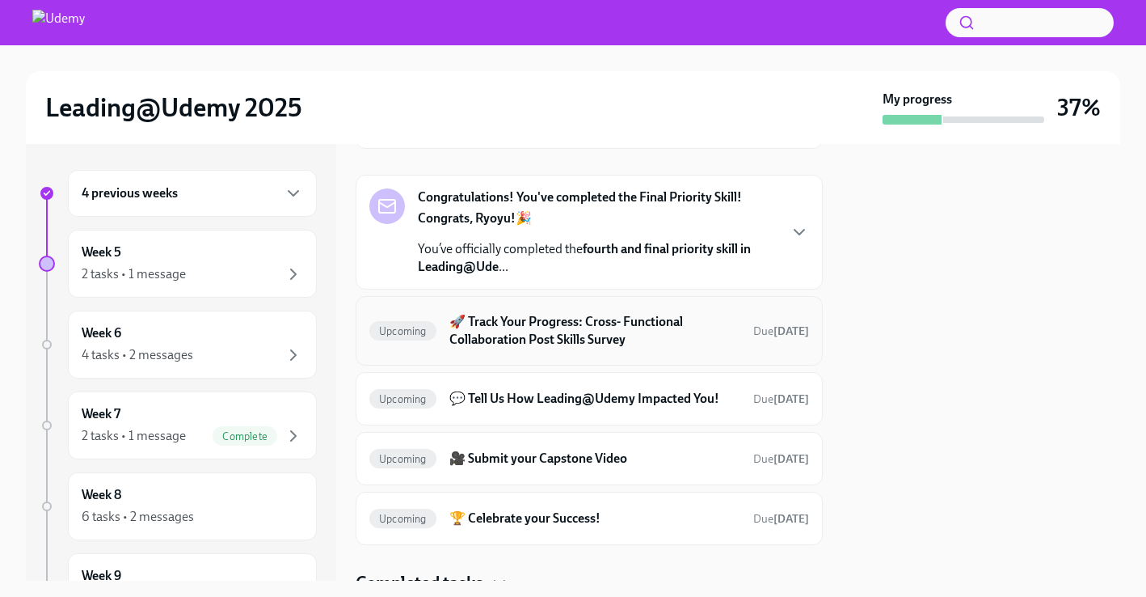
scroll to position [224, 0]
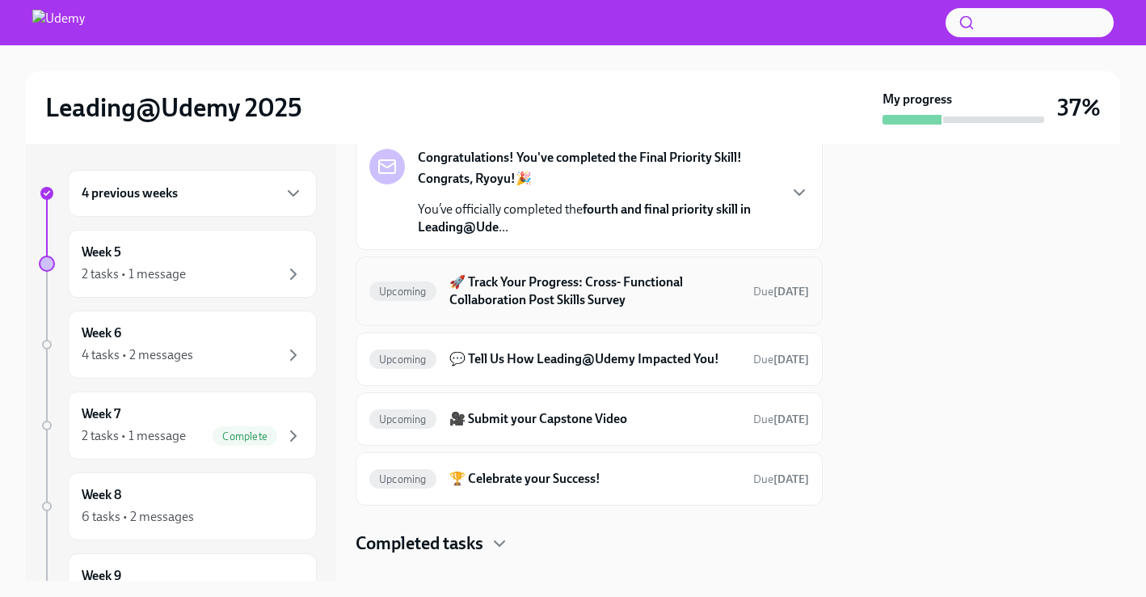
click at [591, 287] on h6 "🚀 Track Your Progress: Cross- Functional Collaboration Post Skills Survey" at bounding box center [594, 291] width 291 height 36
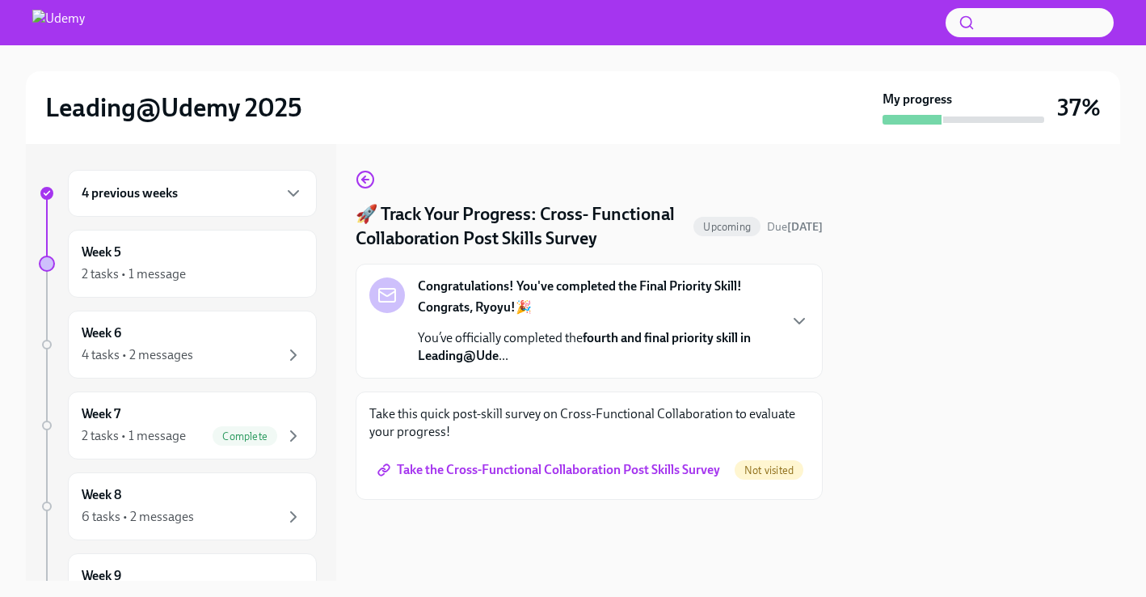
click at [541, 475] on span "Take the Cross-Functional Collaboration Post Skills Survey" at bounding box center [551, 470] width 340 height 16
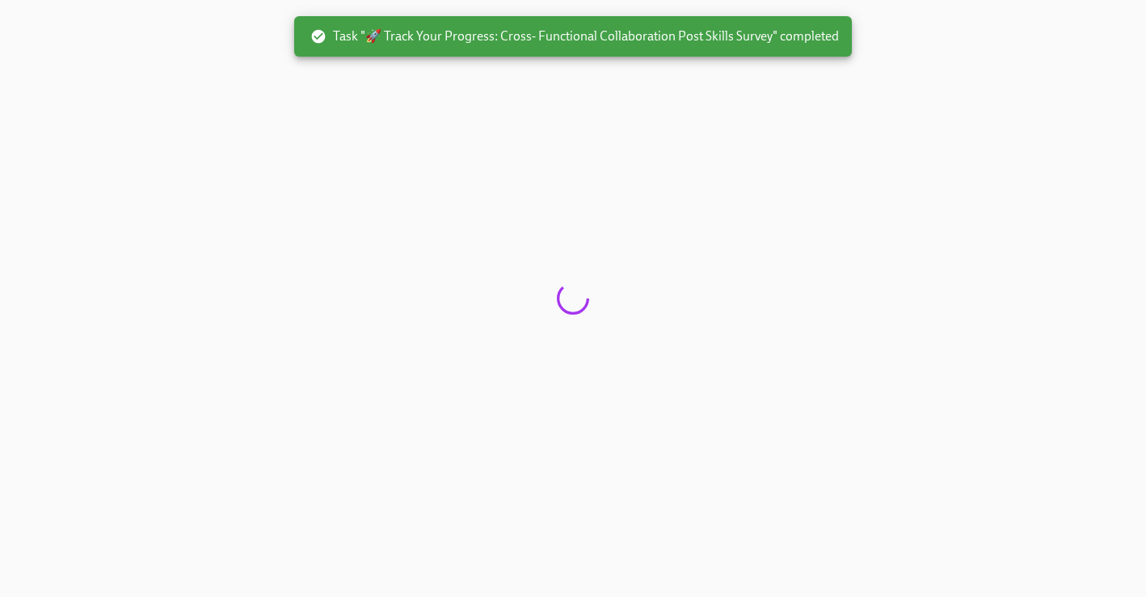
click at [367, 183] on div at bounding box center [573, 298] width 1146 height 597
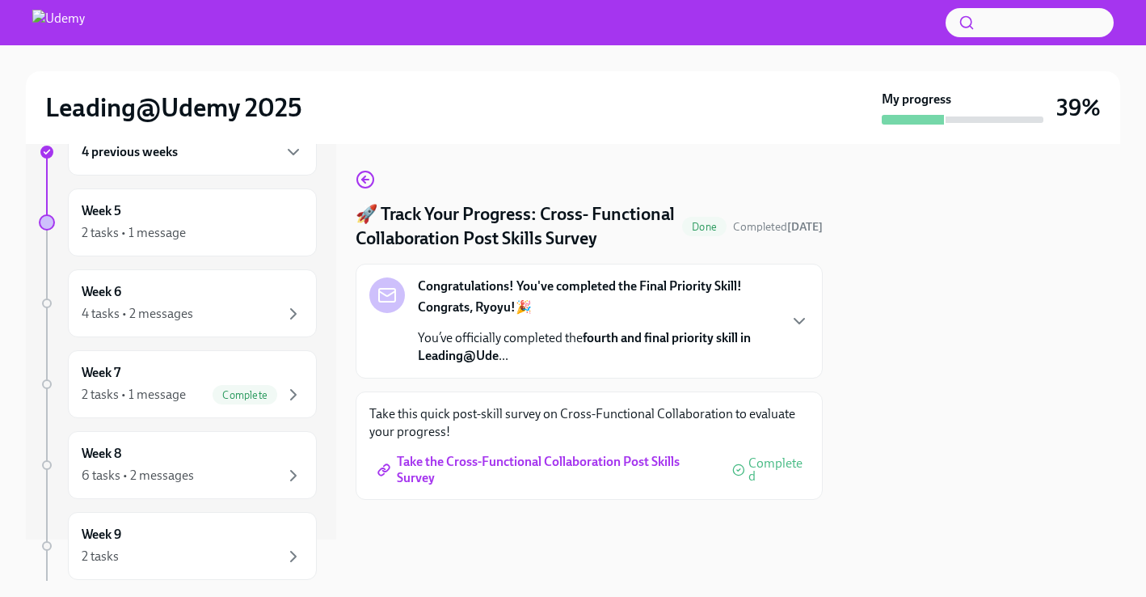
scroll to position [29, 0]
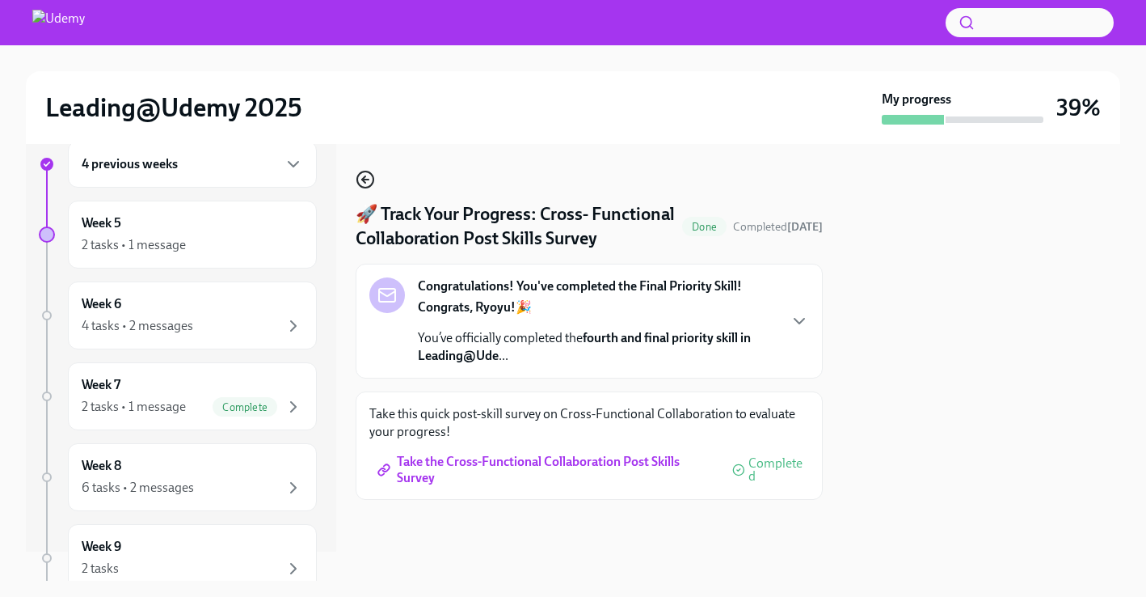
click at [368, 181] on icon "button" at bounding box center [365, 179] width 19 height 19
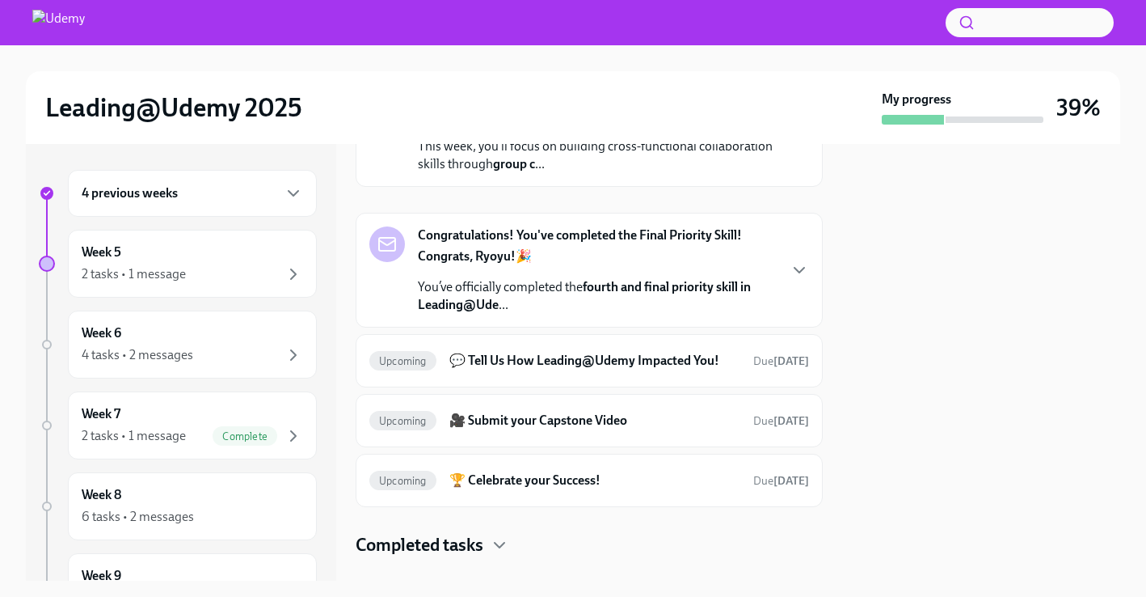
scroll to position [150, 0]
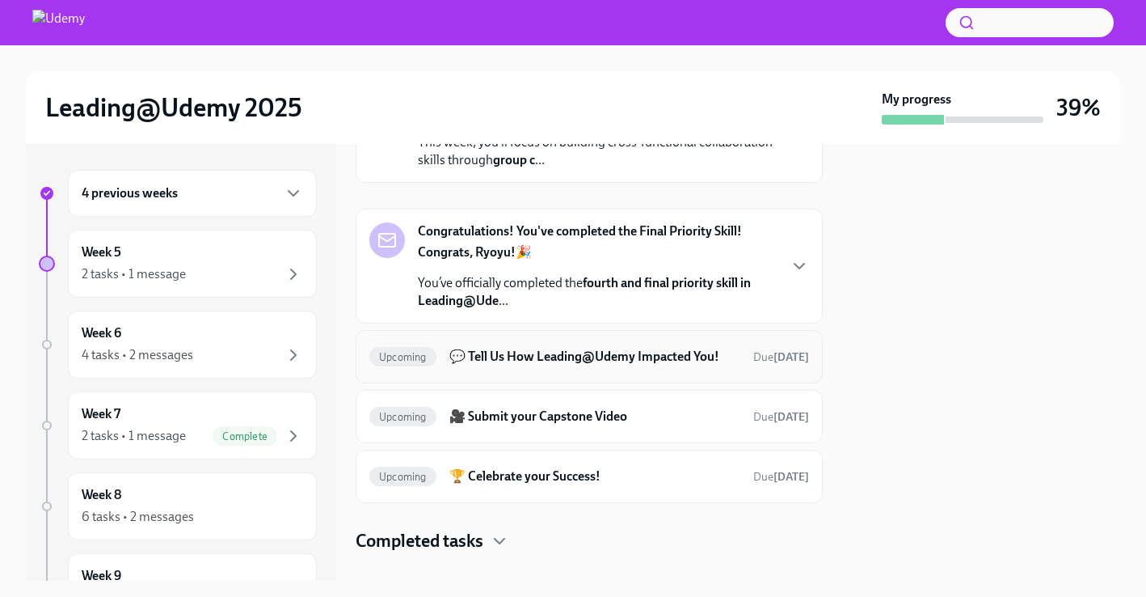
click at [561, 366] on div "Upcoming 💬 Tell Us How Leading@Udemy Impacted You! Due [DATE]" at bounding box center [589, 357] width 440 height 26
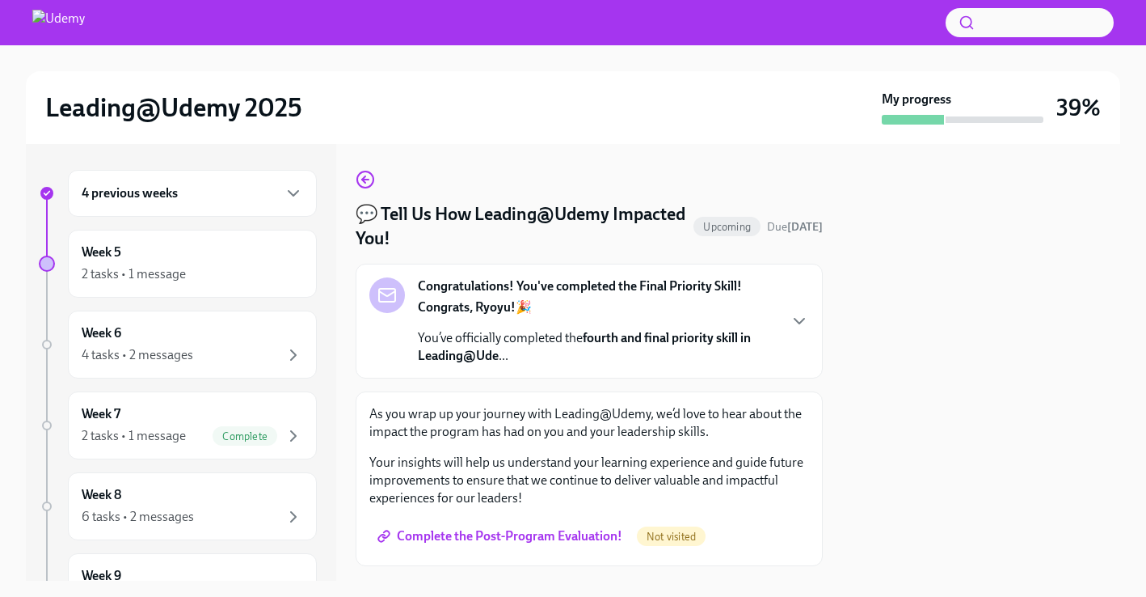
click at [362, 167] on div "💬 Tell Us How Leading@Udemy Impacted You! Upcoming Due [DATE] Congratulations! …" at bounding box center [589, 362] width 467 height 437
click at [362, 183] on icon "button" at bounding box center [365, 179] width 19 height 19
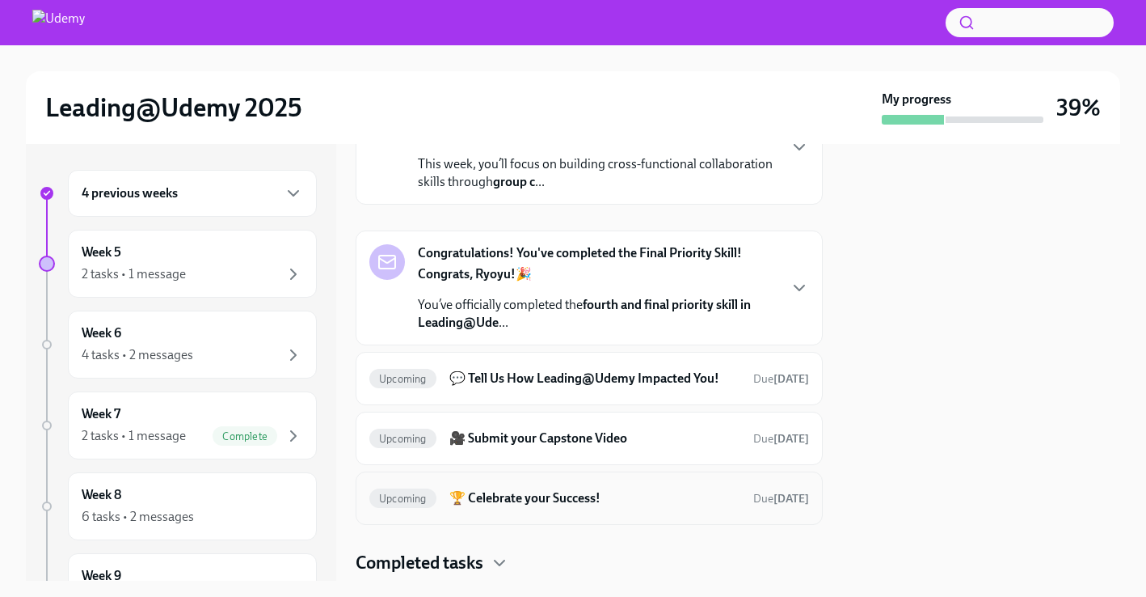
scroll to position [175, 0]
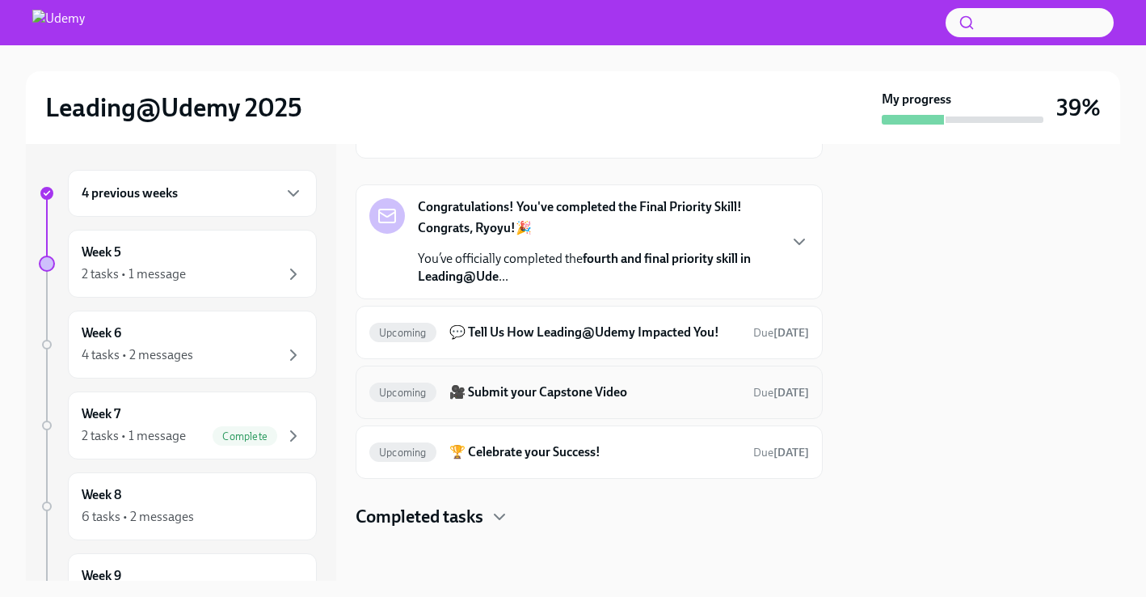
click at [591, 385] on h6 "🎥 Submit your Capstone Video" at bounding box center [594, 392] width 291 height 18
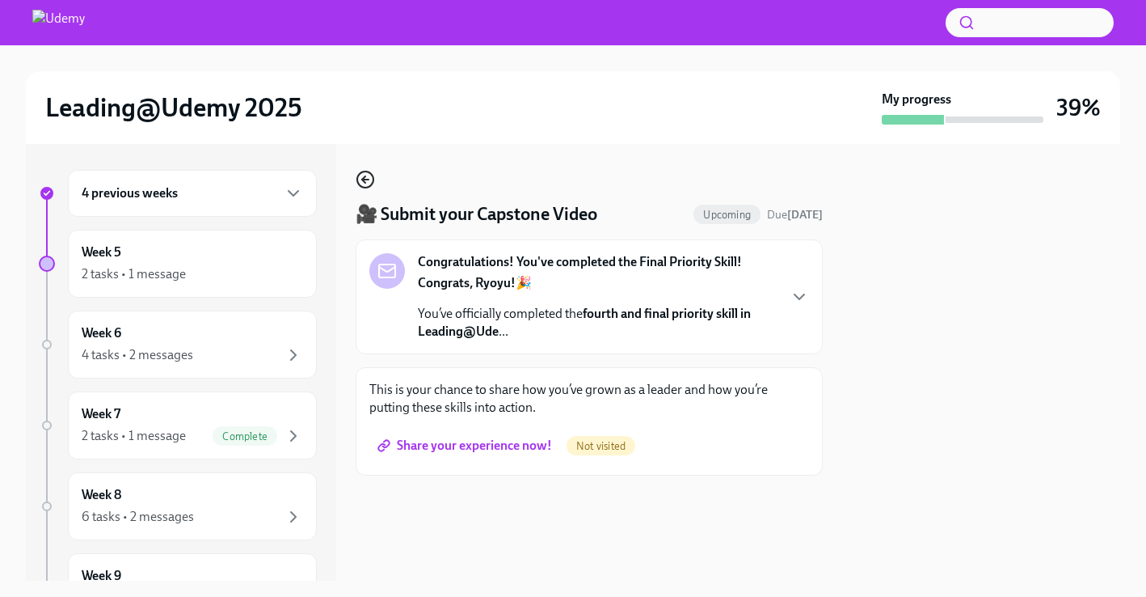
click at [369, 171] on icon "button" at bounding box center [365, 179] width 19 height 19
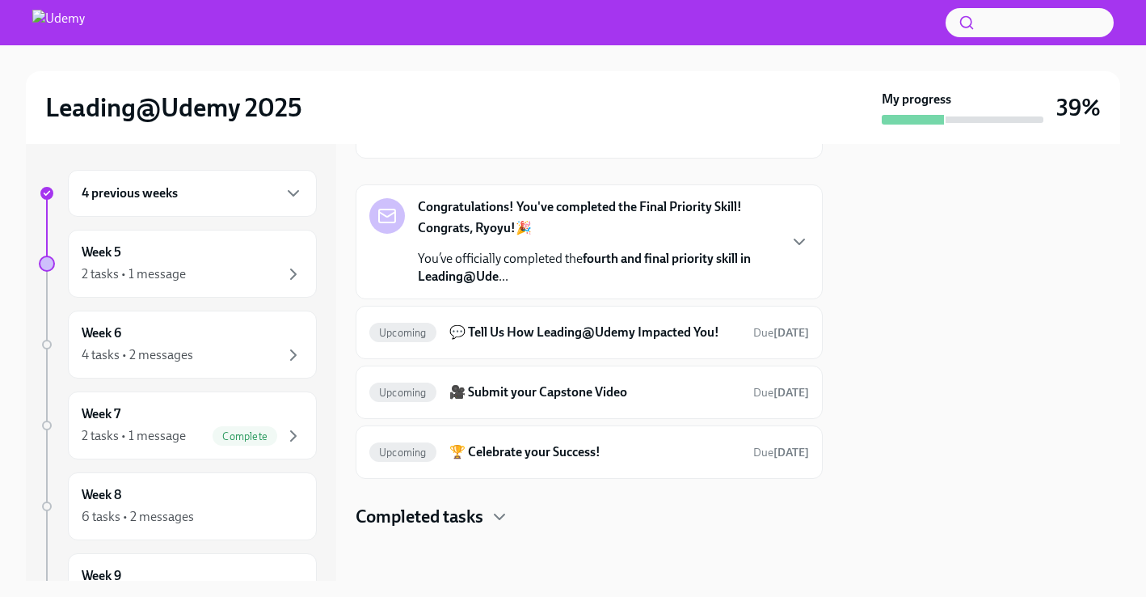
scroll to position [173, 0]
click at [512, 445] on h6 "🏆 Celebrate your Success!" at bounding box center [594, 454] width 291 height 18
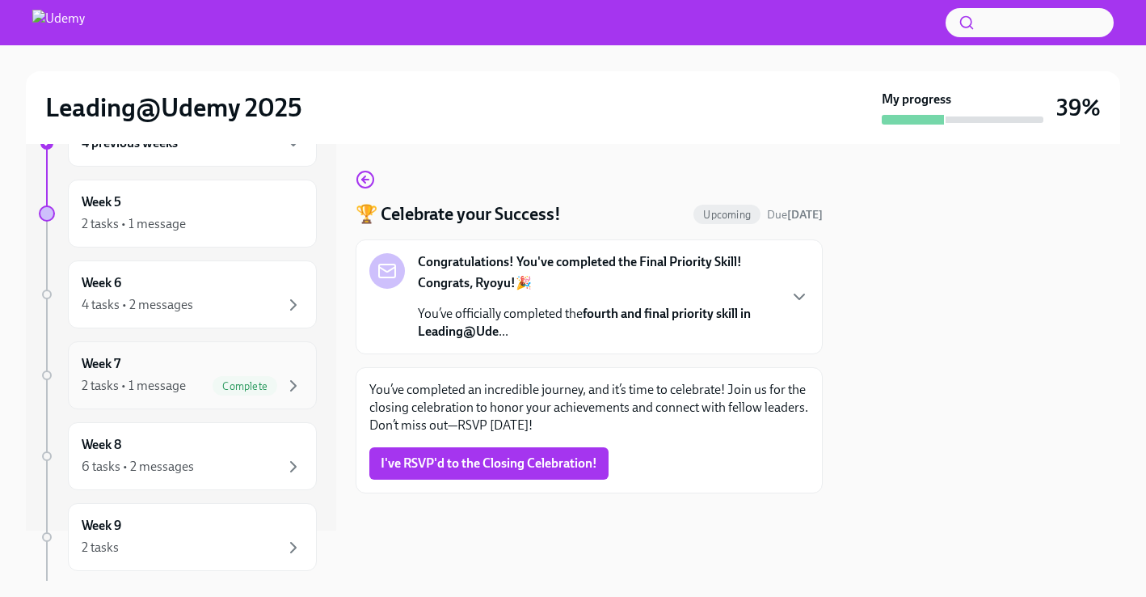
scroll to position [83, 0]
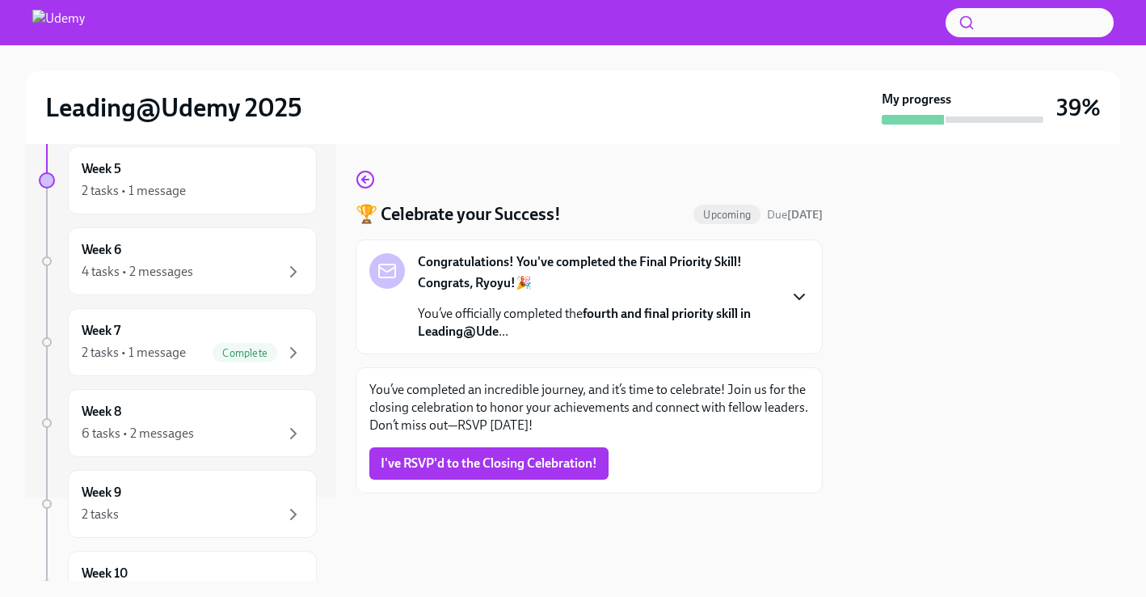
click at [795, 297] on icon "button" at bounding box center [799, 296] width 19 height 19
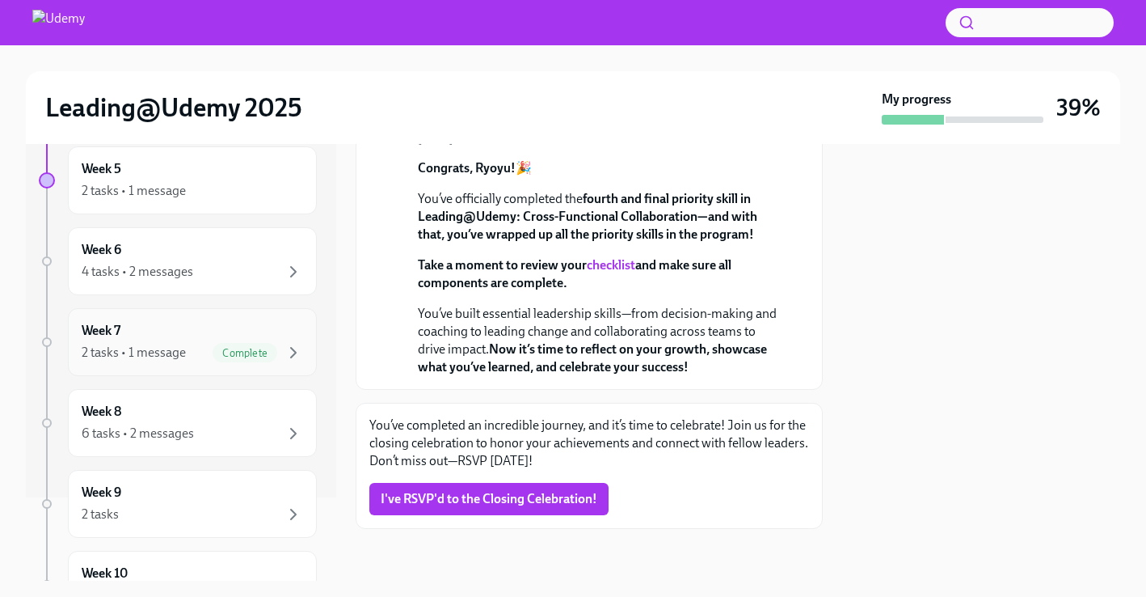
scroll to position [119, 0]
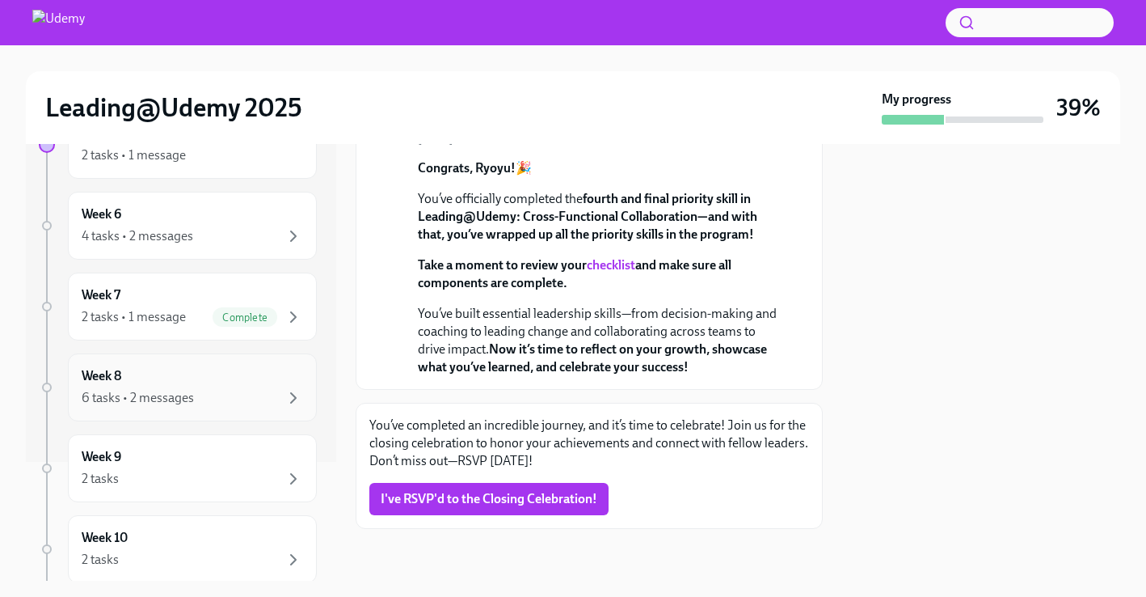
click at [276, 393] on div "6 tasks • 2 messages" at bounding box center [192, 397] width 221 height 19
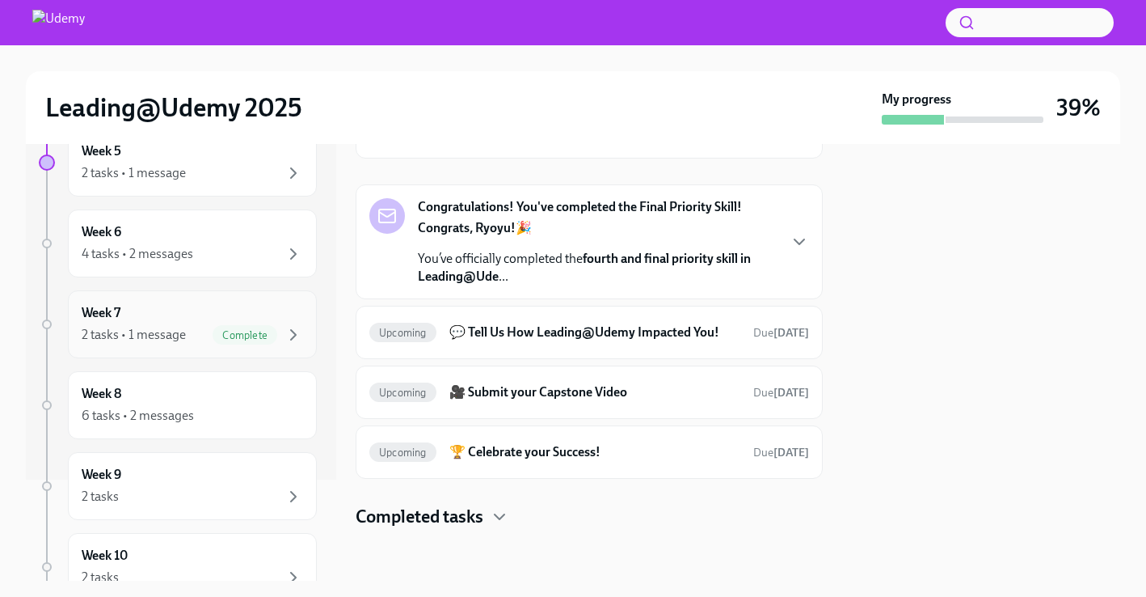
scroll to position [123, 0]
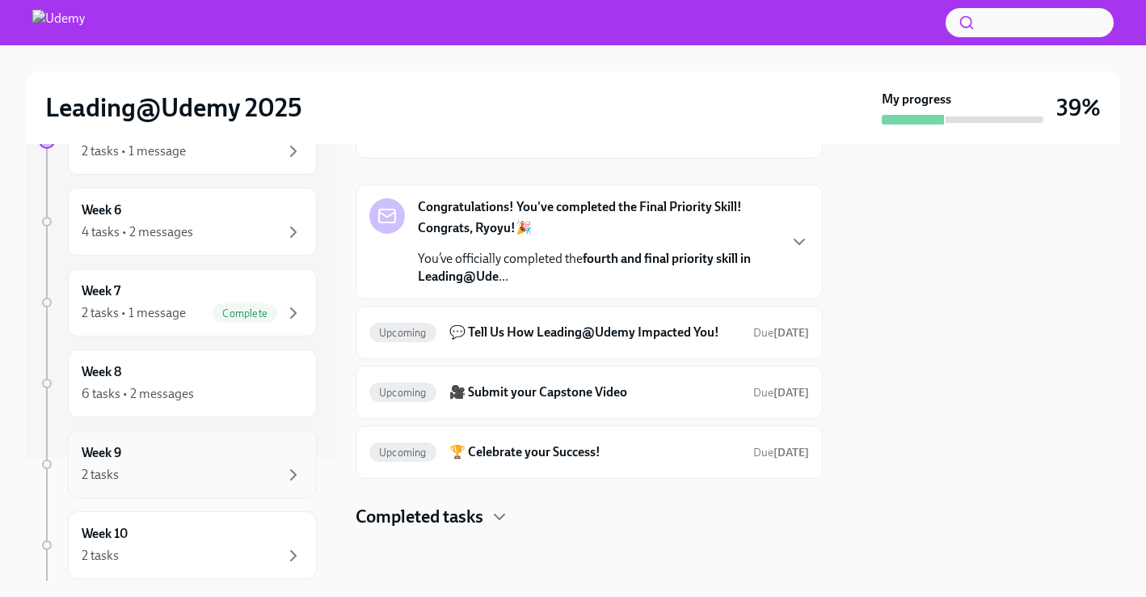
click at [205, 469] on div "2 tasks" at bounding box center [192, 474] width 221 height 19
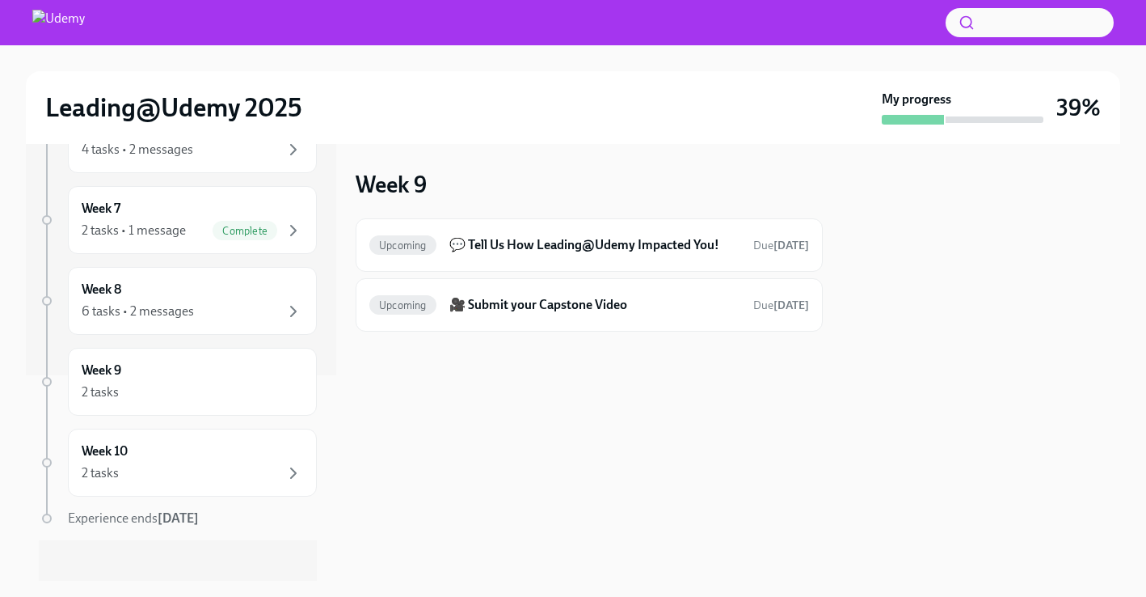
scroll to position [217, 0]
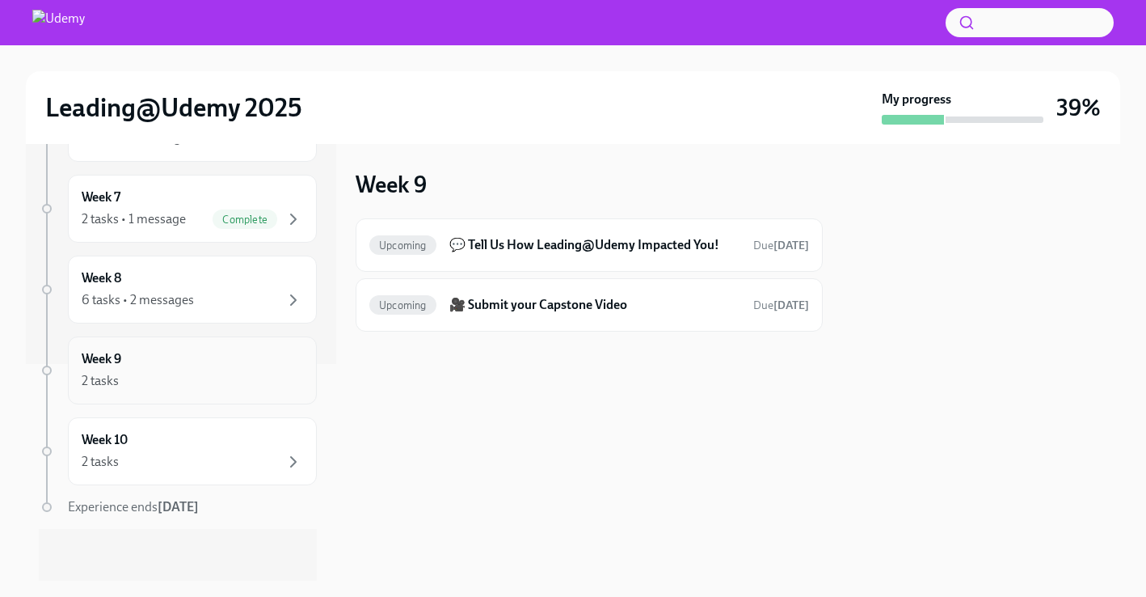
click at [204, 372] on div "2 tasks" at bounding box center [192, 380] width 221 height 19
click at [148, 373] on div "2 tasks" at bounding box center [192, 380] width 221 height 19
click at [171, 462] on div "2 tasks" at bounding box center [192, 461] width 221 height 19
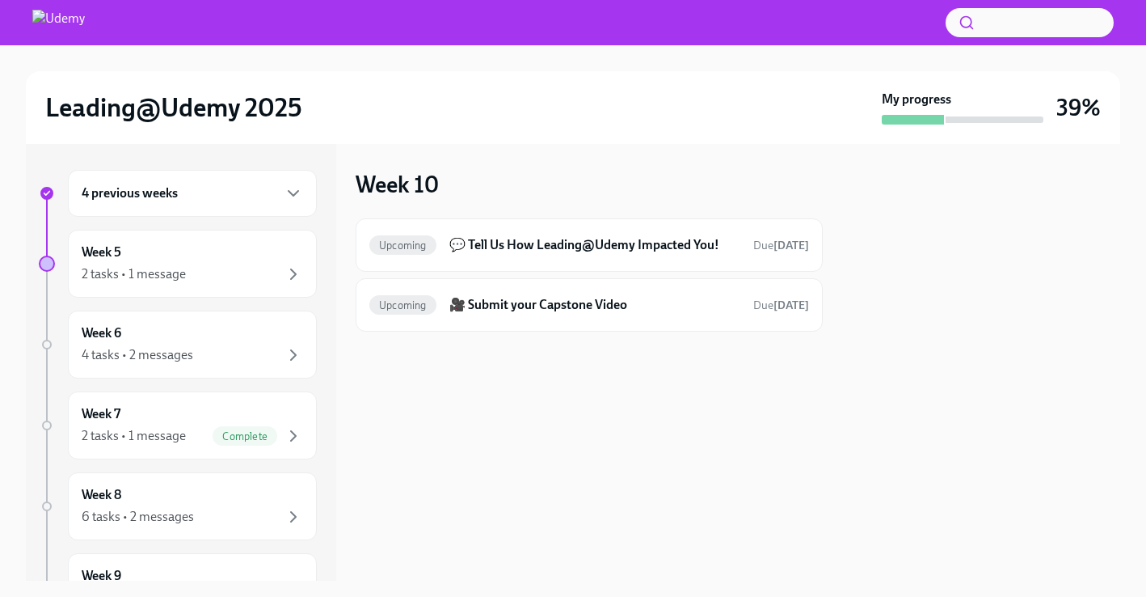
click at [251, 188] on div "4 previous weeks" at bounding box center [192, 192] width 221 height 19
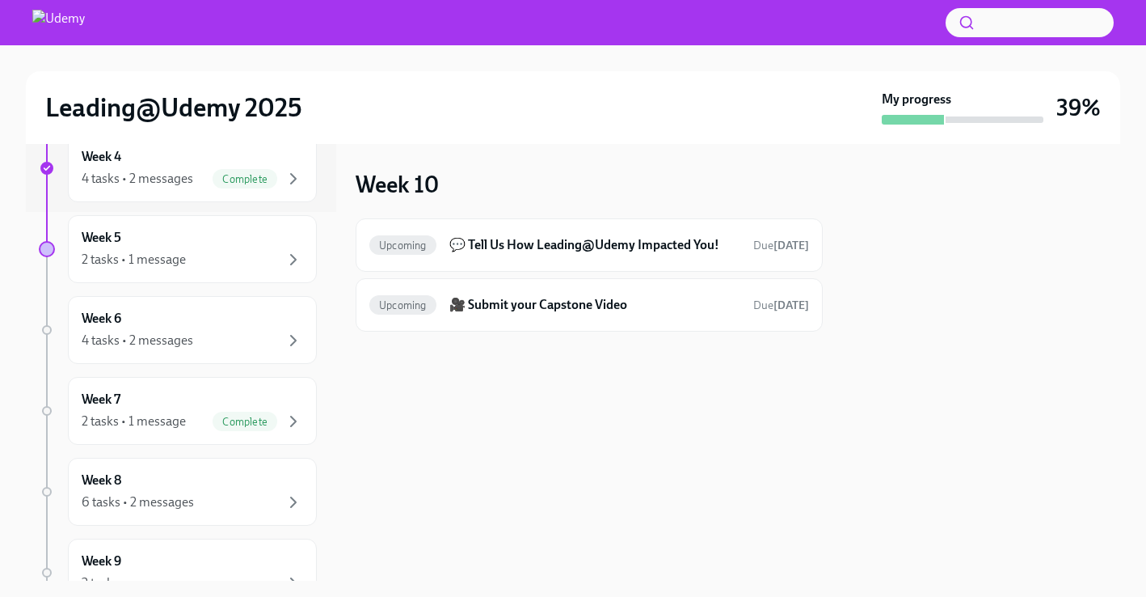
scroll to position [374, 0]
